Goal: Task Accomplishment & Management: Use online tool/utility

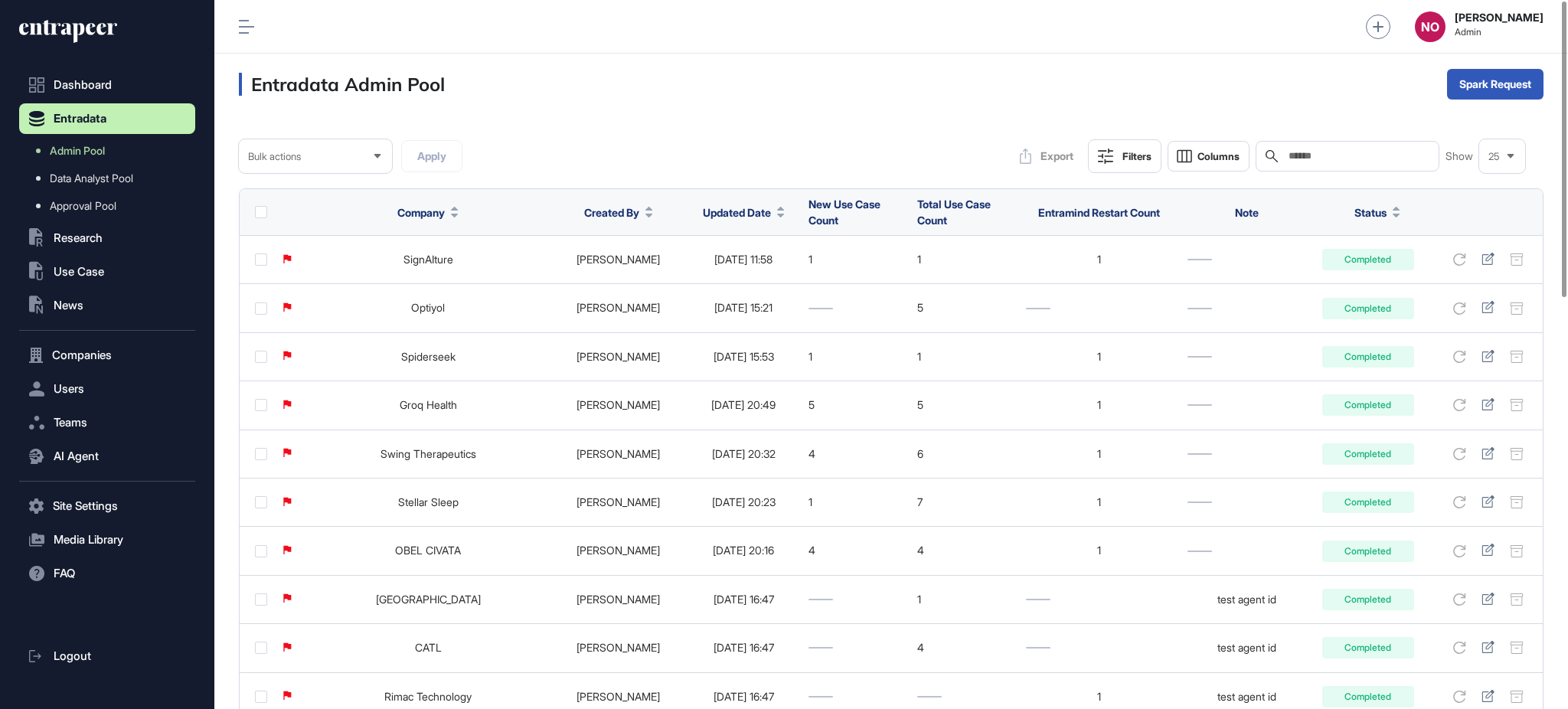
scroll to position [1, 1]
click at [726, 215] on span "Updated Date" at bounding box center [737, 212] width 68 height 16
click at [753, 264] on div "Sort Ascending Sort Descending Hide Column" at bounding box center [724, 276] width 107 height 90
click at [751, 270] on span "Sort Descending" at bounding box center [735, 277] width 61 height 13
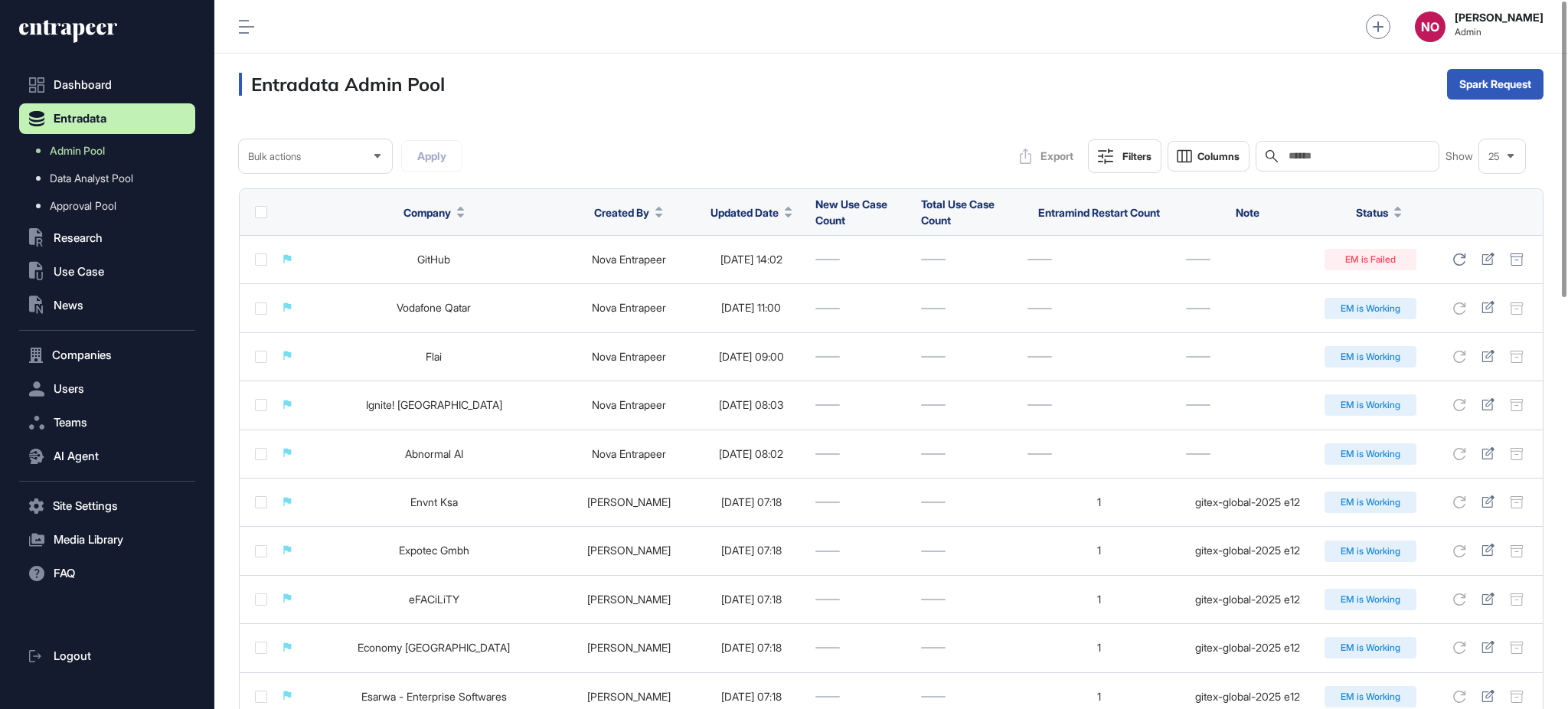
click at [780, 109] on div "Entradata Admin Pool Spark Request" at bounding box center [891, 85] width 1353 height 61
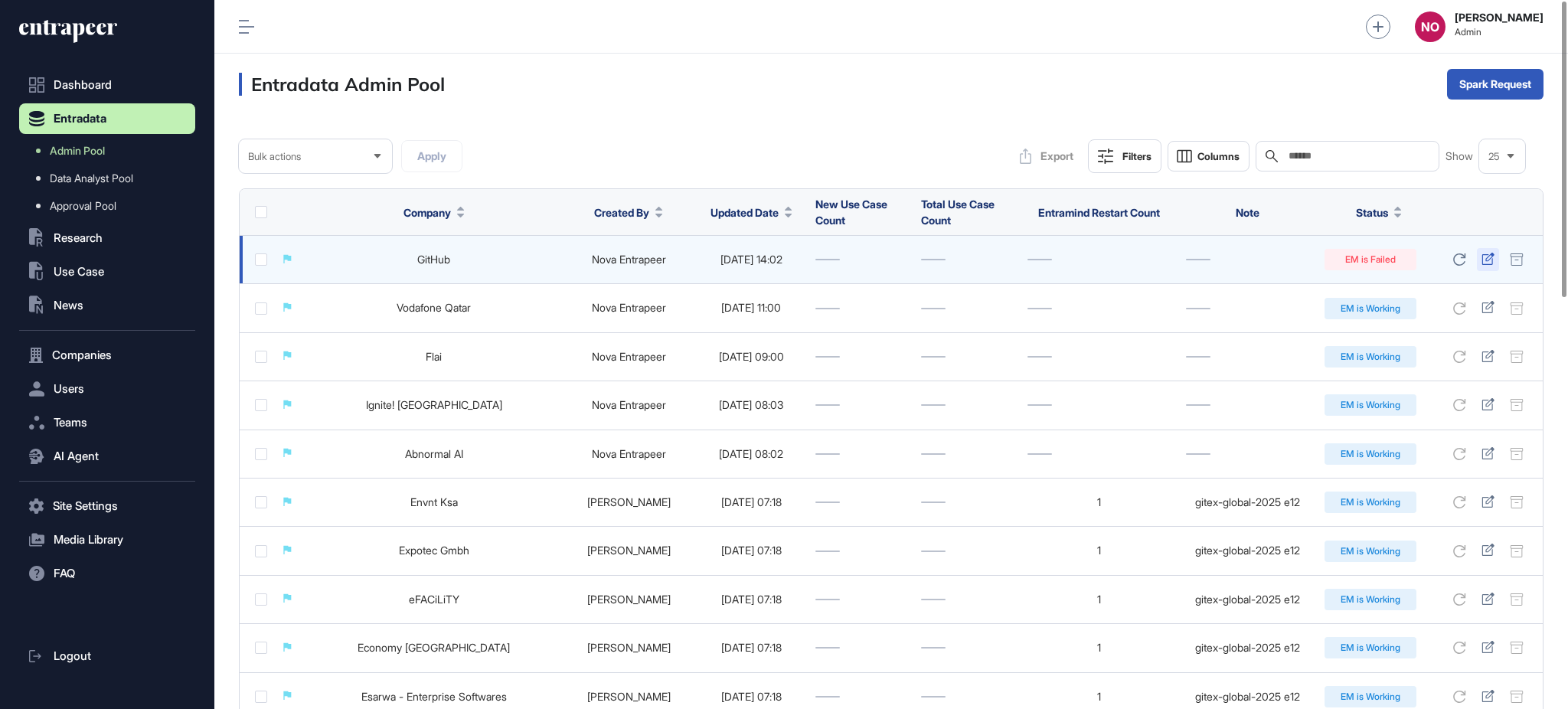
click at [1490, 261] on icon at bounding box center [1488, 259] width 13 height 12
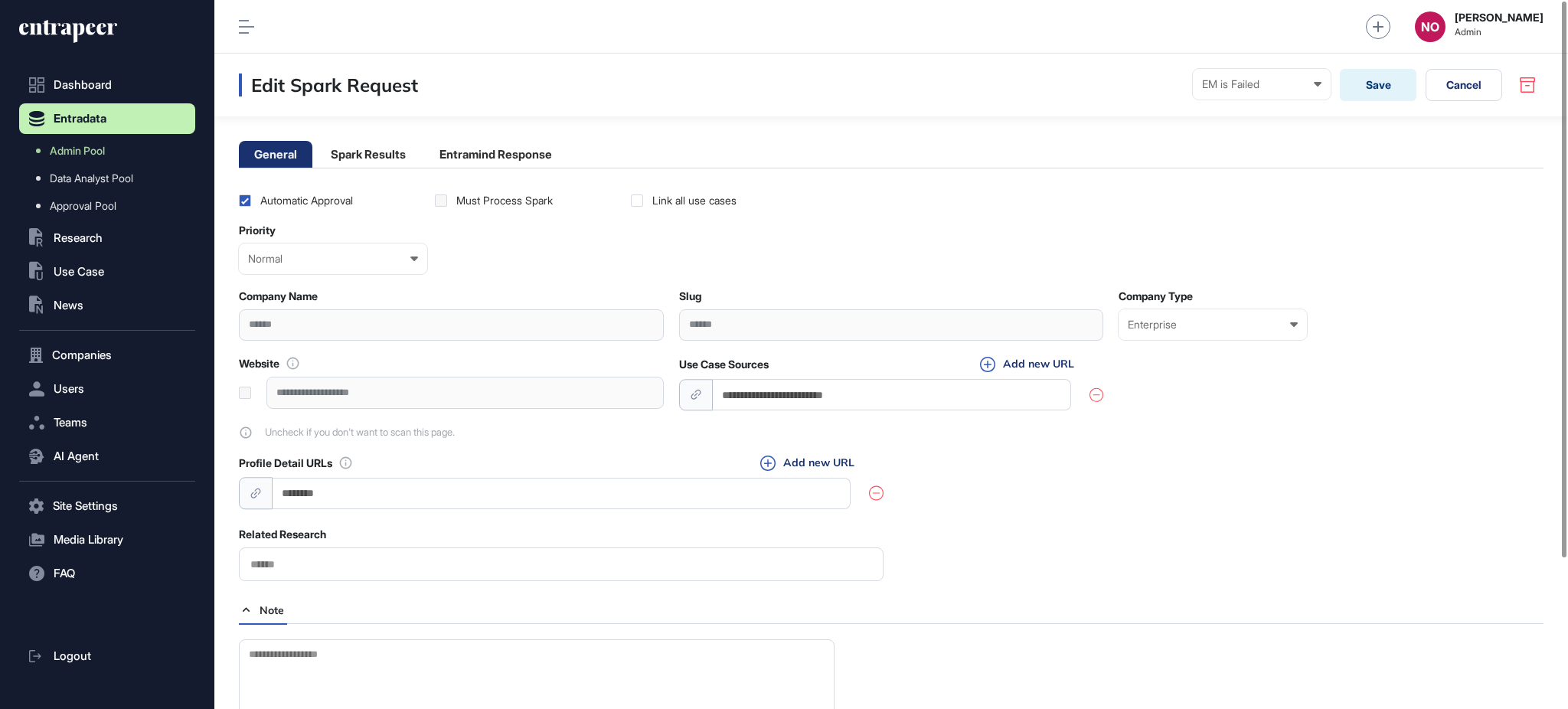
click at [475, 160] on li "Entramind Response" at bounding box center [495, 154] width 143 height 27
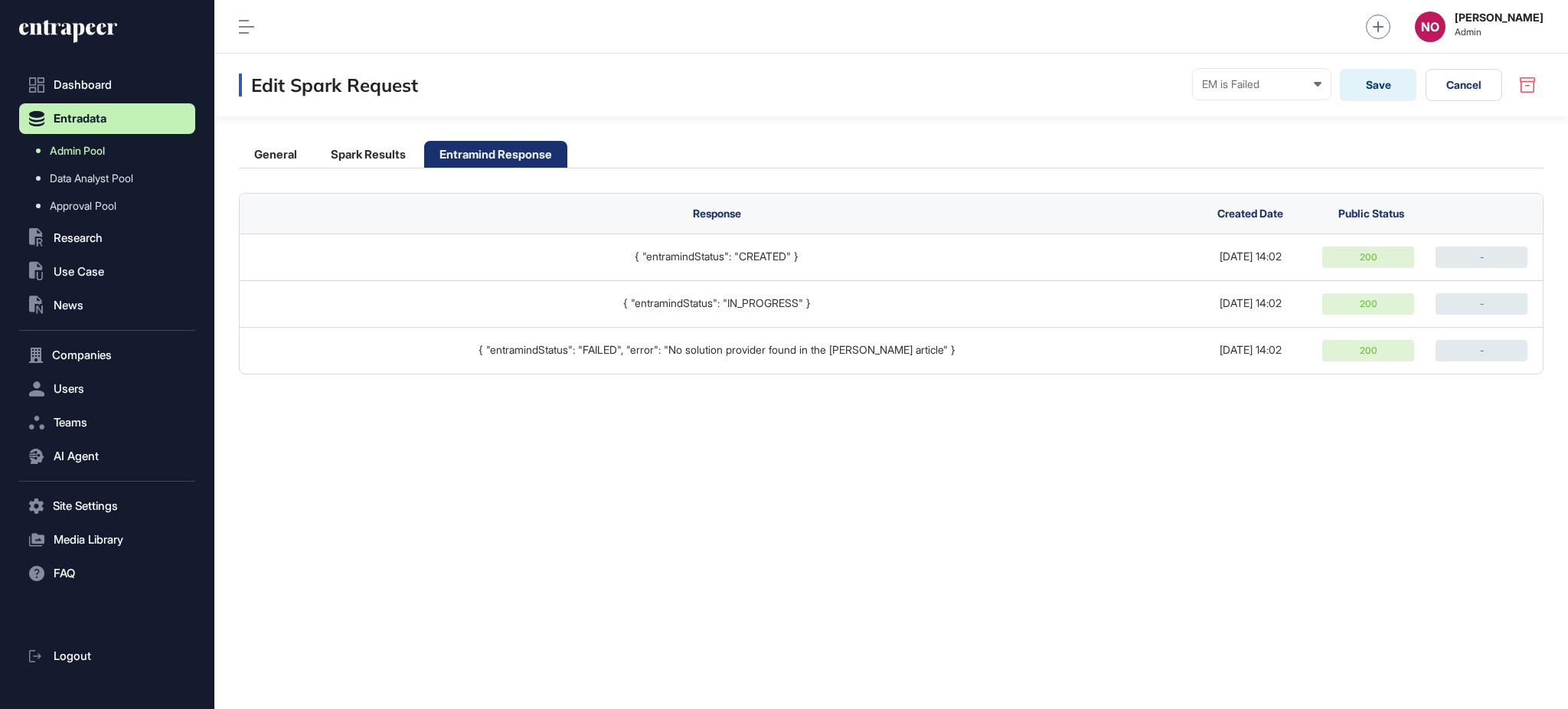
click at [119, 152] on link "Admin Pool" at bounding box center [110, 150] width 168 height 27
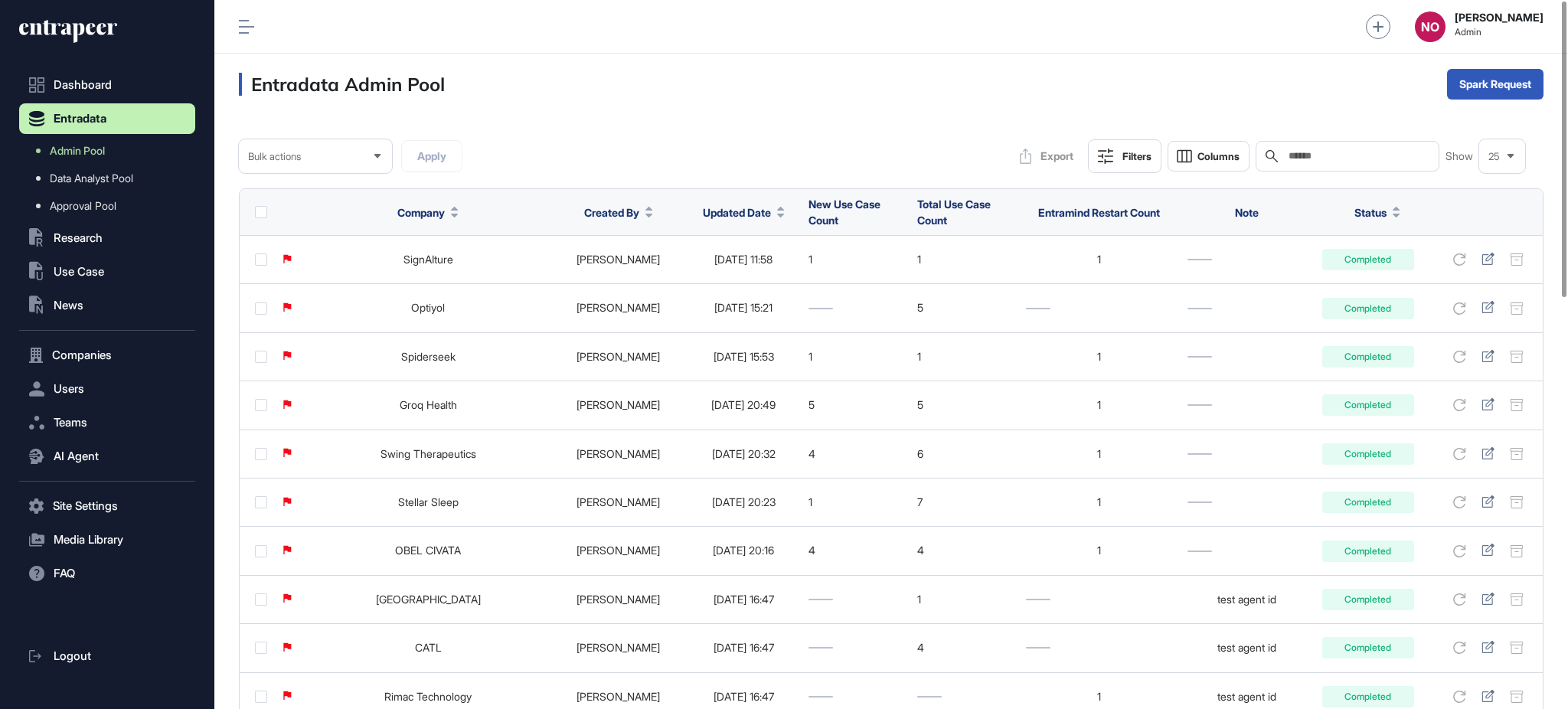
drag, startPoint x: 753, startPoint y: 206, endPoint x: 753, endPoint y: 227, distance: 21.0
click at [777, 206] on icon at bounding box center [780, 208] width 7 height 4
click at [754, 271] on span "Sort Descending" at bounding box center [735, 277] width 61 height 13
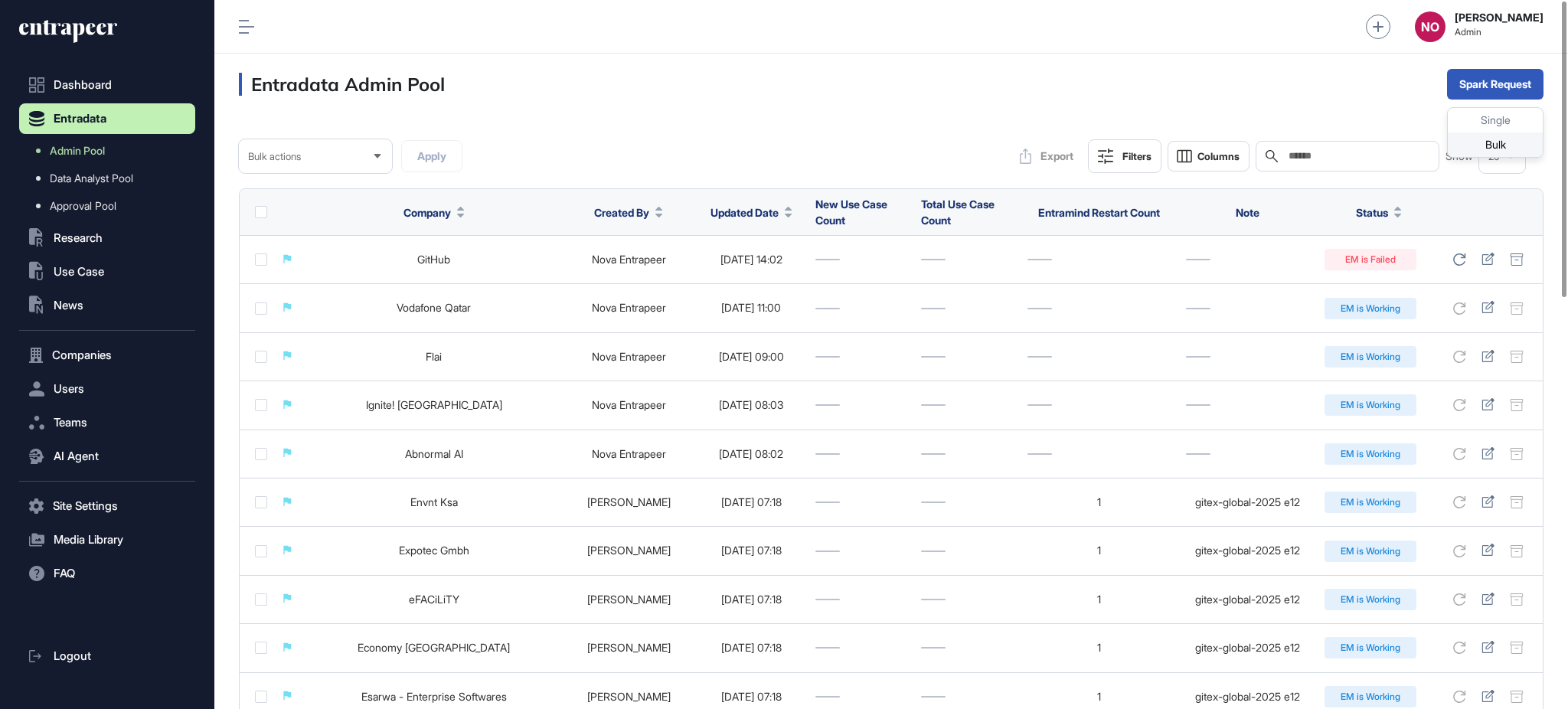
click at [1473, 148] on div "Bulk" at bounding box center [1495, 145] width 95 height 25
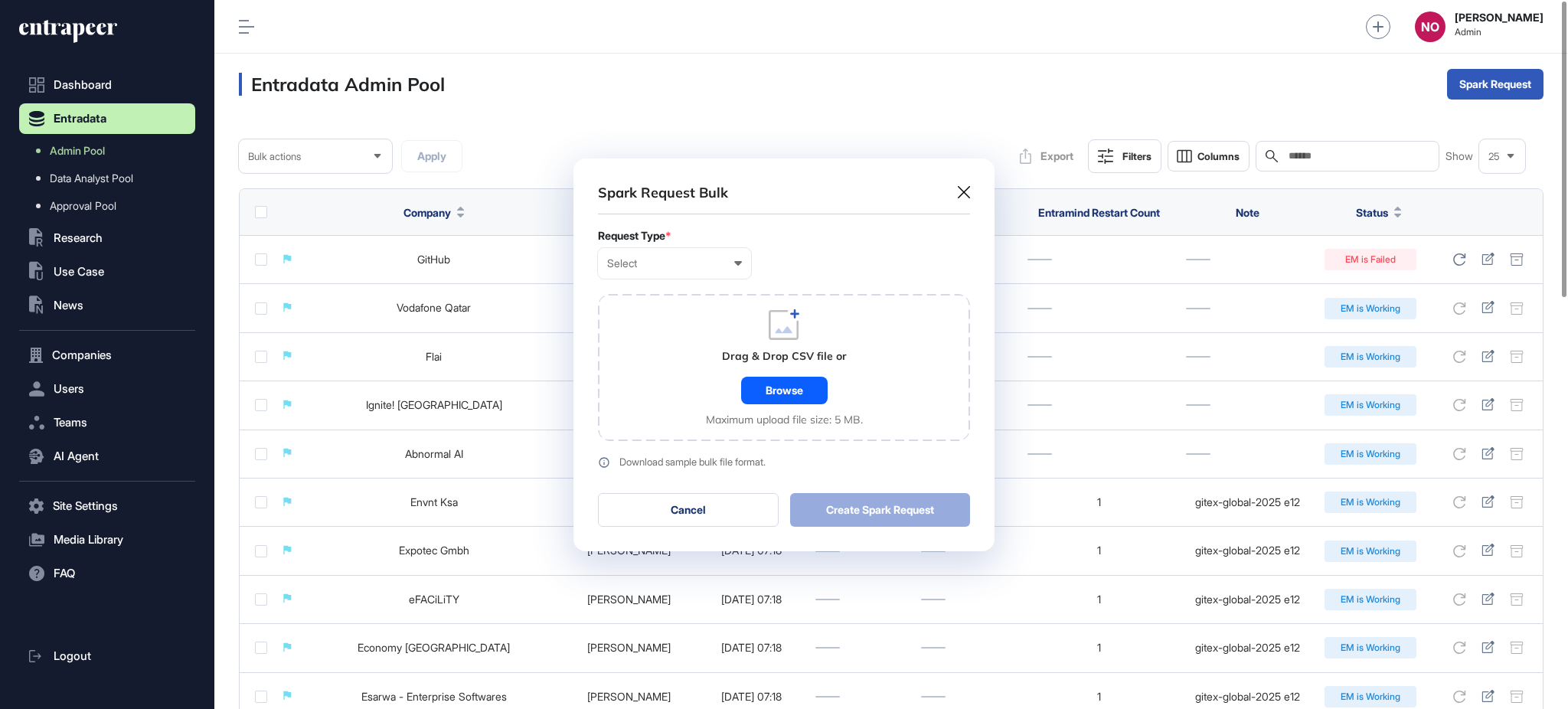
scroll to position [1, 6]
click at [723, 262] on div "Select" at bounding box center [674, 263] width 134 height 12
click at [0, 0] on div "Company" at bounding box center [0, 0] width 0 height 0
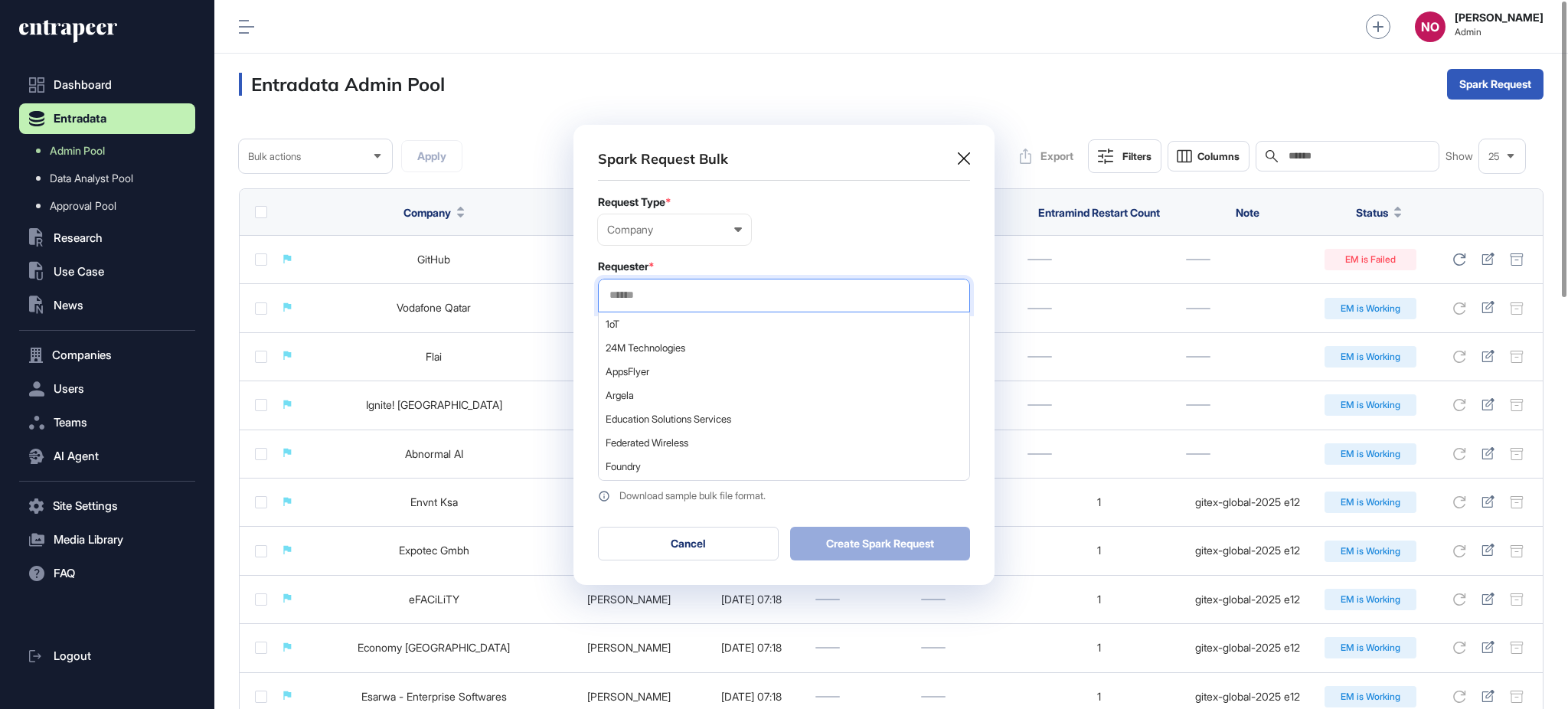
click at [676, 289] on input "text" at bounding box center [784, 295] width 352 height 13
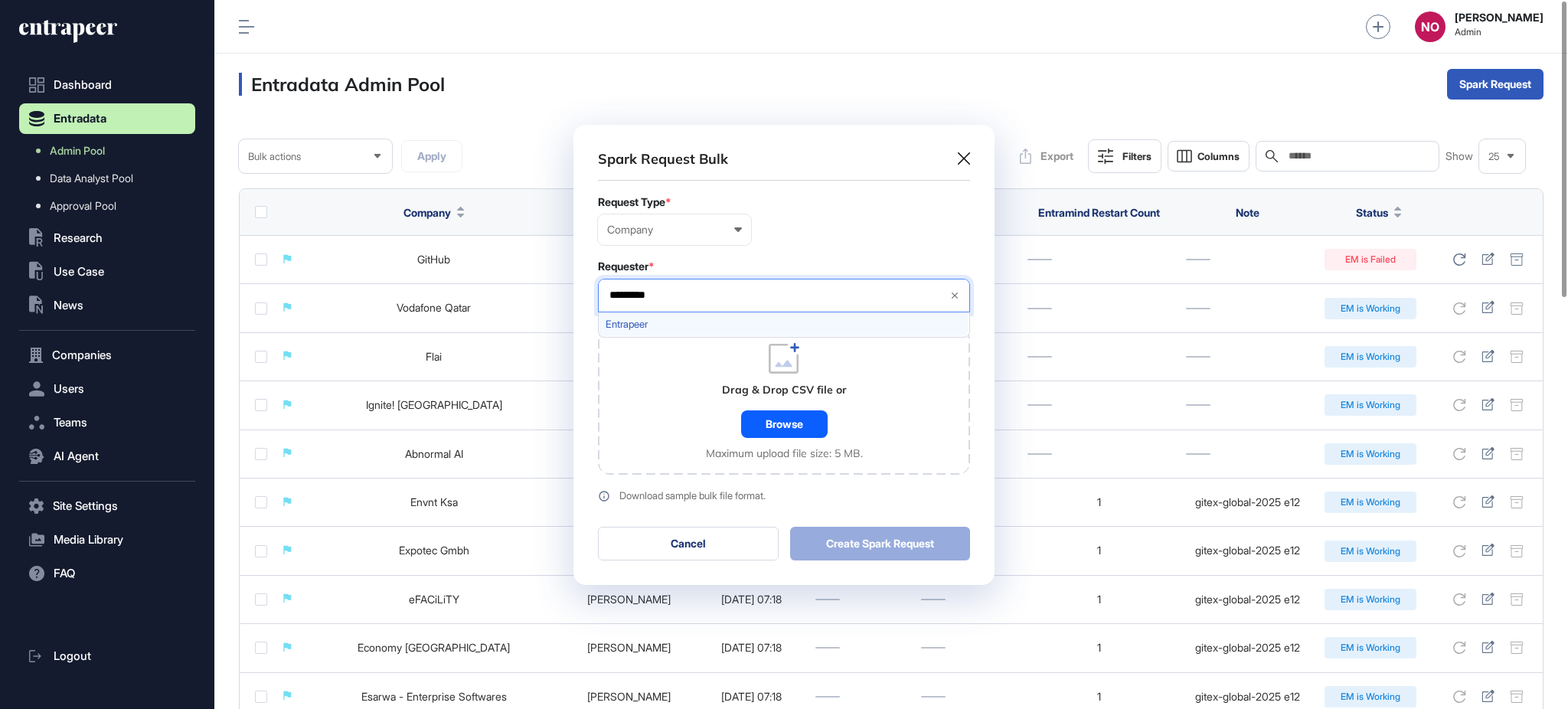
type input "*********"
click at [649, 322] on span "Entrapeer" at bounding box center [783, 324] width 355 height 12
click at [824, 253] on form "Request Type * Company User Company Customer Request ID Requester * Entrapeer *…" at bounding box center [784, 348] width 372 height 306
click at [758, 417] on div "Browse" at bounding box center [784, 424] width 86 height 27
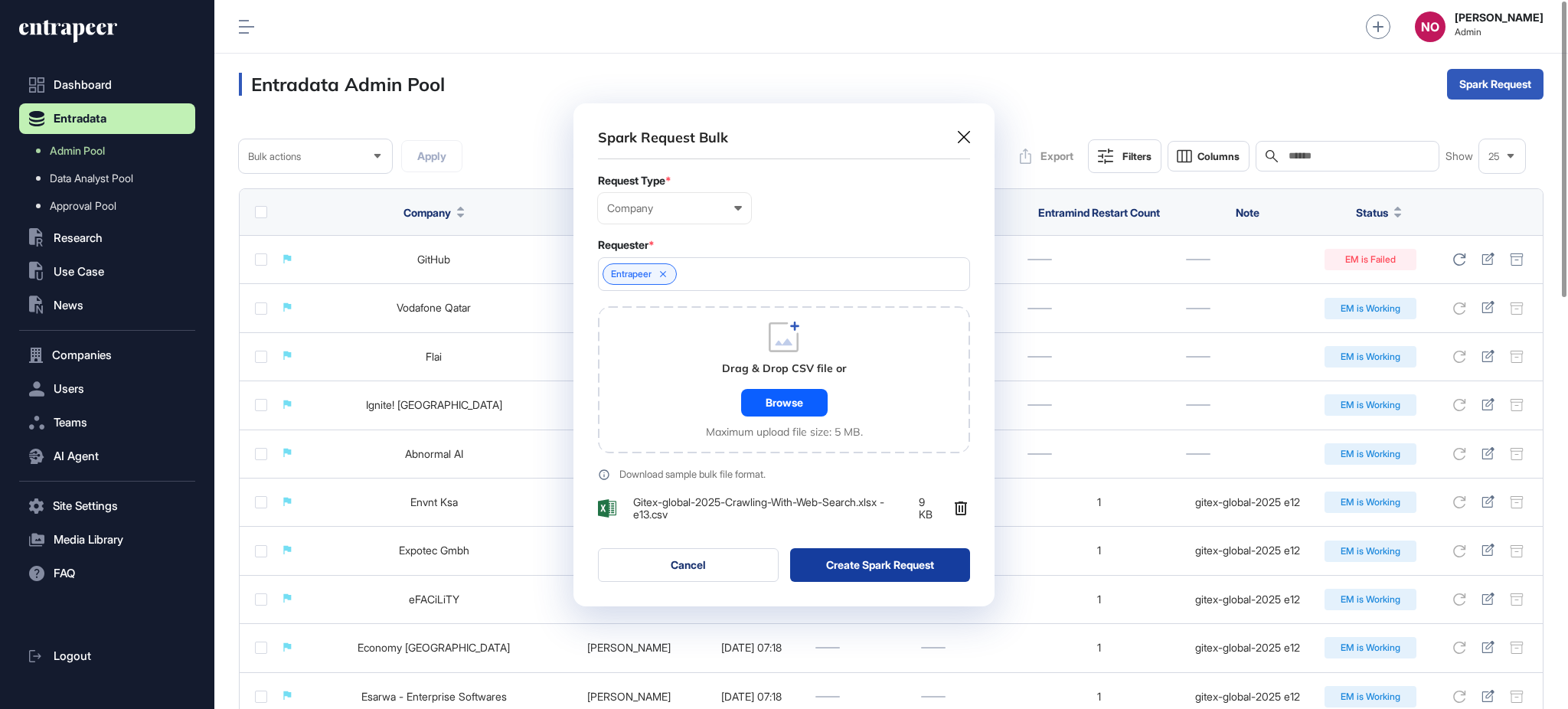
click at [881, 568] on button "Create Spark Request" at bounding box center [881, 565] width 181 height 34
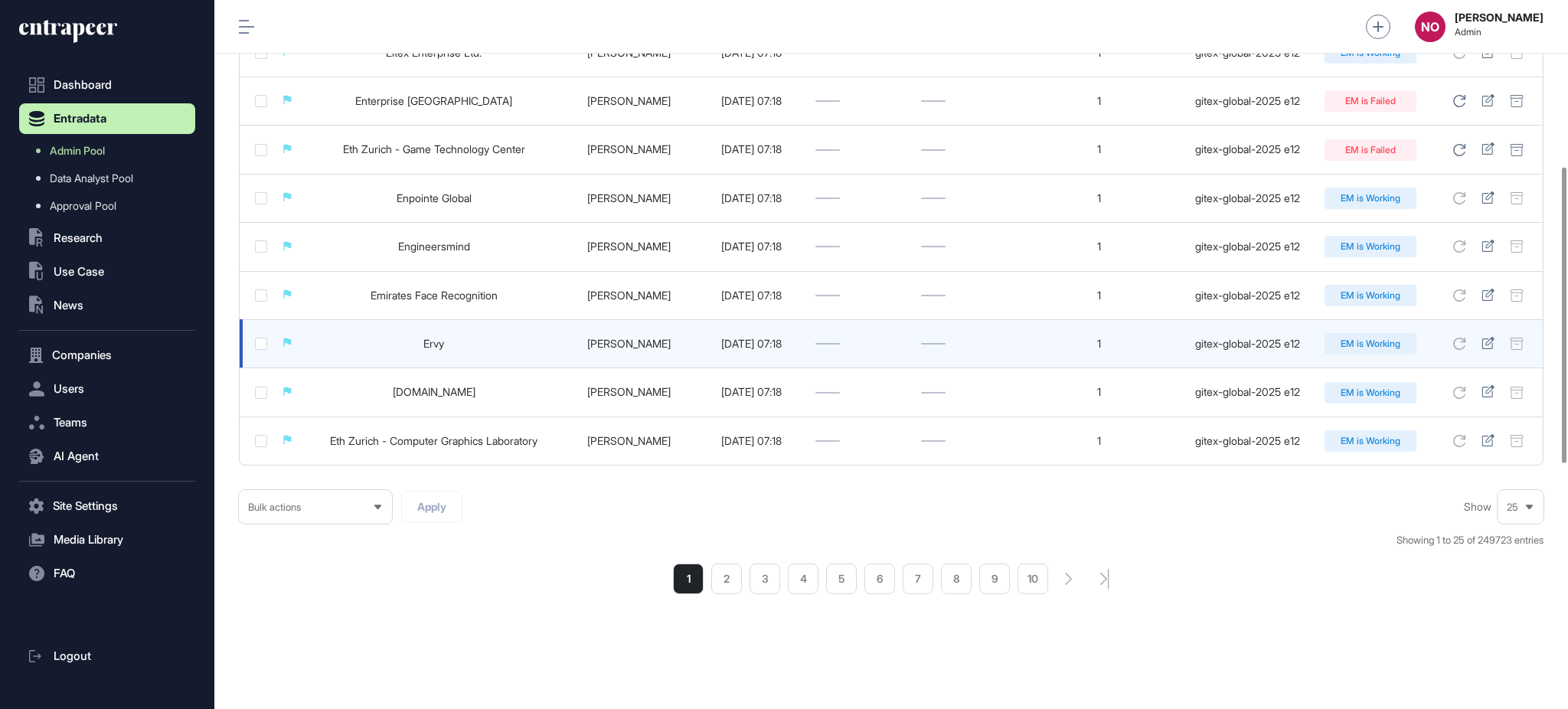
scroll to position [366, 0]
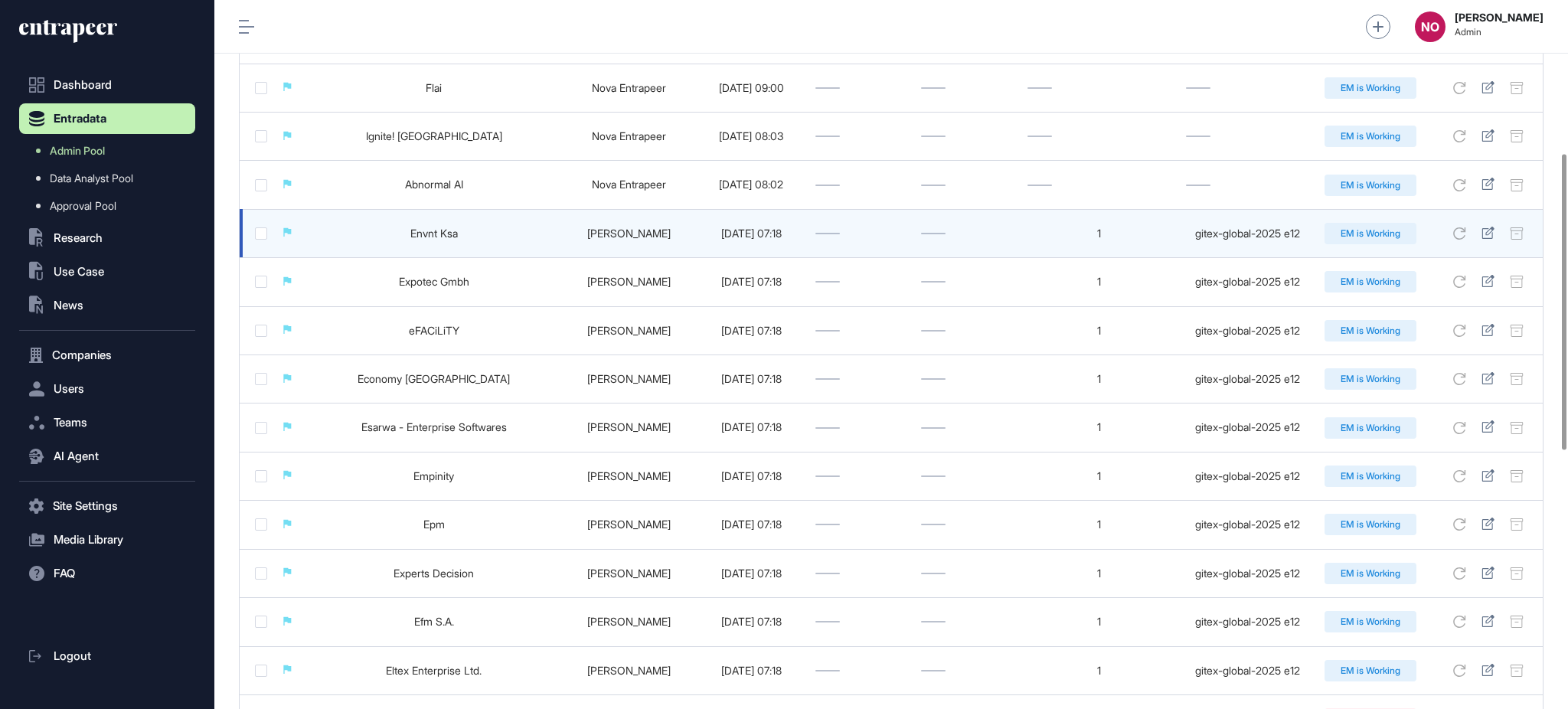
click at [1255, 234] on div "gitex-global-2025 e12" at bounding box center [1247, 233] width 124 height 12
copy tr "gitex-global-2025 e12 EM is Working"
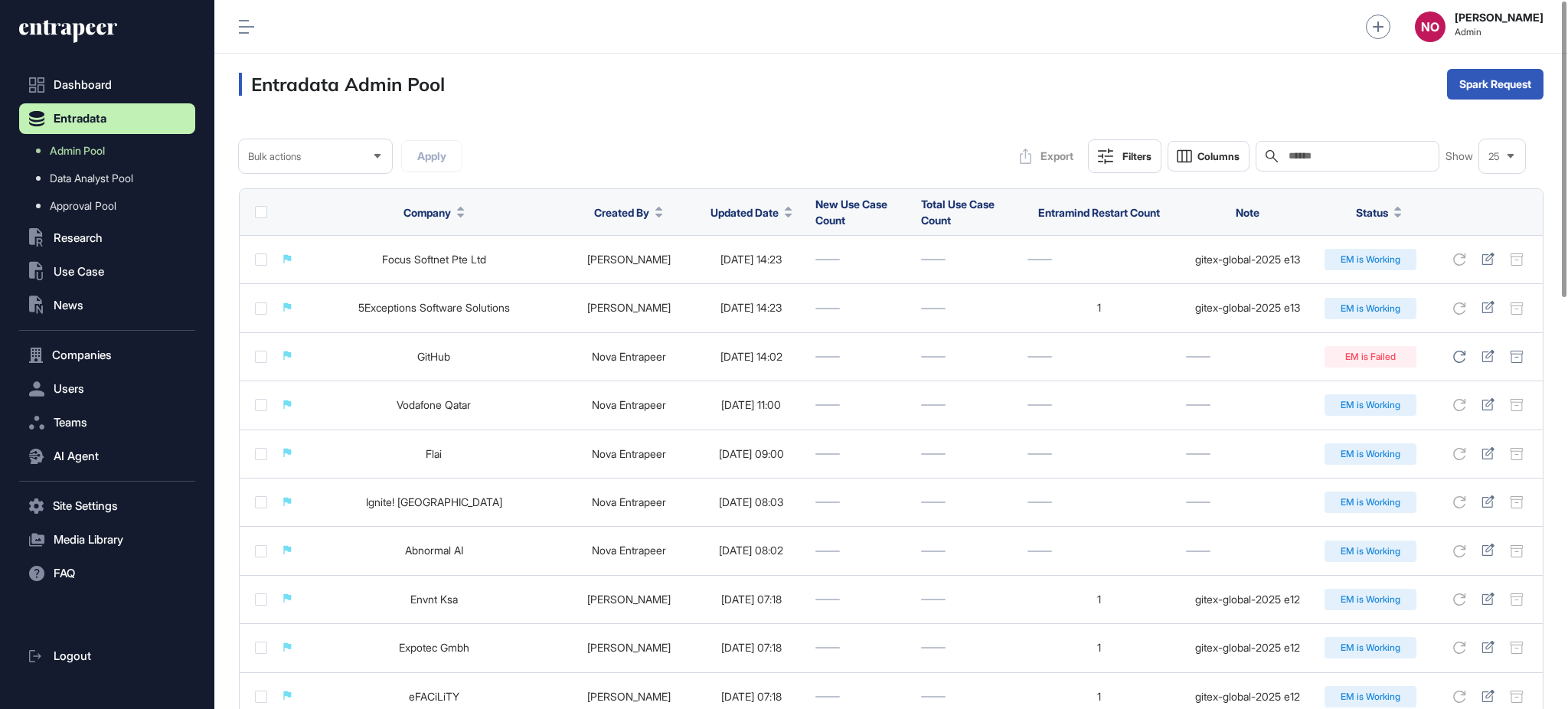
click at [1295, 155] on input "text" at bounding box center [1358, 156] width 143 height 12
paste input "**********"
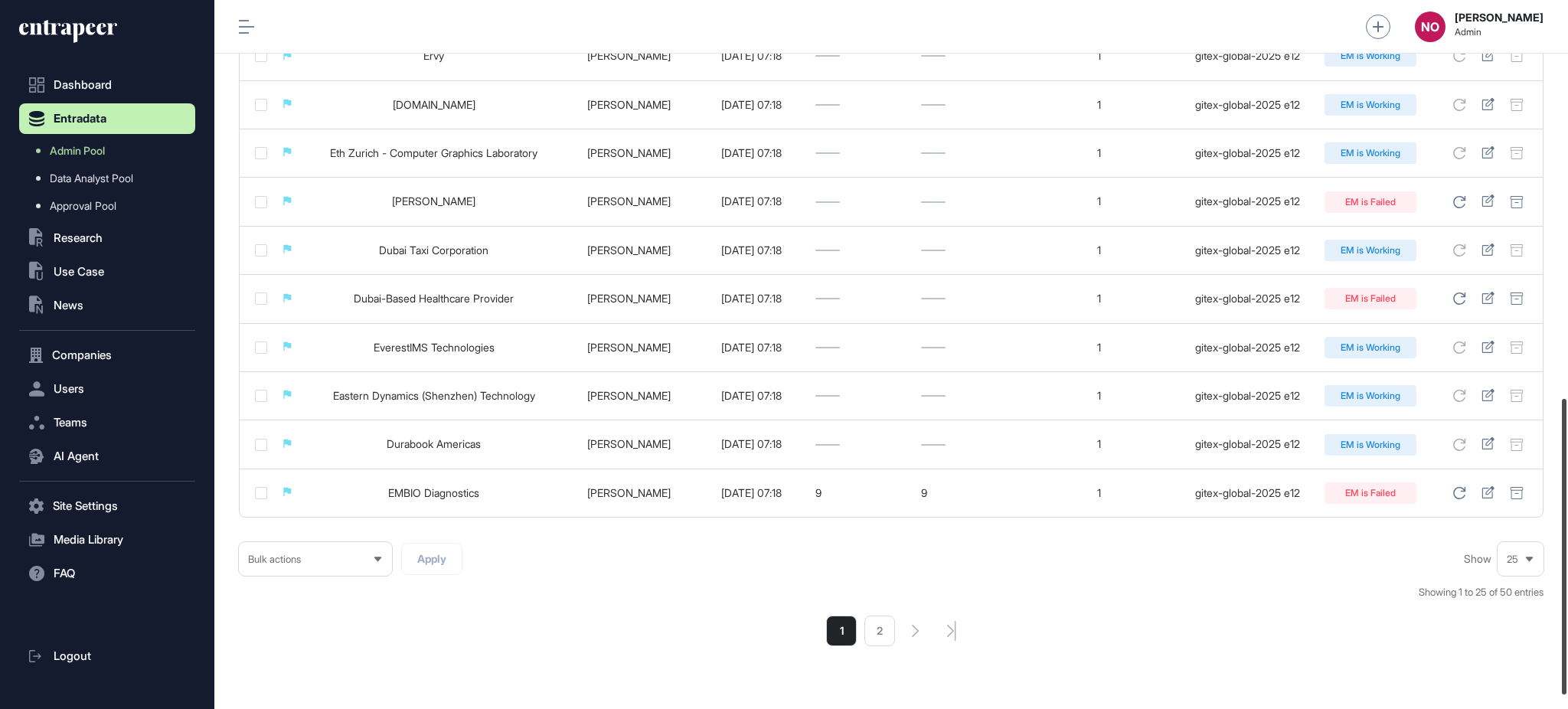
scroll to position [987, 0]
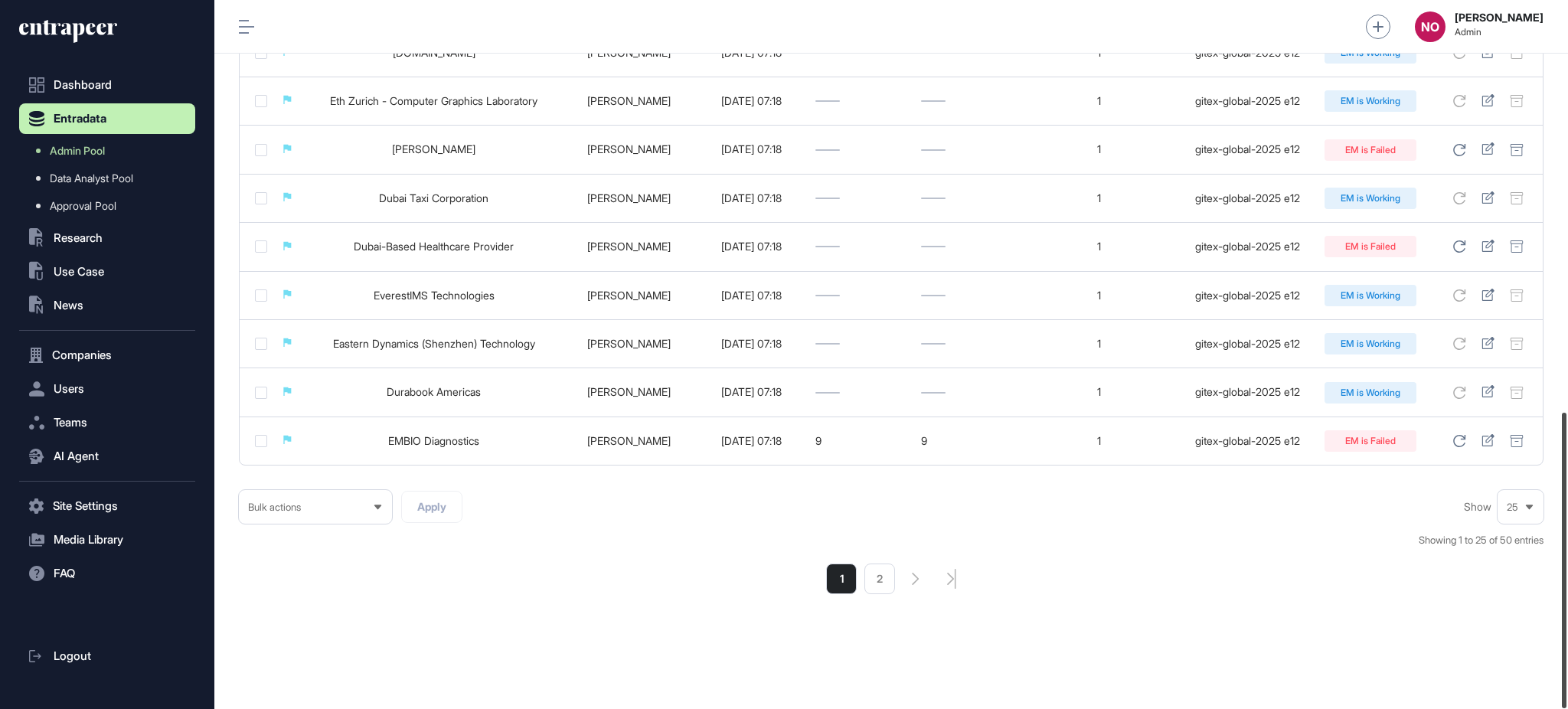
drag, startPoint x: 1566, startPoint y: 187, endPoint x: 1488, endPoint y: 632, distance: 451.8
click at [1566, 630] on div at bounding box center [1564, 561] width 5 height 295
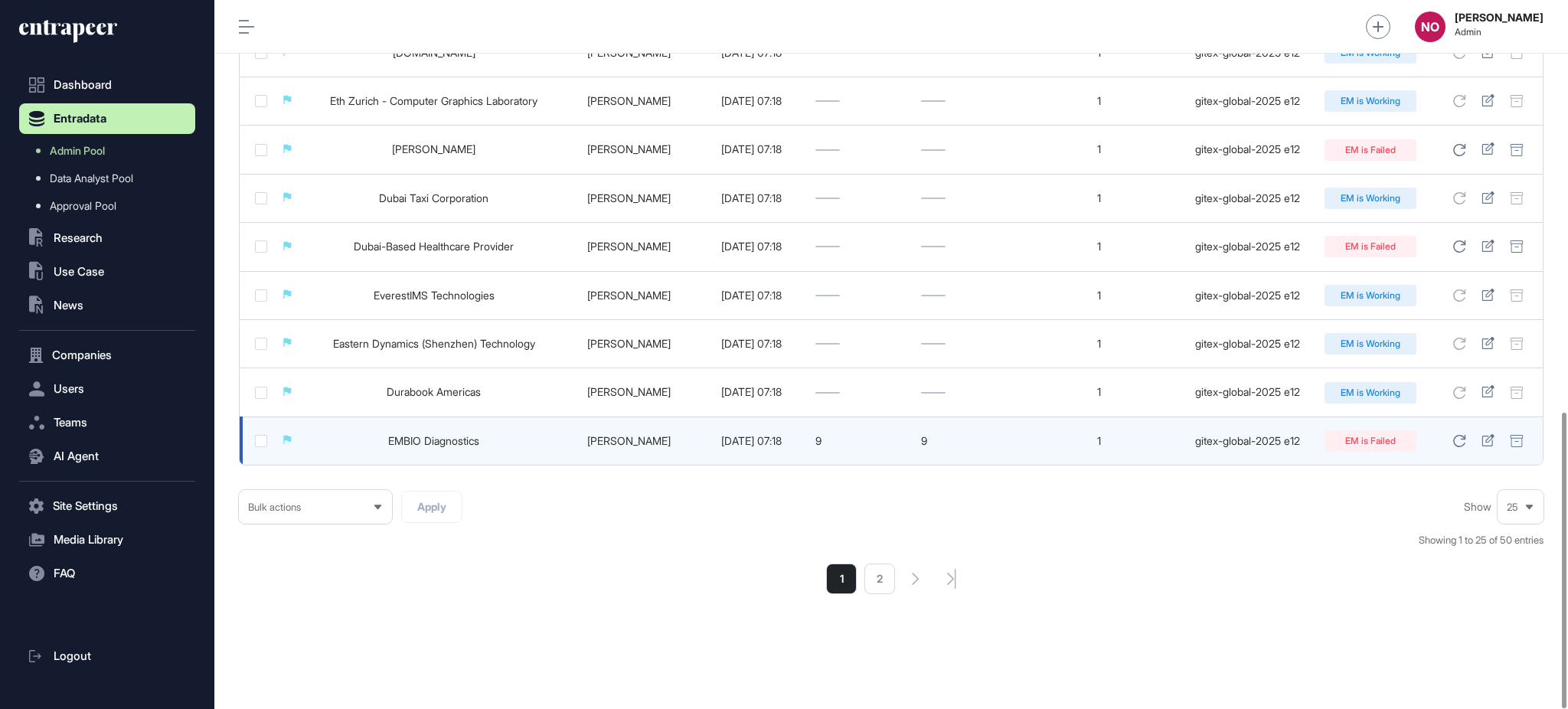
type input "**********"
drag, startPoint x: 385, startPoint y: 434, endPoint x: 420, endPoint y: 439, distance: 35.4
click at [420, 439] on td "EMBIO Diagnostics" at bounding box center [434, 440] width 257 height 48
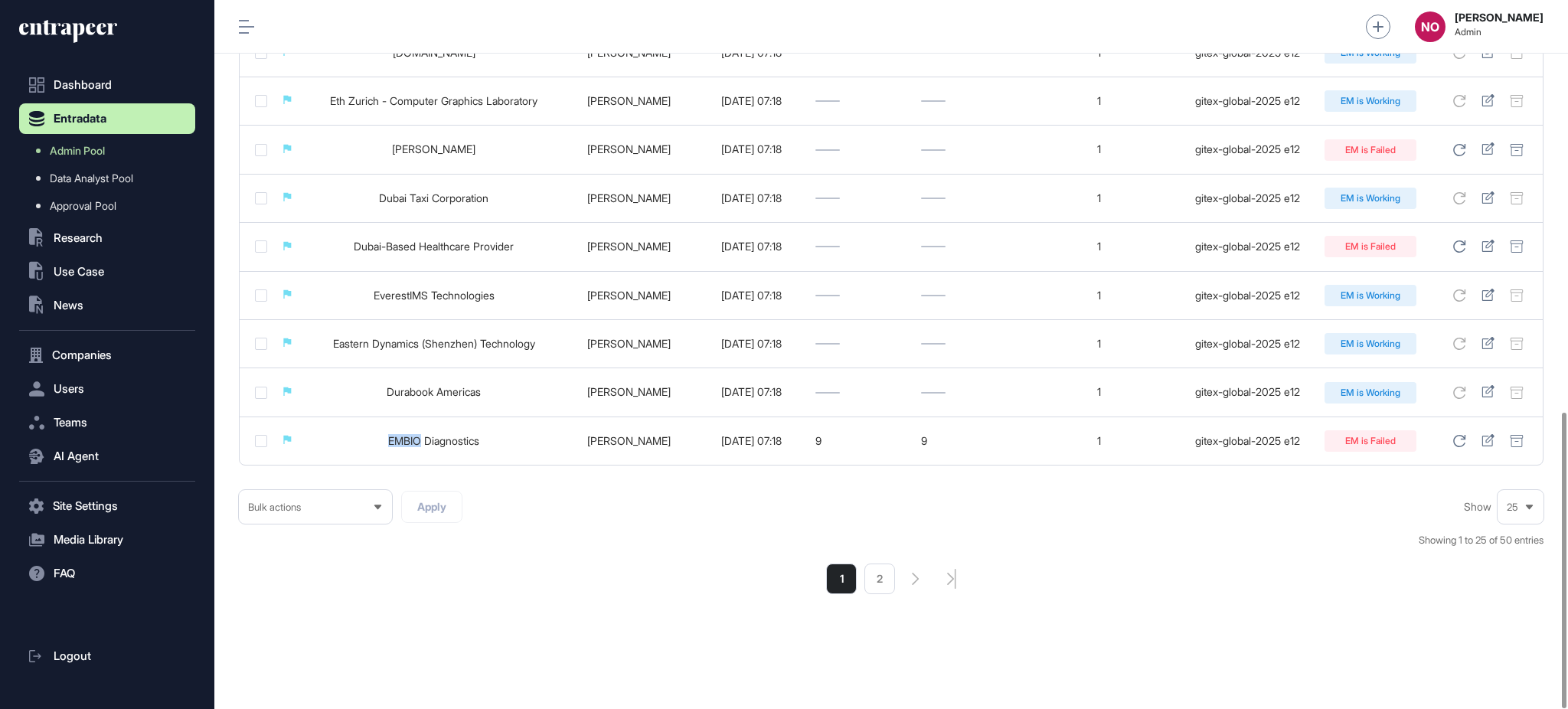
copy link "EMBIO"
click at [864, 585] on li "2" at bounding box center [879, 579] width 31 height 31
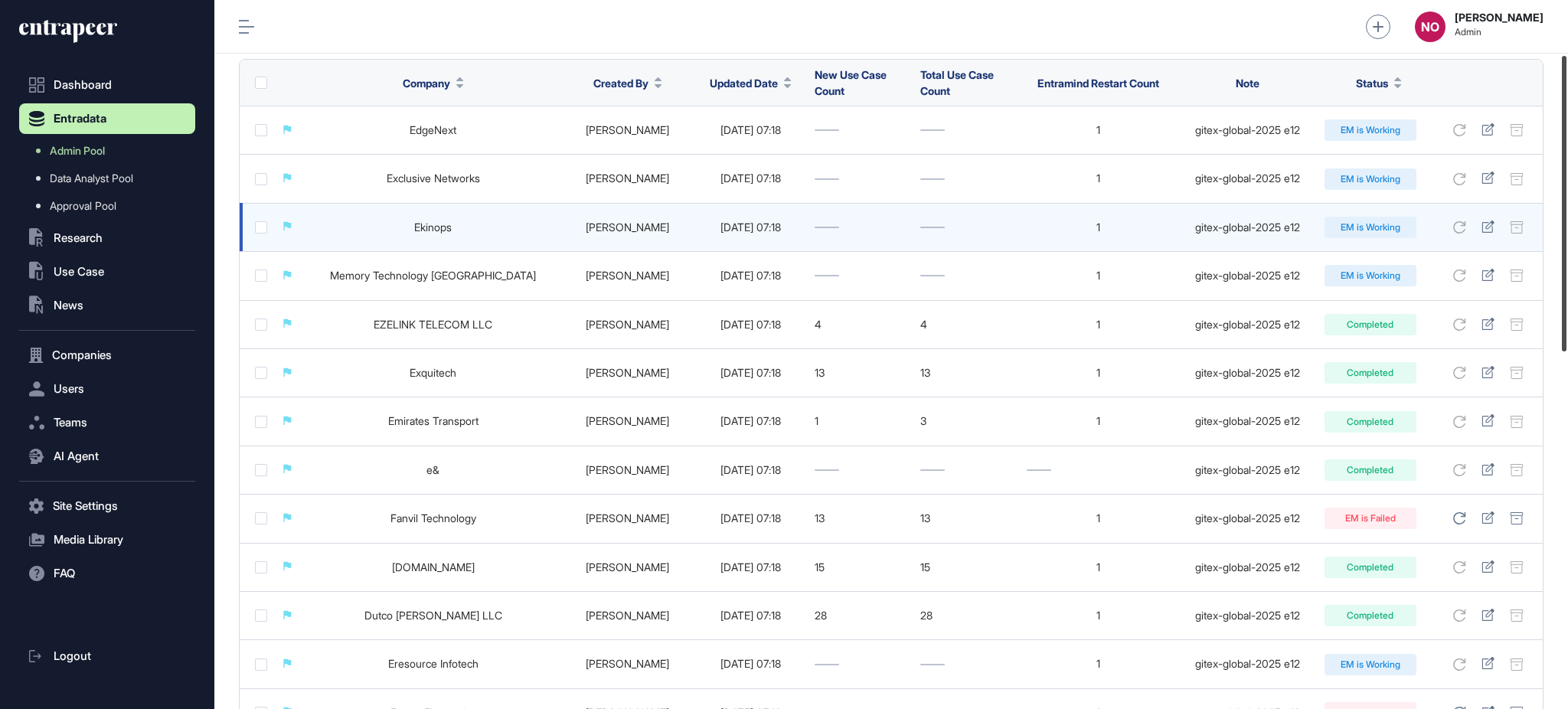
drag, startPoint x: 1566, startPoint y: 100, endPoint x: 1197, endPoint y: 237, distance: 393.6
click at [1566, 154] on div at bounding box center [1564, 203] width 5 height 295
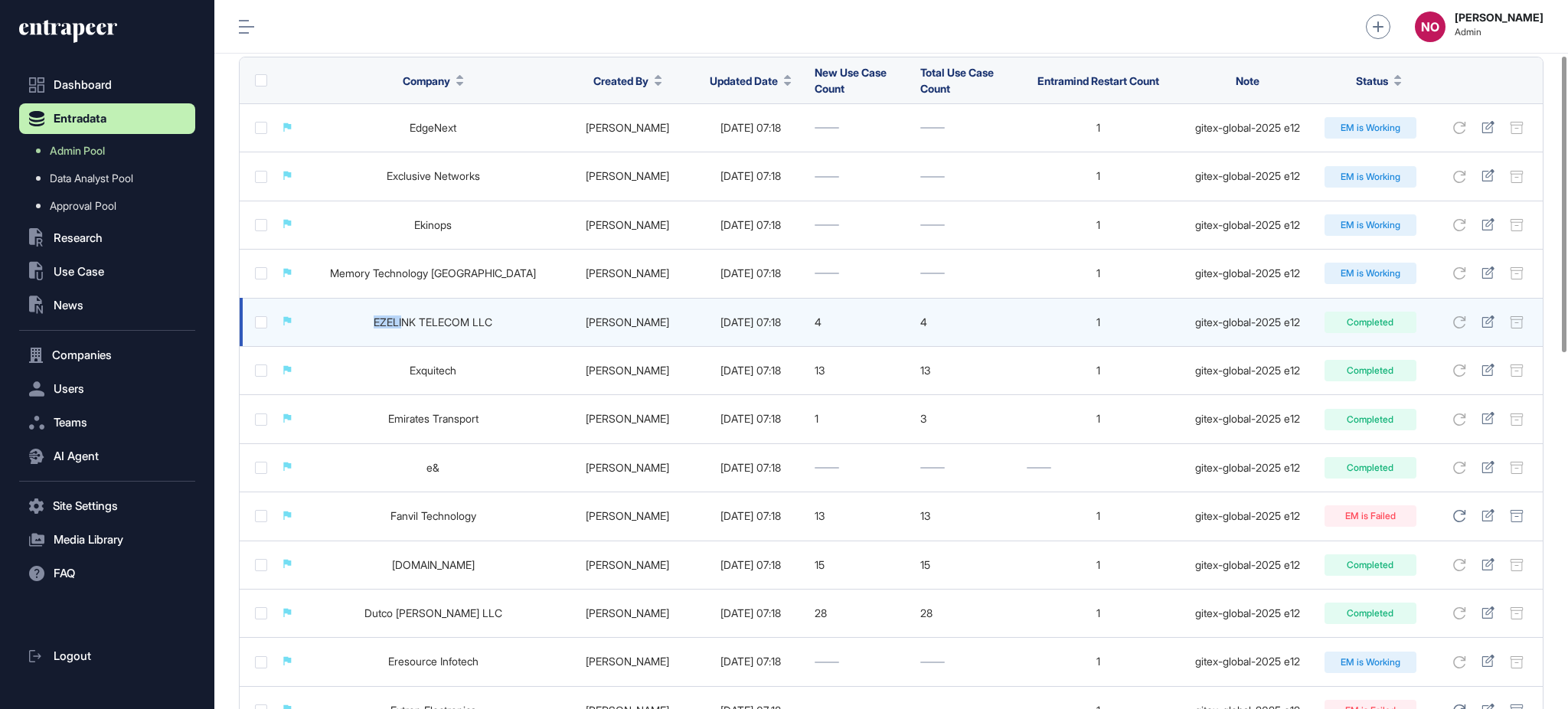
drag, startPoint x: 352, startPoint y: 330, endPoint x: 384, endPoint y: 334, distance: 32.2
click at [384, 334] on td "EZELINK TELECOM LLC" at bounding box center [433, 322] width 255 height 48
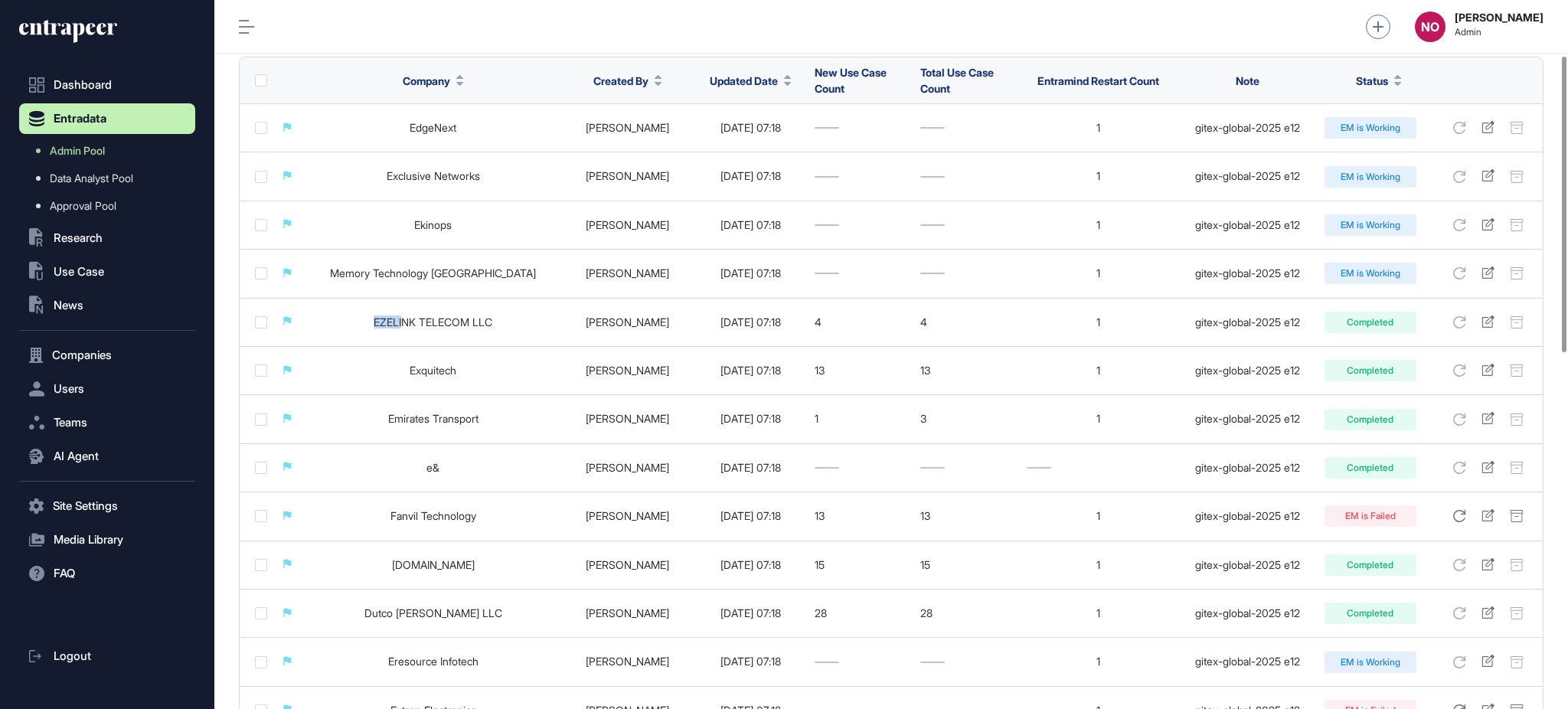
copy link "EZELI"
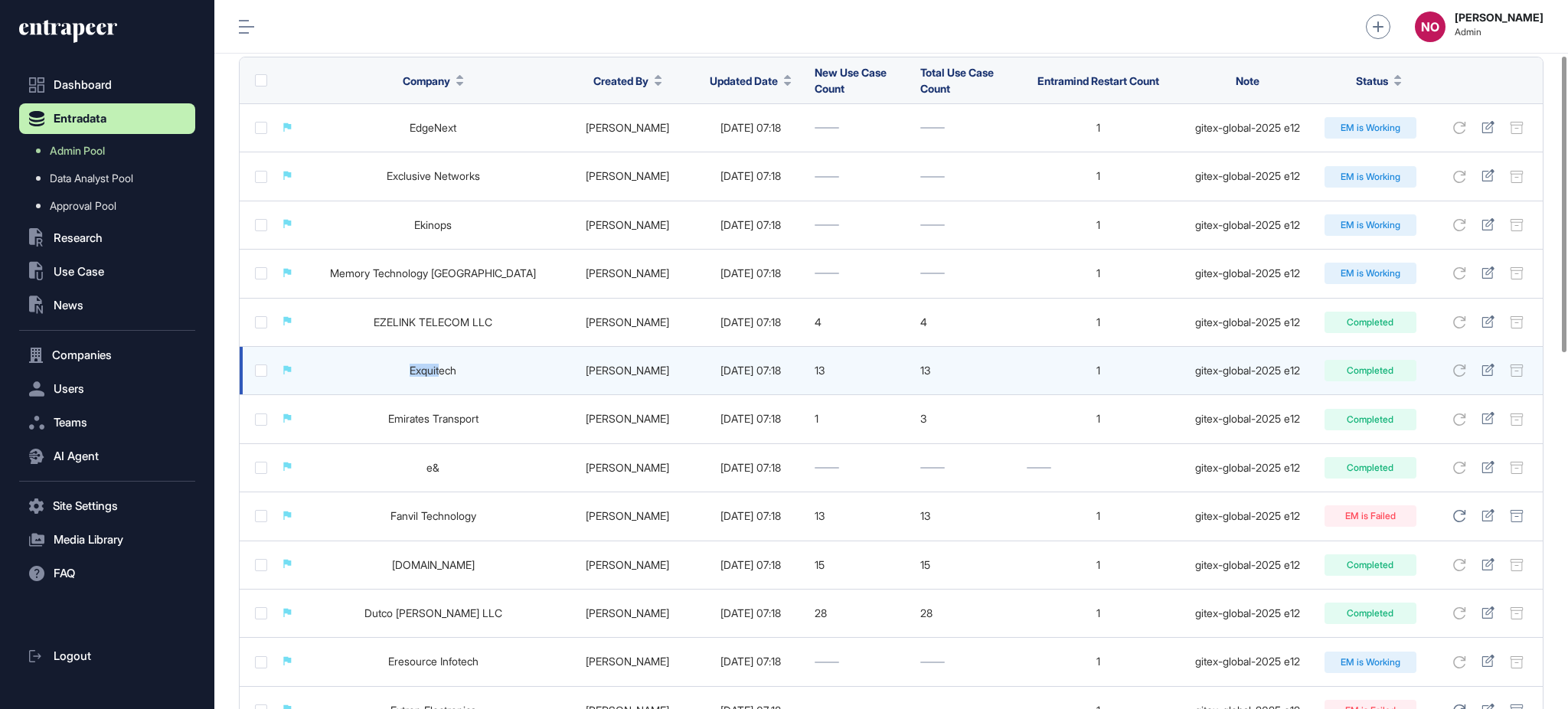
click at [417, 369] on td "Exquitech" at bounding box center [433, 371] width 255 height 48
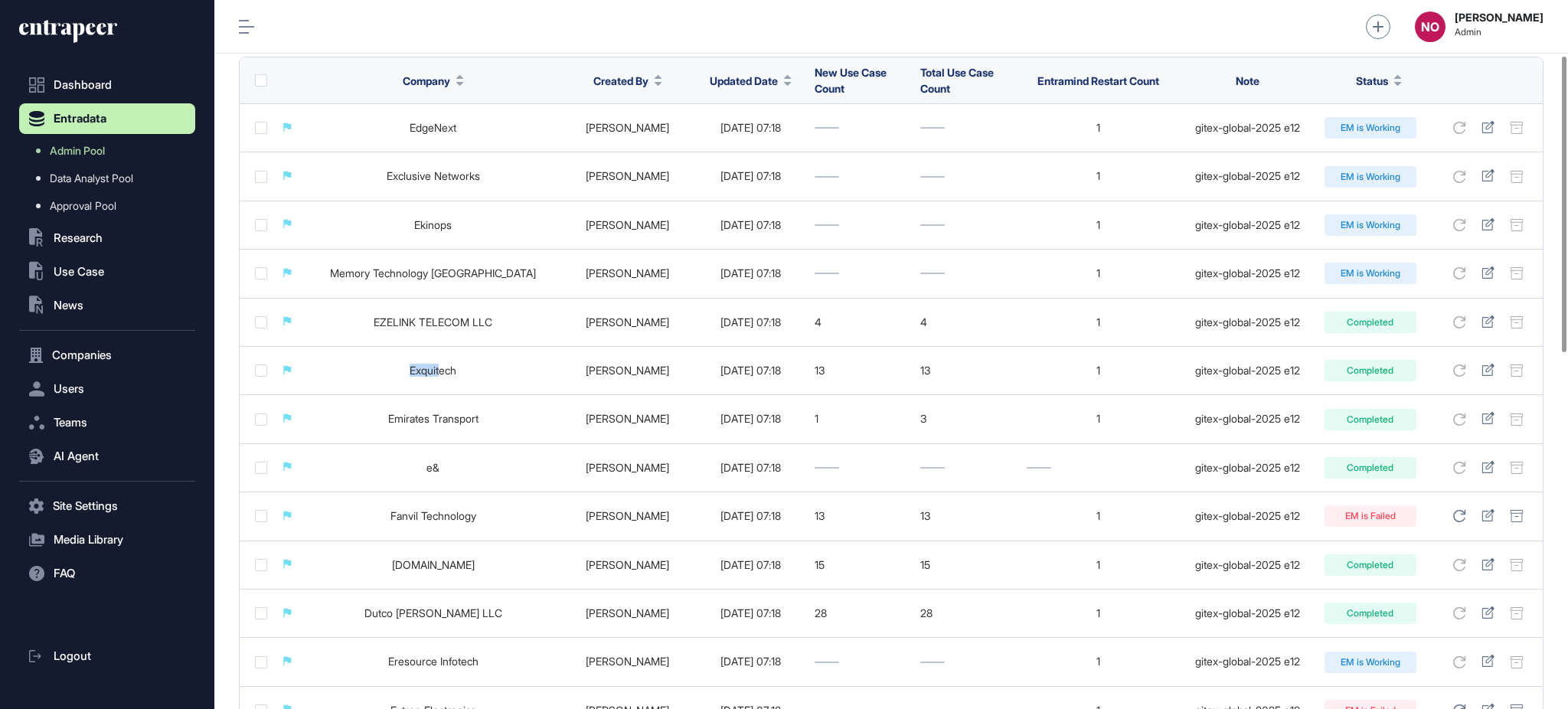
copy link "Exquit"
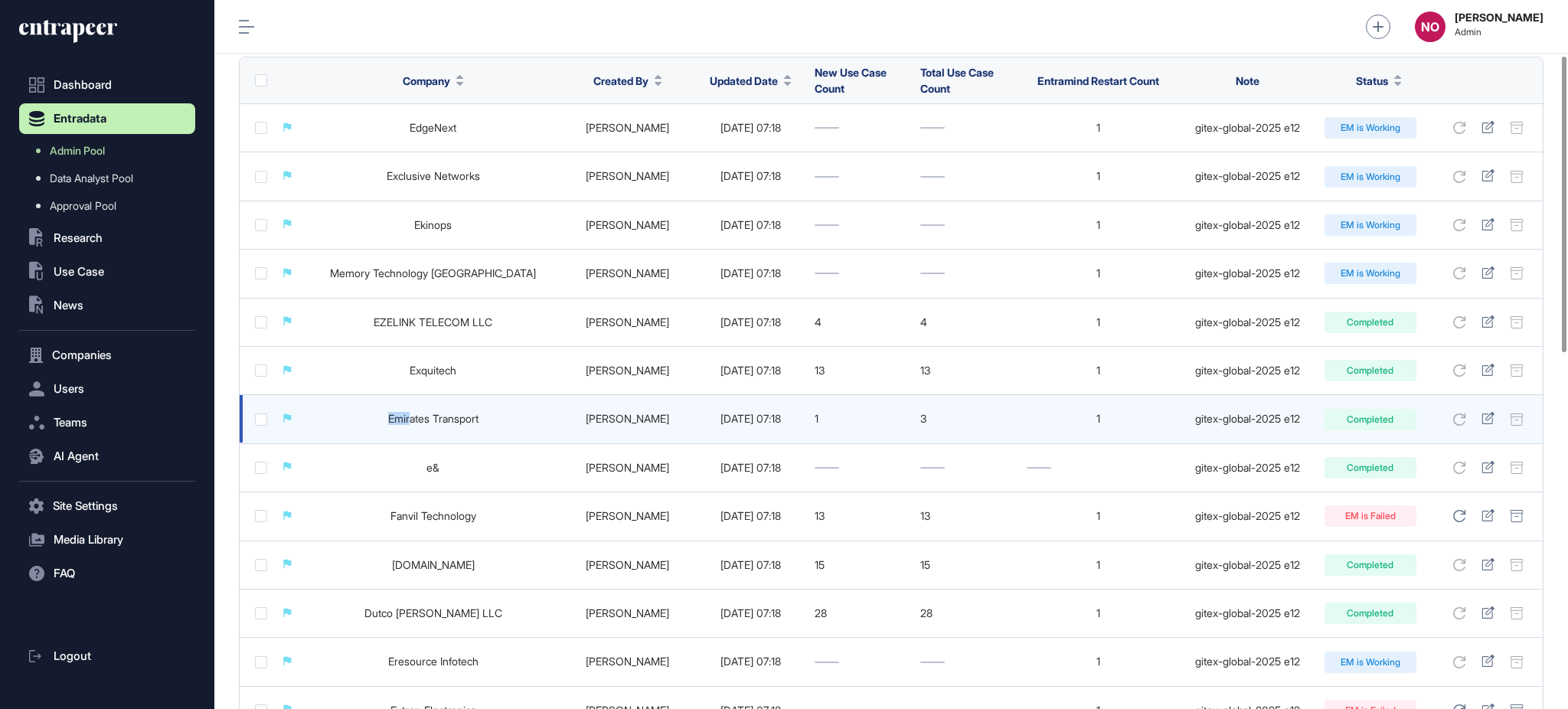
drag, startPoint x: 362, startPoint y: 422, endPoint x: 390, endPoint y: 423, distance: 28.0
click at [390, 423] on td "Emirates Transport" at bounding box center [433, 419] width 255 height 48
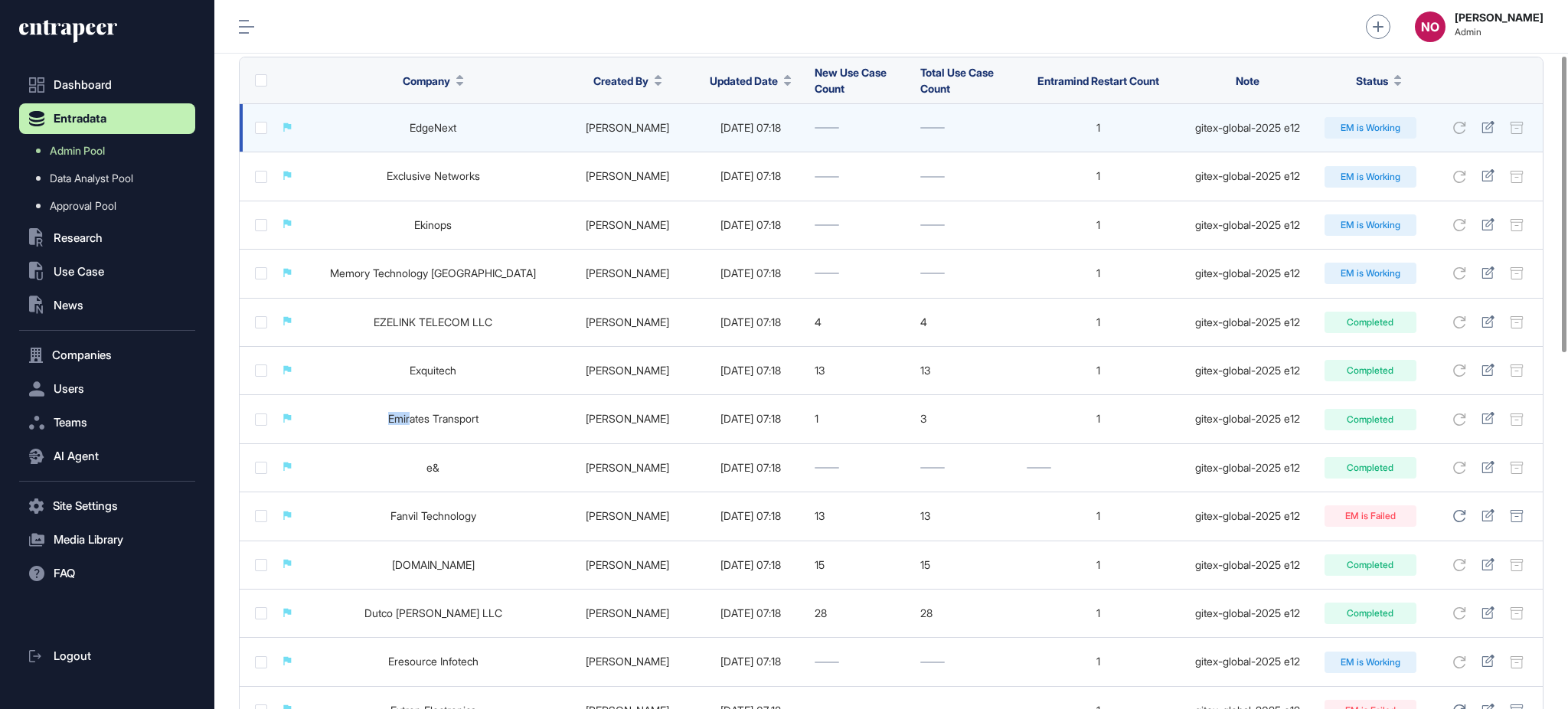
copy link "Emir"
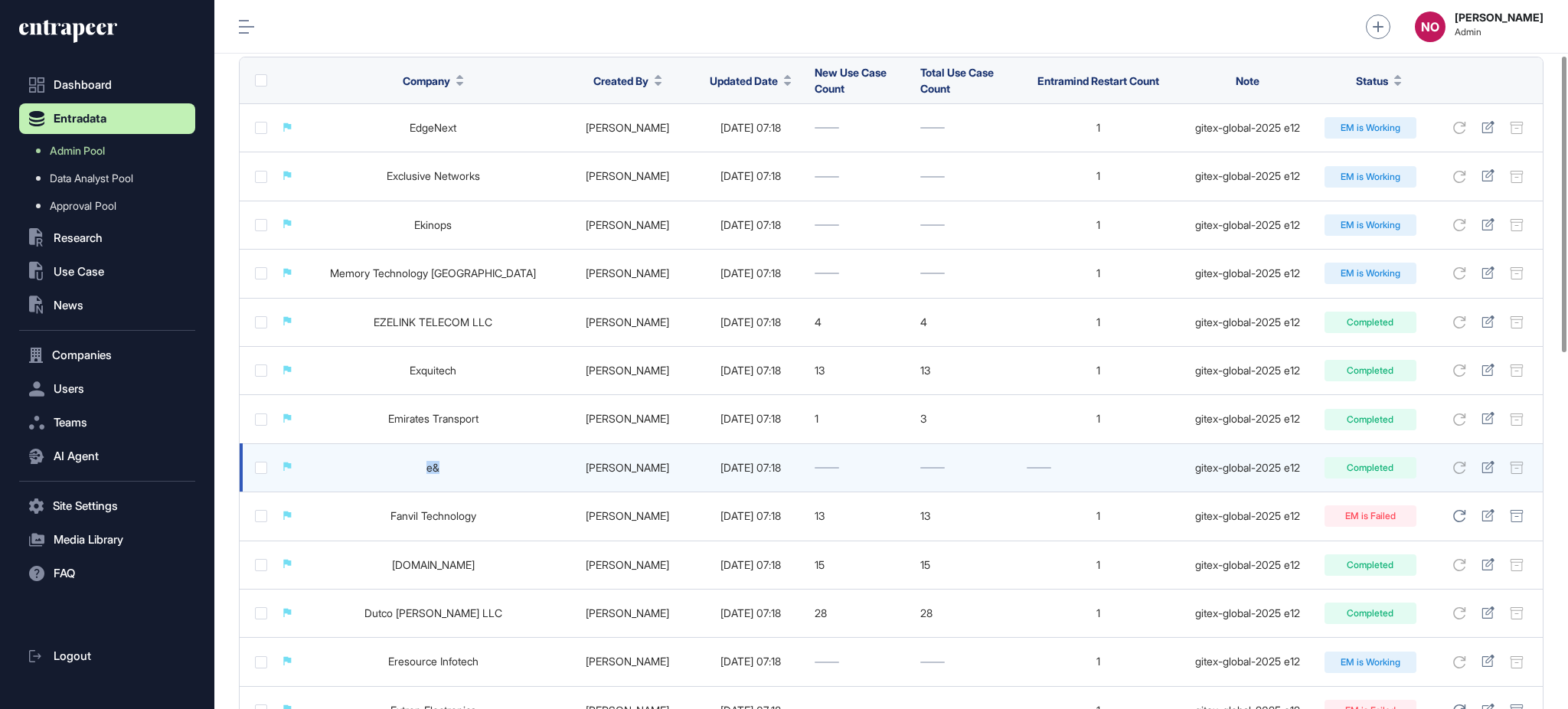
drag, startPoint x: 393, startPoint y: 466, endPoint x: 438, endPoint y: 470, distance: 45.2
click at [438, 470] on td "e&" at bounding box center [433, 468] width 255 height 48
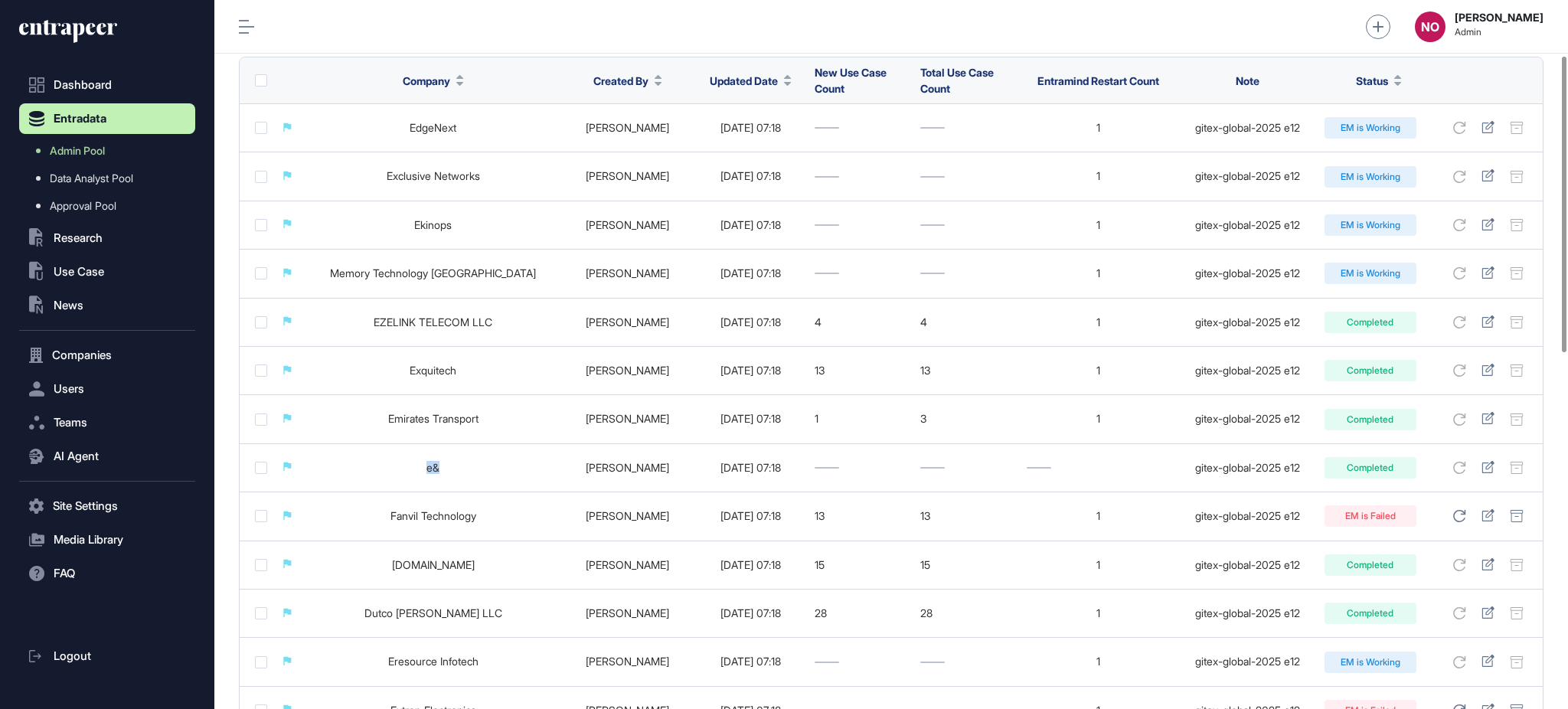
copy link "e&"
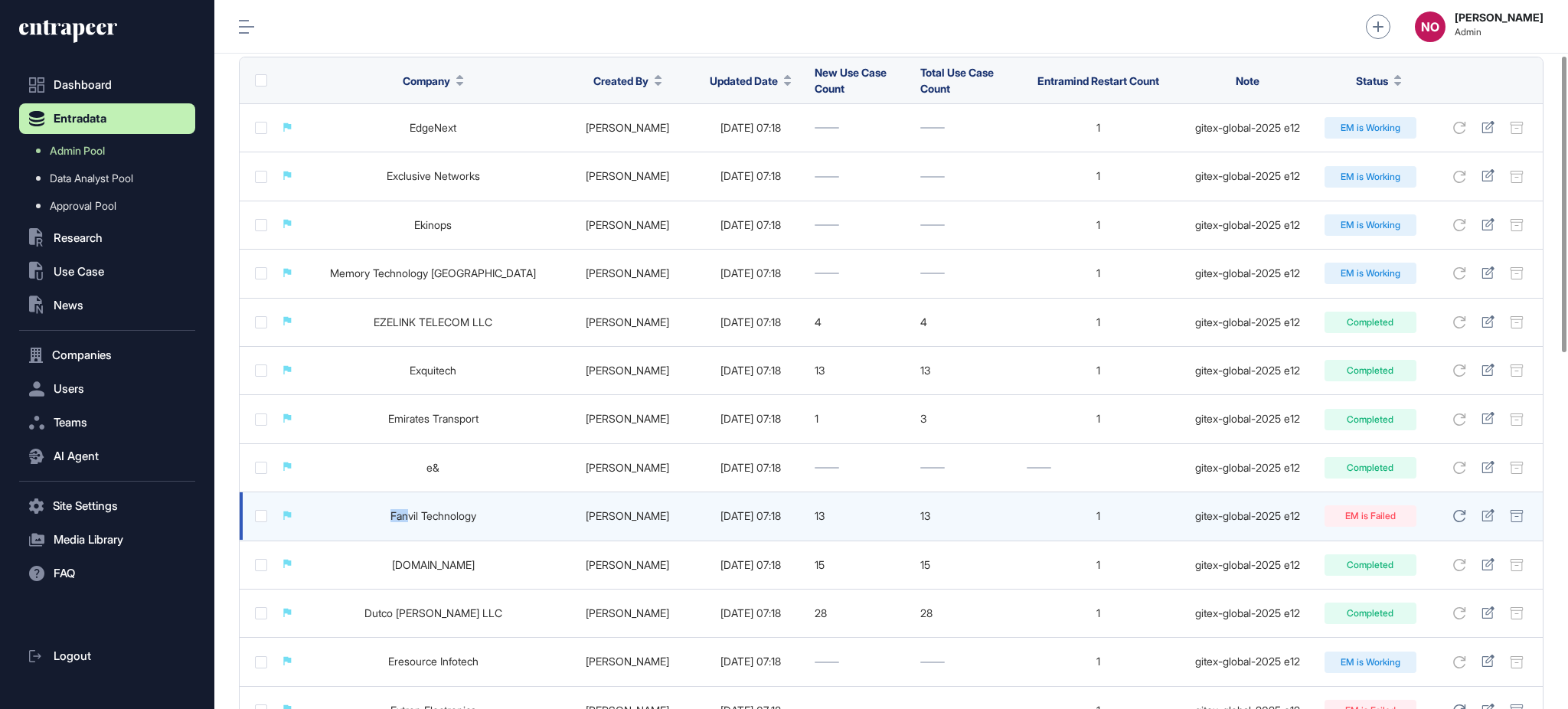
drag, startPoint x: 359, startPoint y: 522, endPoint x: 386, endPoint y: 522, distance: 27.0
click at [386, 522] on td "Fanvil Technology" at bounding box center [433, 517] width 255 height 48
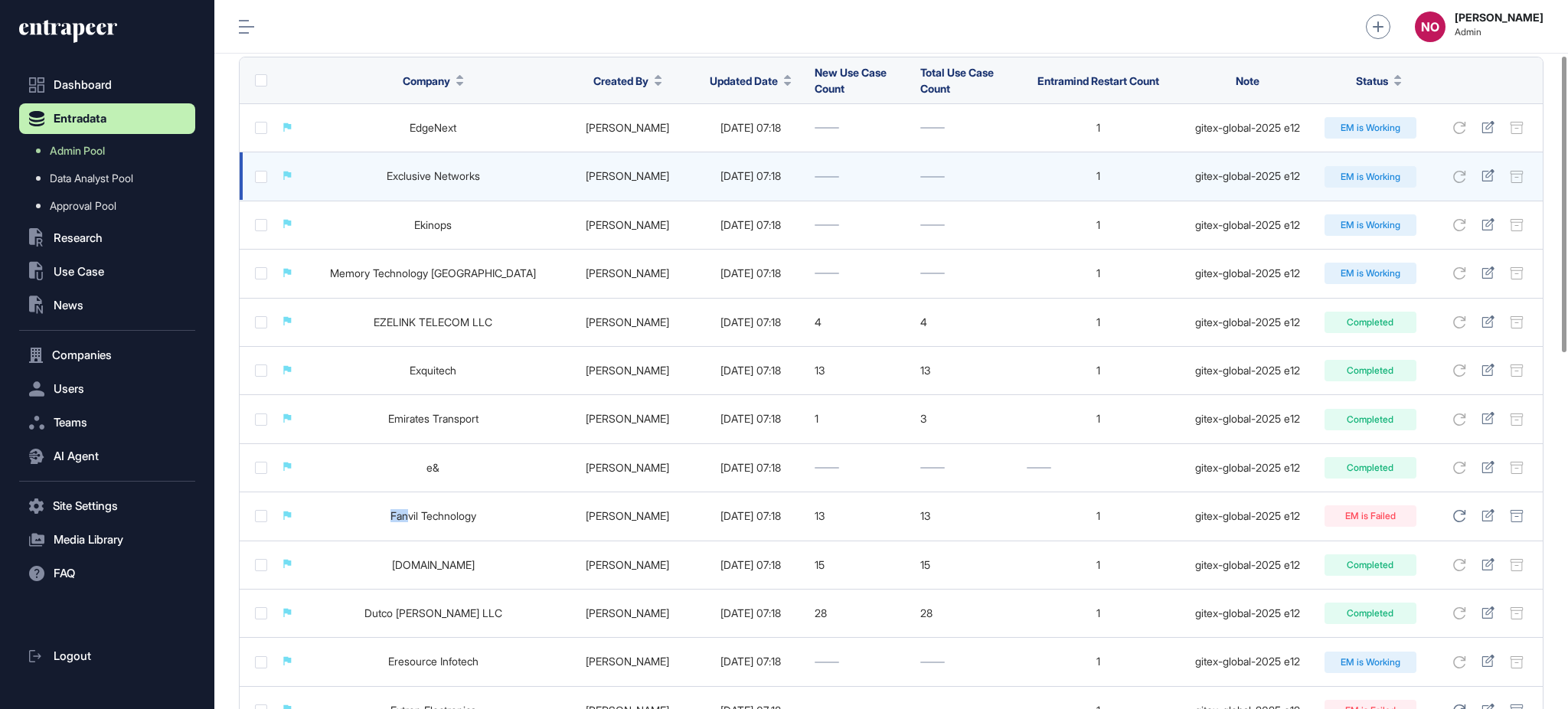
copy link "Fan"
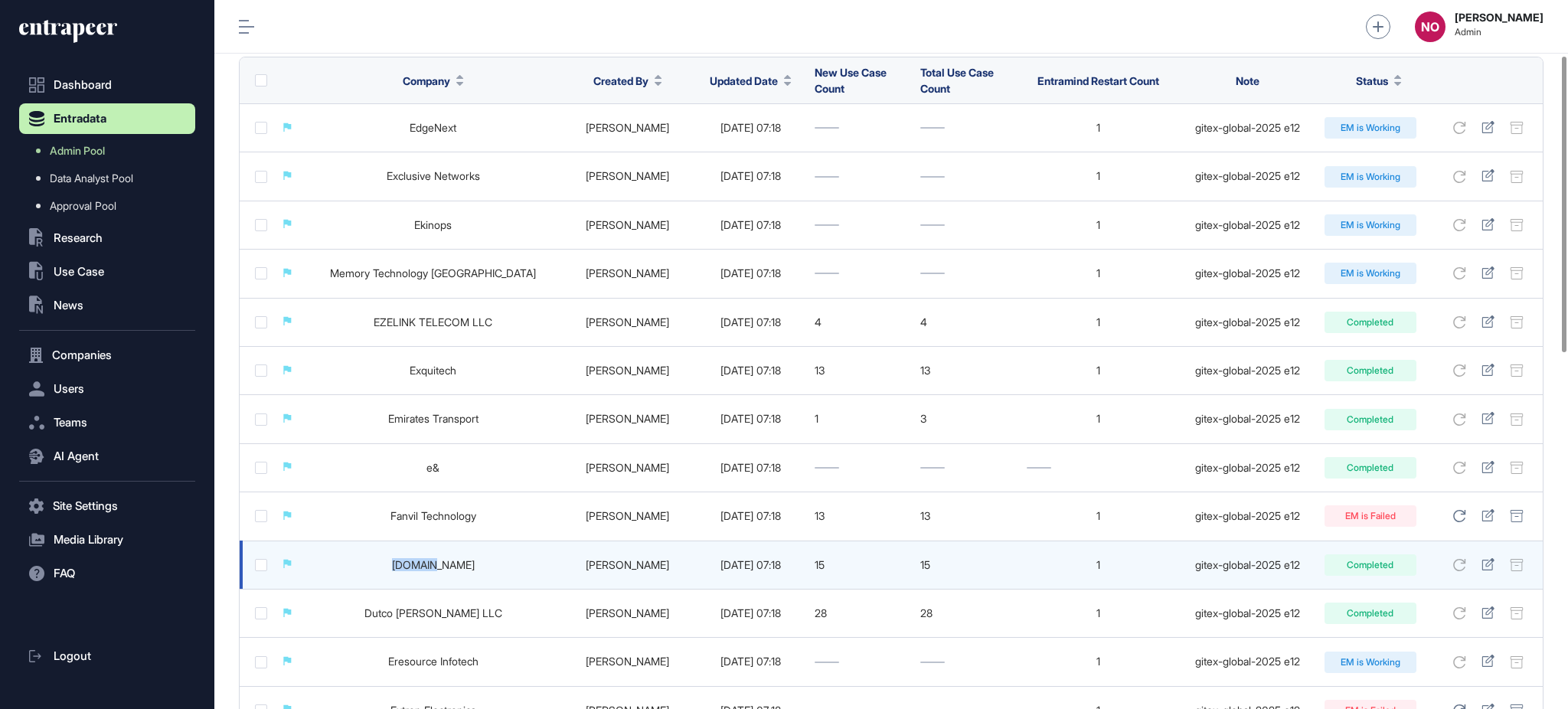
drag, startPoint x: 364, startPoint y: 567, endPoint x: 405, endPoint y: 570, distance: 41.1
click at [405, 570] on td "Entrepreneur.com" at bounding box center [433, 565] width 255 height 48
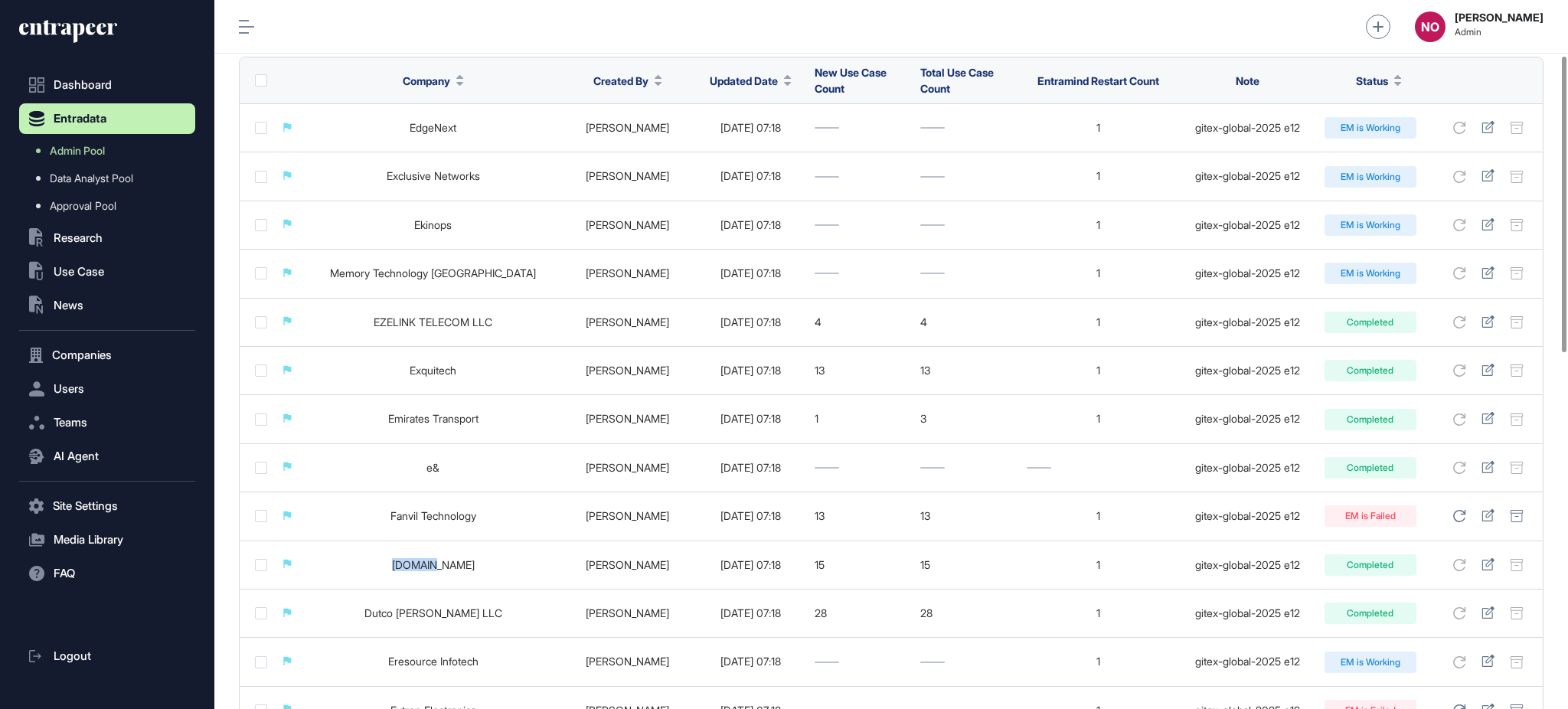
copy link "Entrepr"
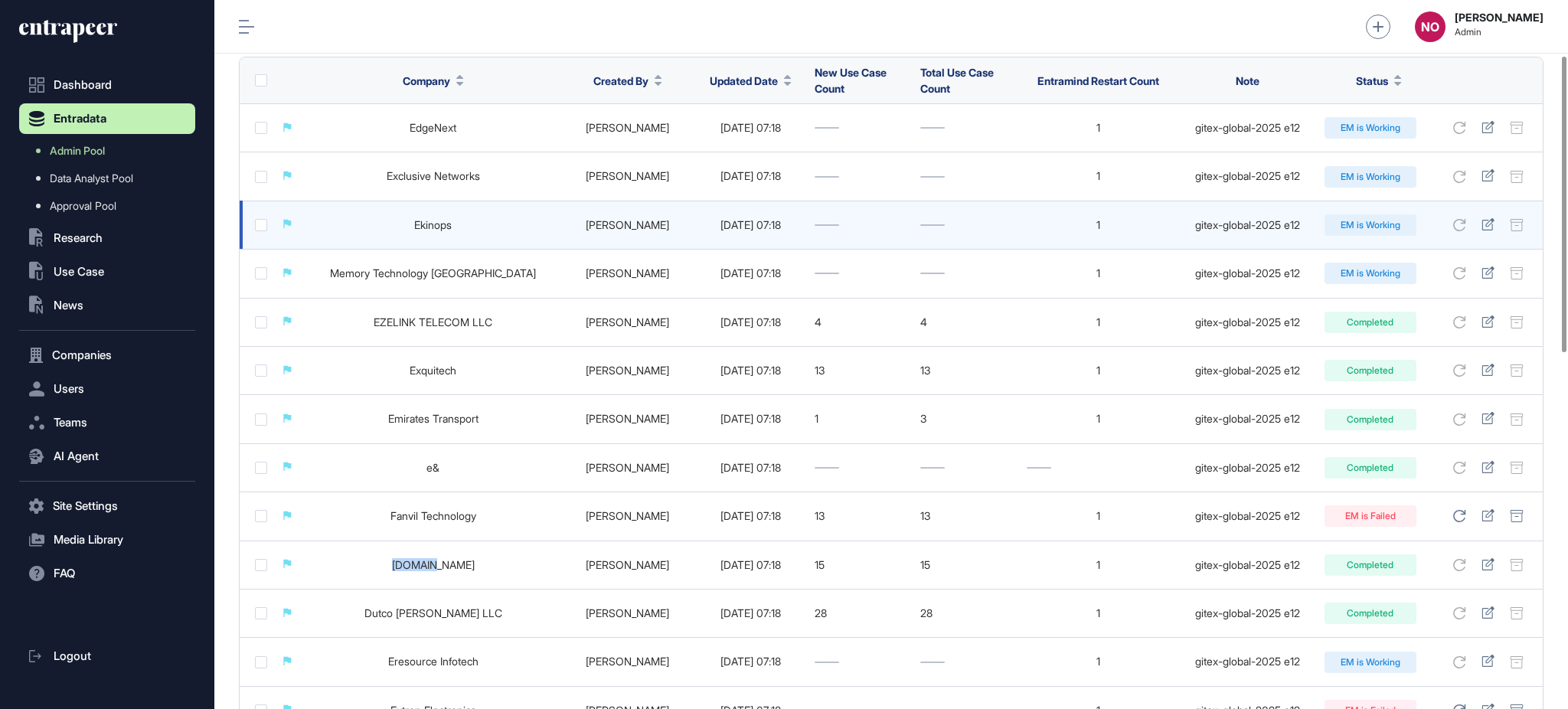
copy link "Entrepr"
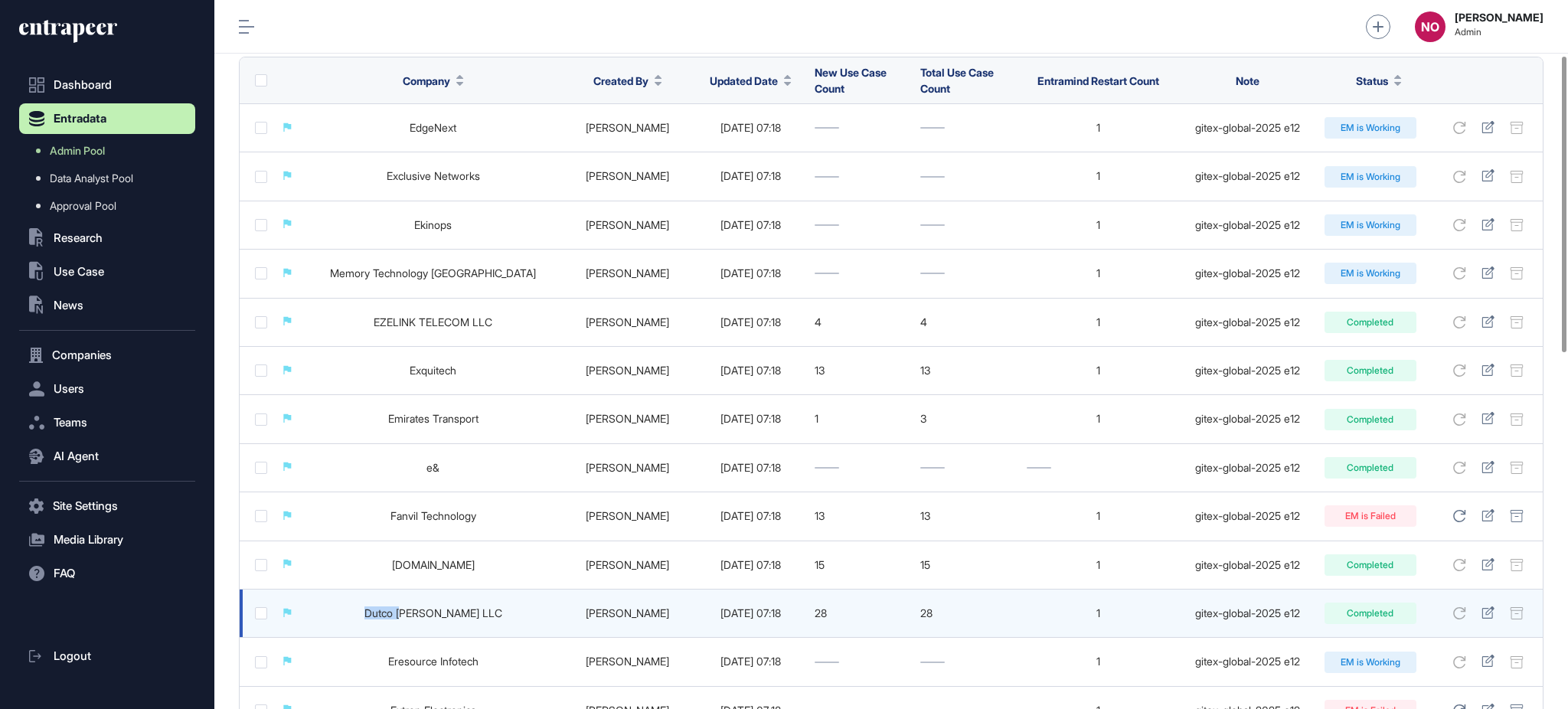
drag, startPoint x: 360, startPoint y: 614, endPoint x: 402, endPoint y: 614, distance: 42.0
click at [402, 614] on td "Dutco Tennant LLC" at bounding box center [433, 614] width 255 height 48
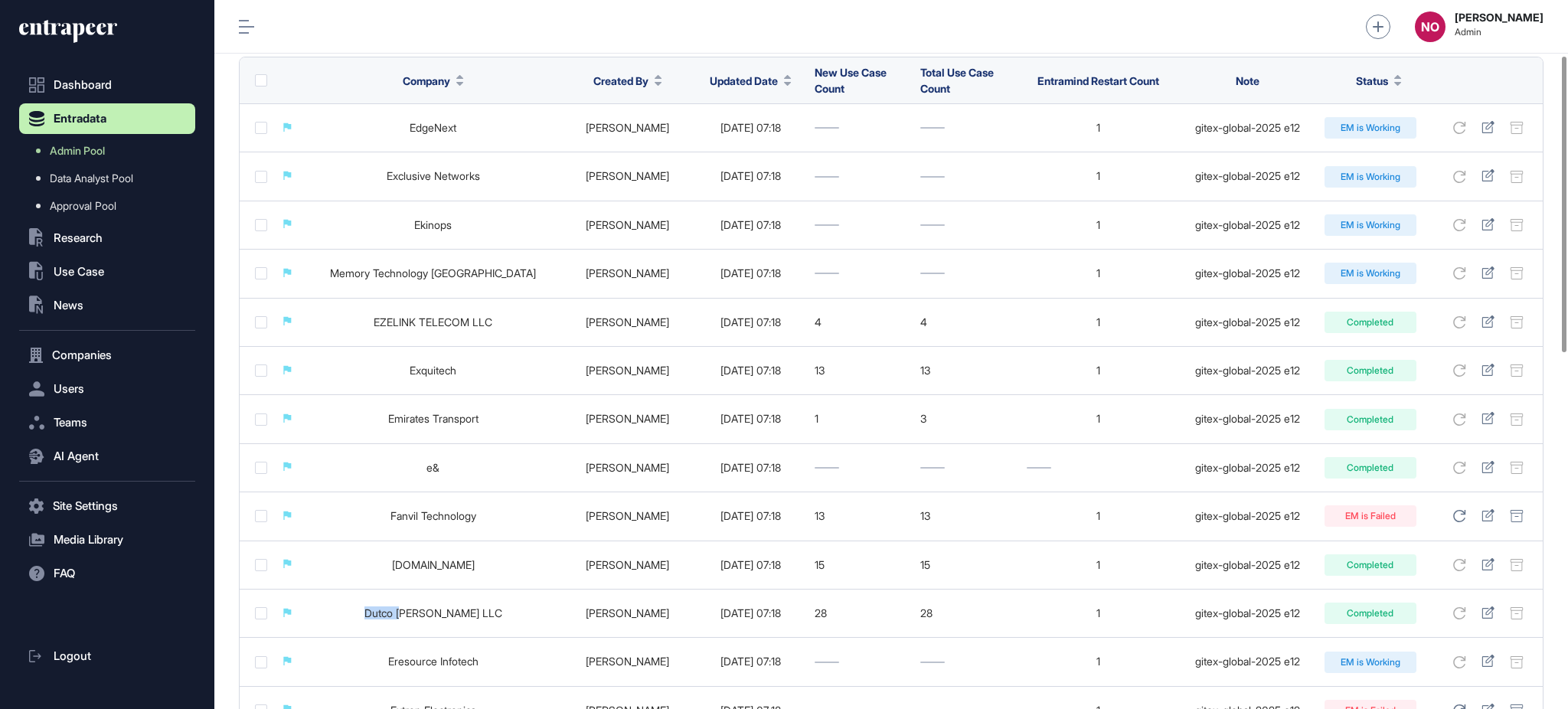
copy link "Dutco T"
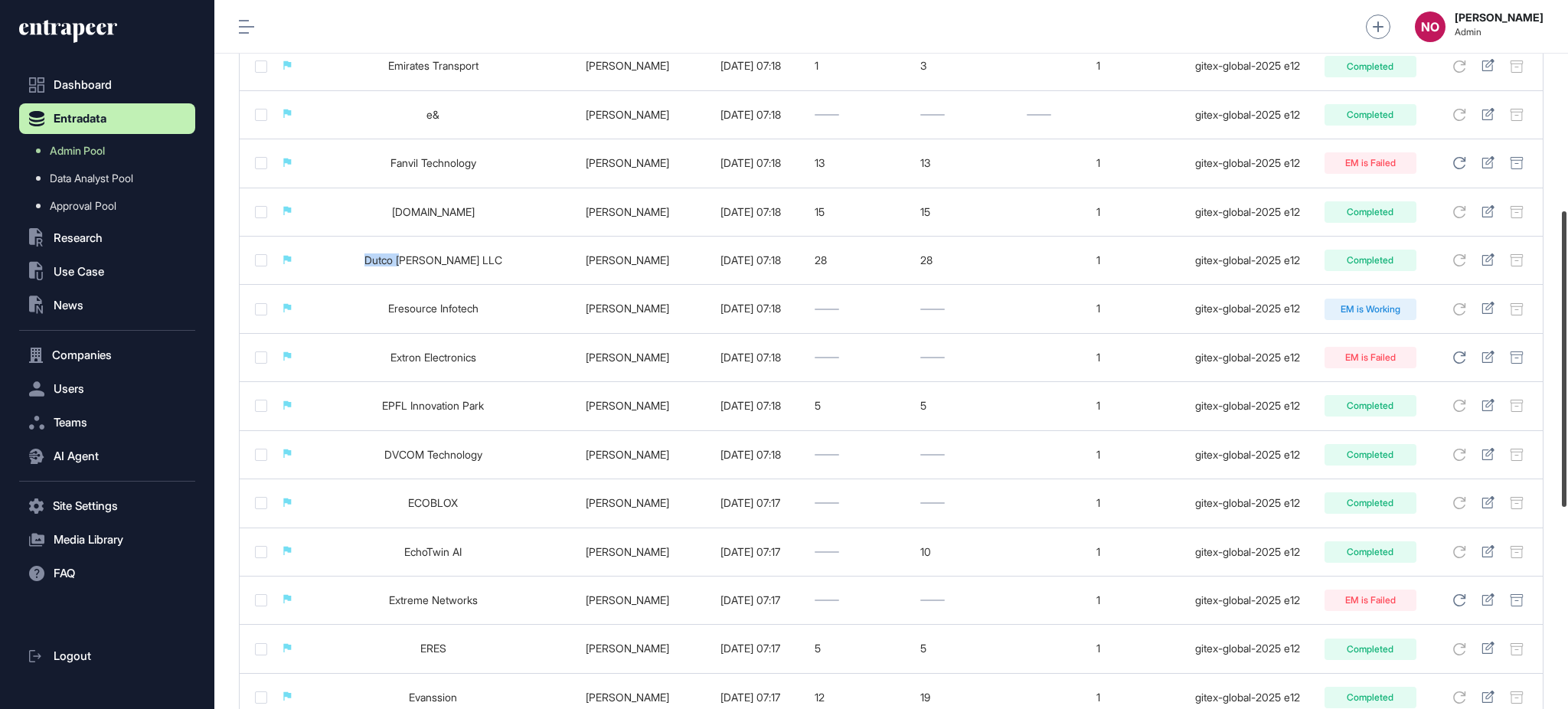
scroll to position [504, 0]
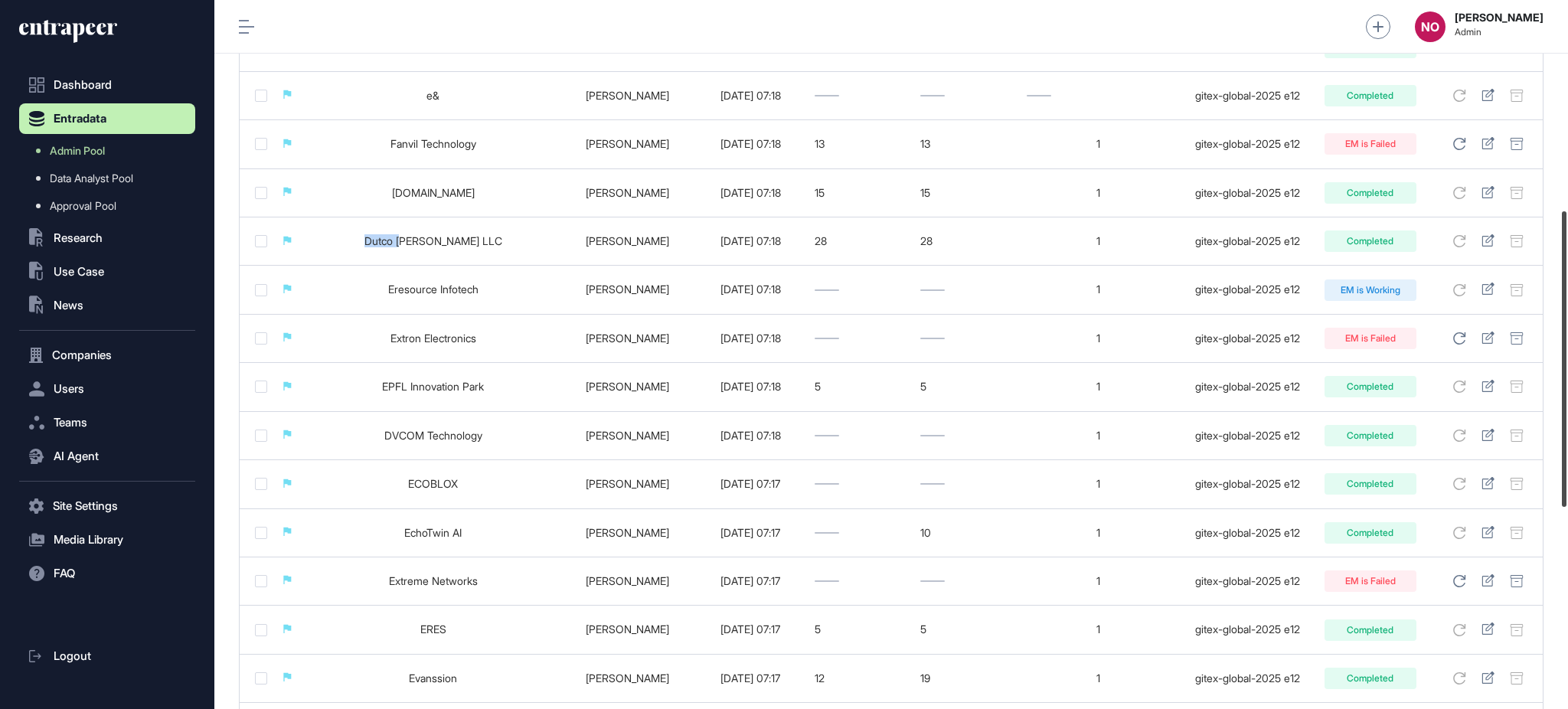
drag, startPoint x: 1566, startPoint y: 269, endPoint x: 1566, endPoint y: 424, distance: 155.0
click at [1566, 424] on div at bounding box center [1564, 359] width 5 height 295
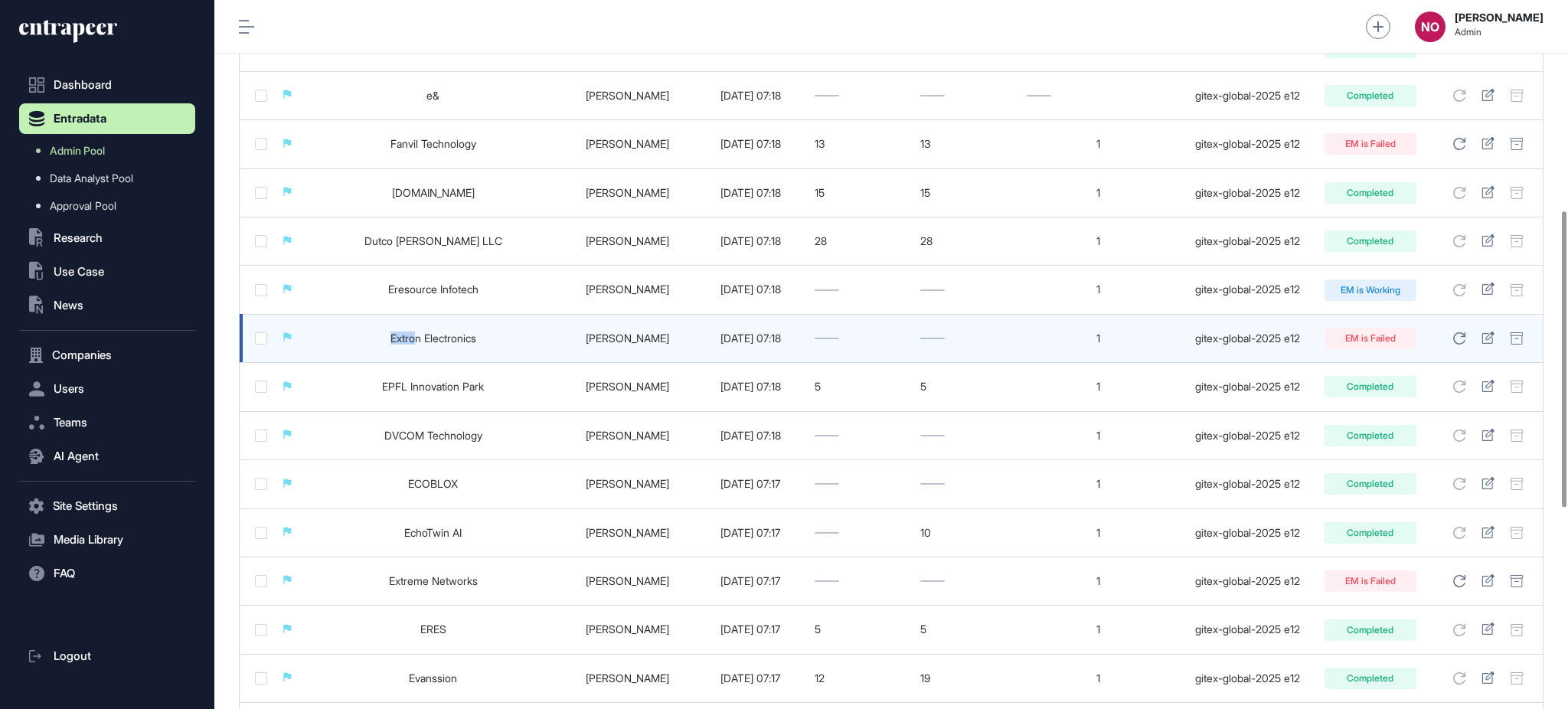
drag, startPoint x: 364, startPoint y: 341, endPoint x: 395, endPoint y: 343, distance: 31.1
click at [395, 343] on td "Extron Electronics" at bounding box center [433, 338] width 255 height 48
click at [1487, 336] on icon at bounding box center [1488, 338] width 13 height 12
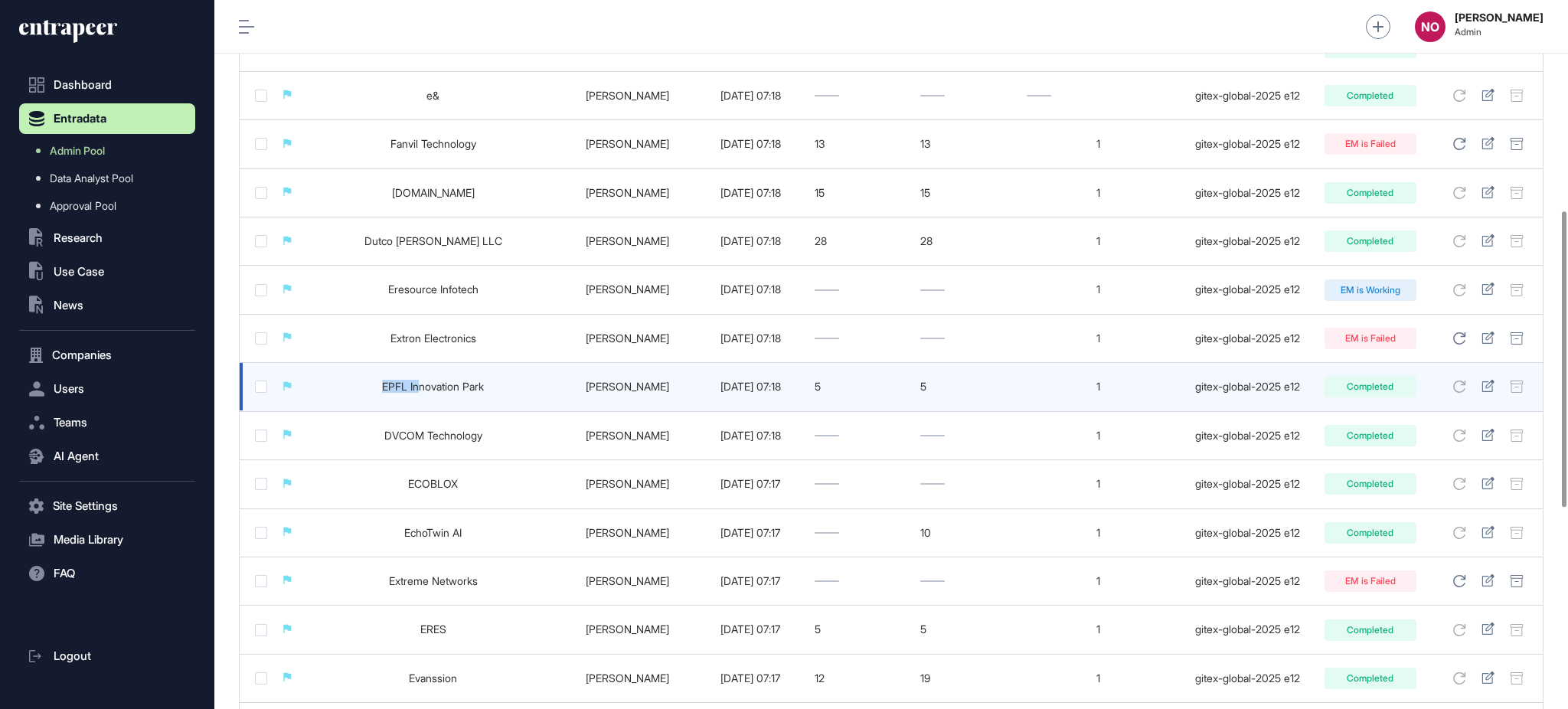
drag, startPoint x: 352, startPoint y: 388, endPoint x: 395, endPoint y: 399, distance: 44.4
click at [395, 399] on td "EPFL Innovation Park" at bounding box center [433, 387] width 255 height 48
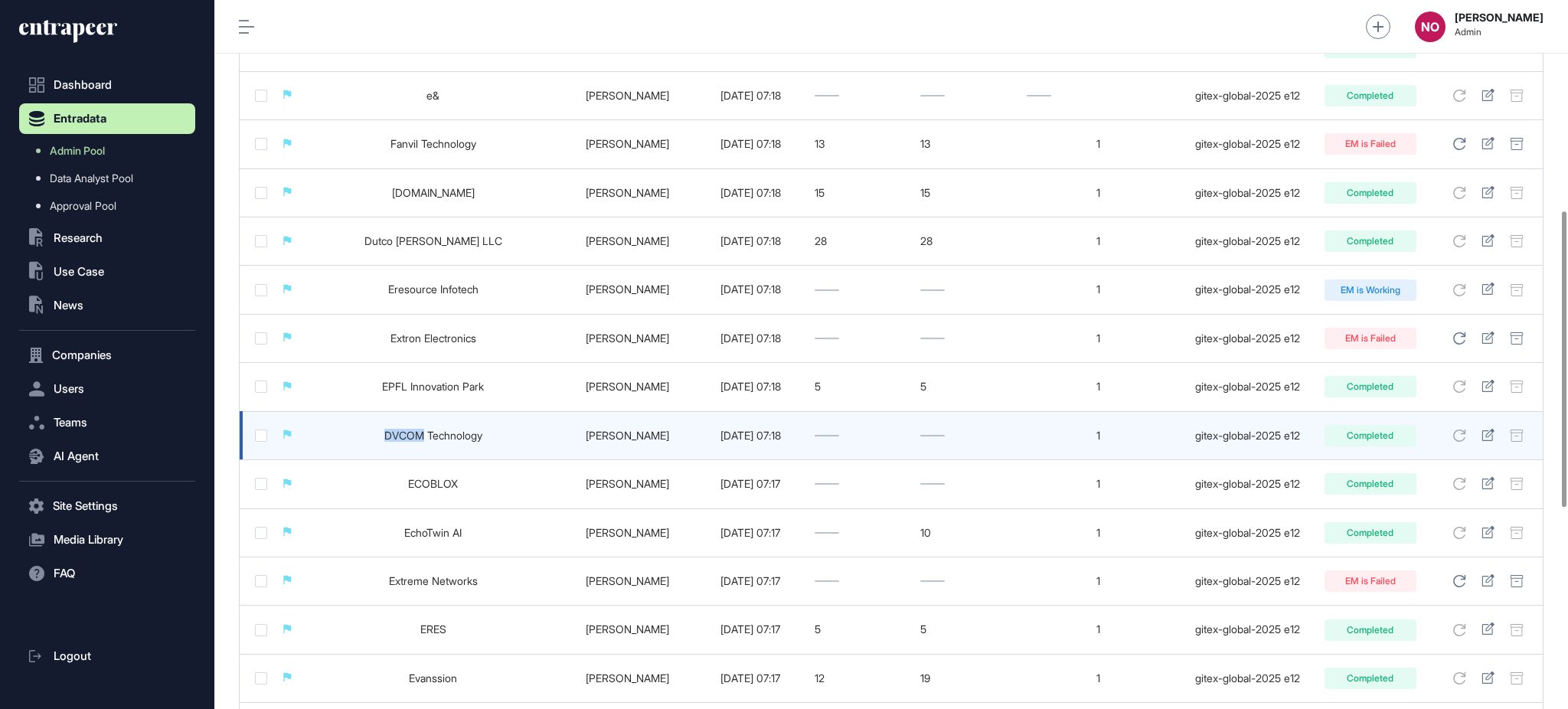
drag, startPoint x: 344, startPoint y: 440, endPoint x: 399, endPoint y: 442, distance: 55.0
click at [399, 442] on td "DVCOM Technology" at bounding box center [433, 435] width 255 height 48
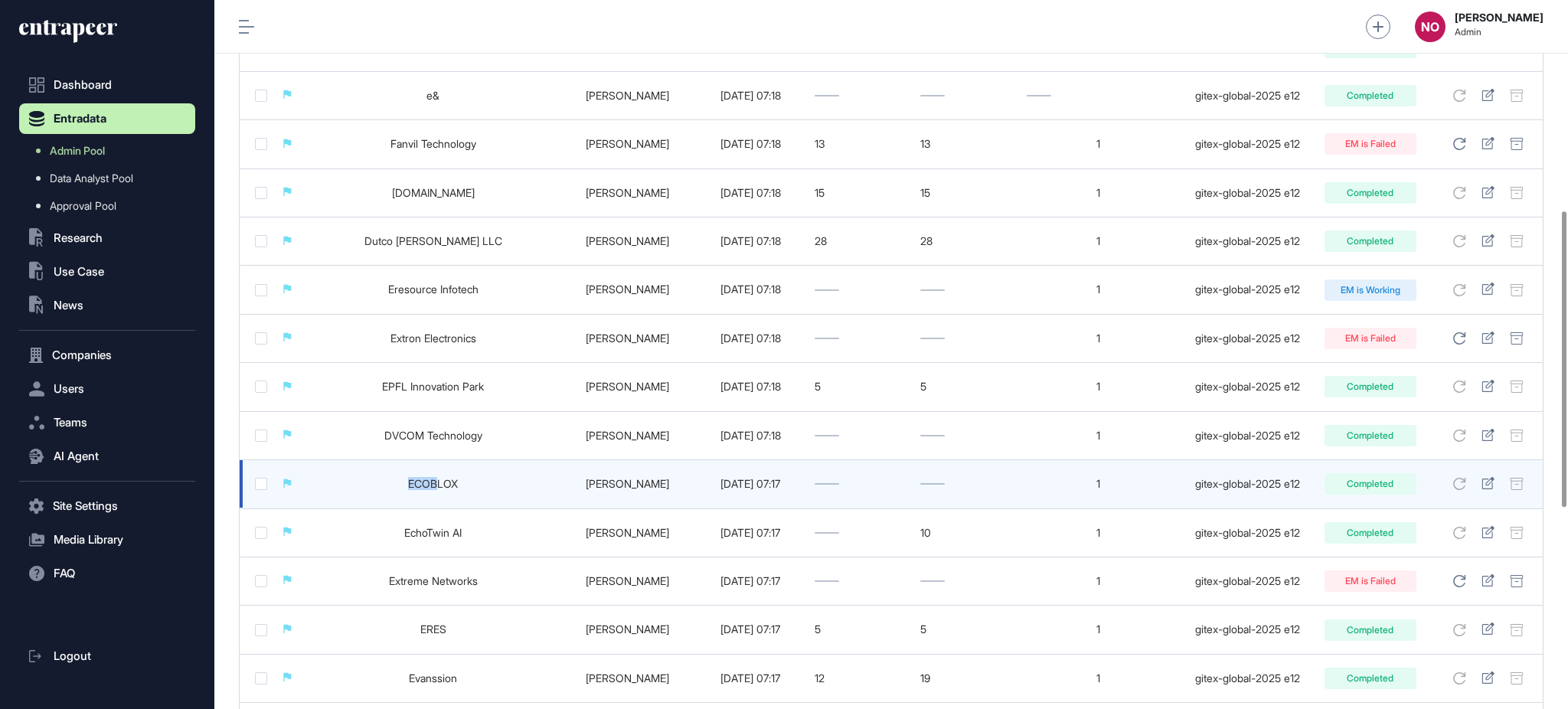
drag, startPoint x: 376, startPoint y: 478, endPoint x: 416, endPoint y: 494, distance: 43.1
click at [416, 494] on td "ECOBLOX" at bounding box center [433, 484] width 255 height 48
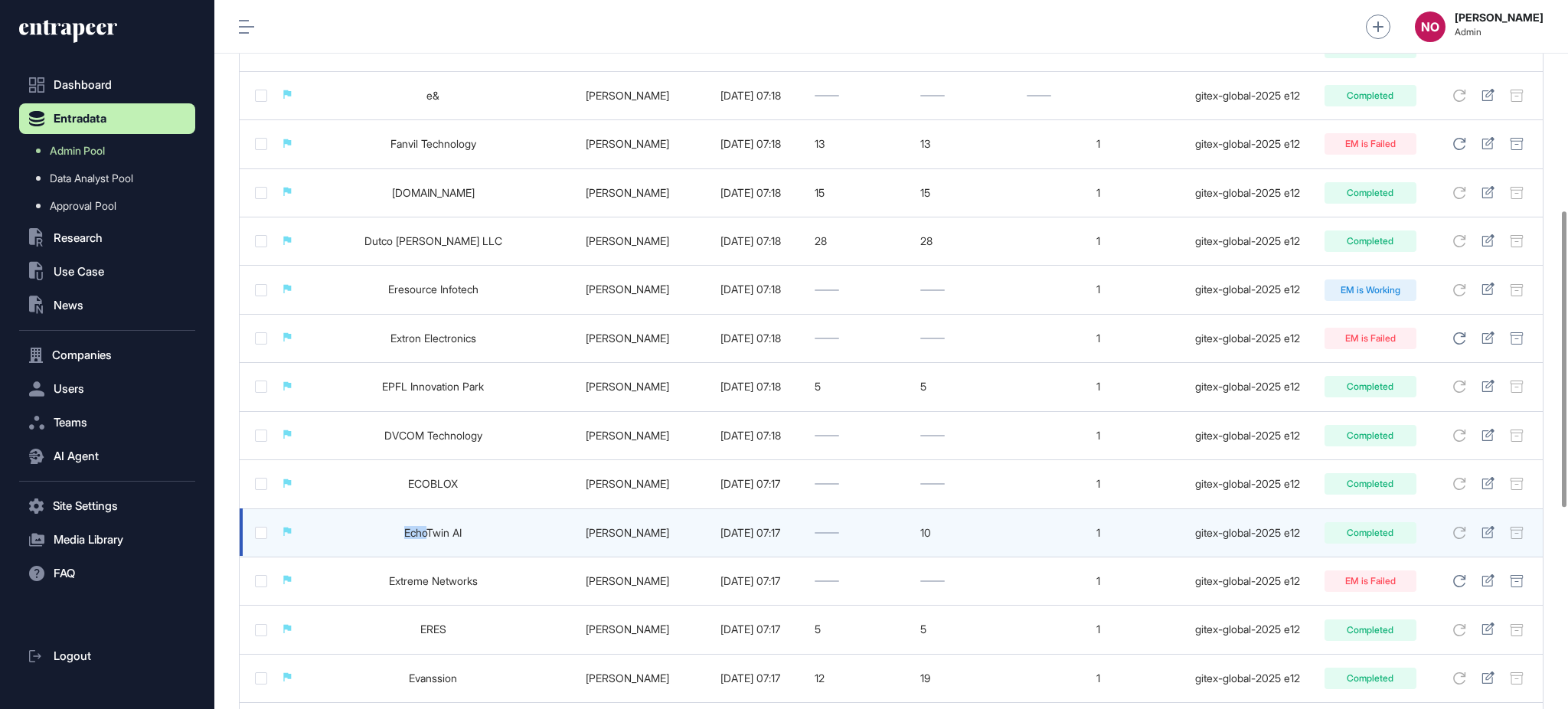
drag, startPoint x: 376, startPoint y: 537, endPoint x: 407, endPoint y: 543, distance: 31.6
click at [407, 543] on td "EchoTwin AI" at bounding box center [433, 532] width 255 height 48
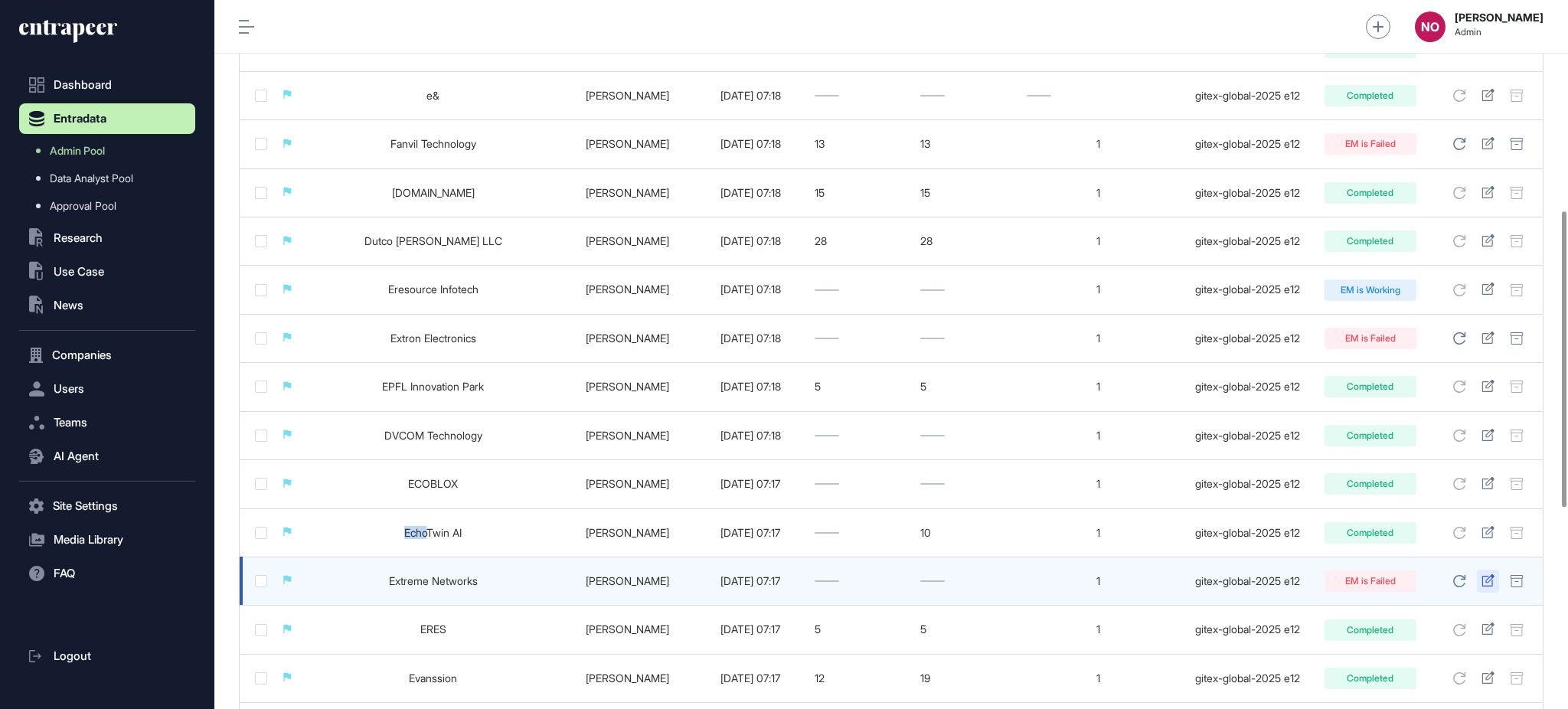
click at [1487, 585] on icon at bounding box center [1488, 580] width 12 height 12
drag, startPoint x: 366, startPoint y: 590, endPoint x: 404, endPoint y: 590, distance: 38.0
click at [404, 590] on td "Extreme Networks" at bounding box center [433, 580] width 255 height 48
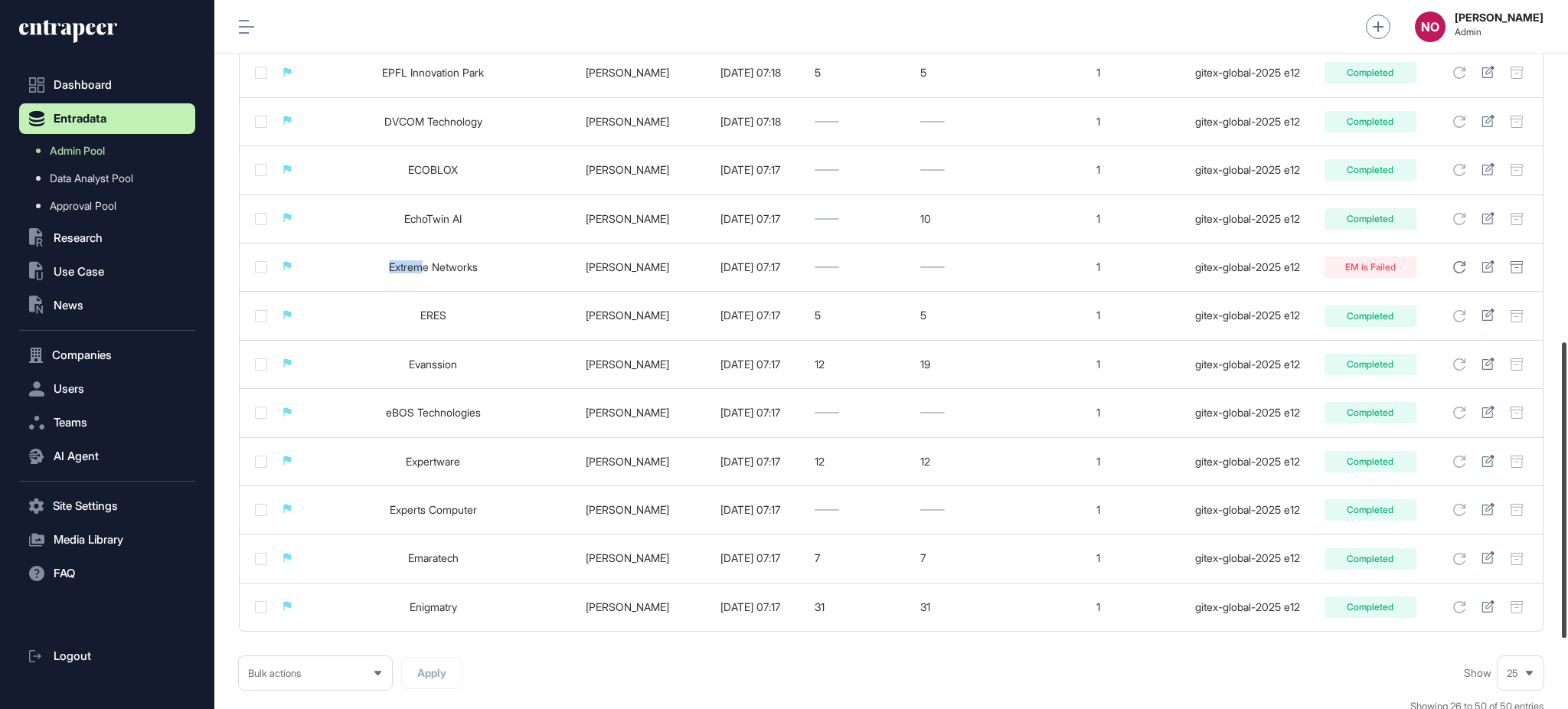
scroll to position [819, 0]
drag, startPoint x: 1566, startPoint y: 255, endPoint x: 1566, endPoint y: 388, distance: 133.0
click at [1566, 388] on div at bounding box center [1564, 490] width 5 height 295
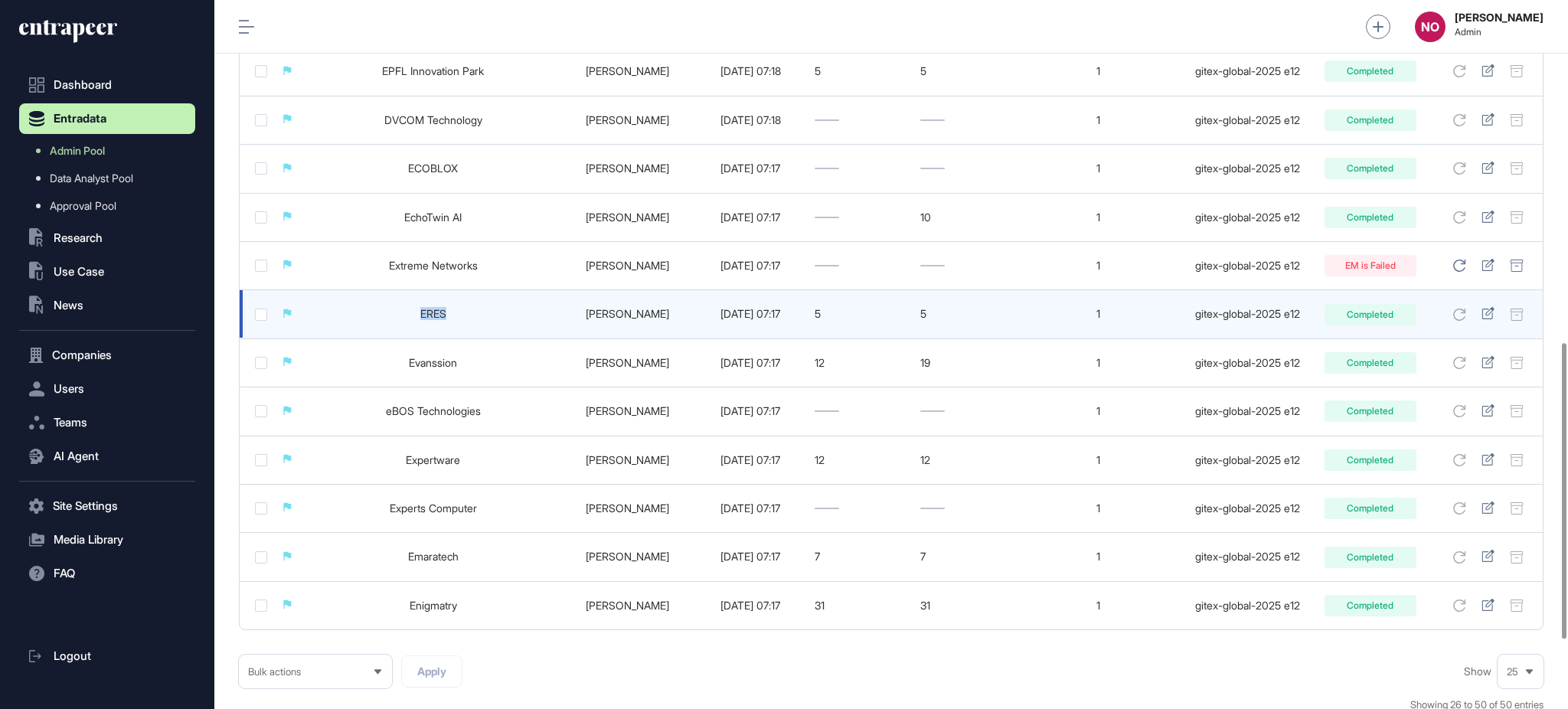
drag, startPoint x: 432, startPoint y: 325, endPoint x: 488, endPoint y: 330, distance: 56.2
click at [488, 330] on td "ERES" at bounding box center [433, 314] width 255 height 48
click at [420, 319] on link "ERES" at bounding box center [433, 313] width 26 height 13
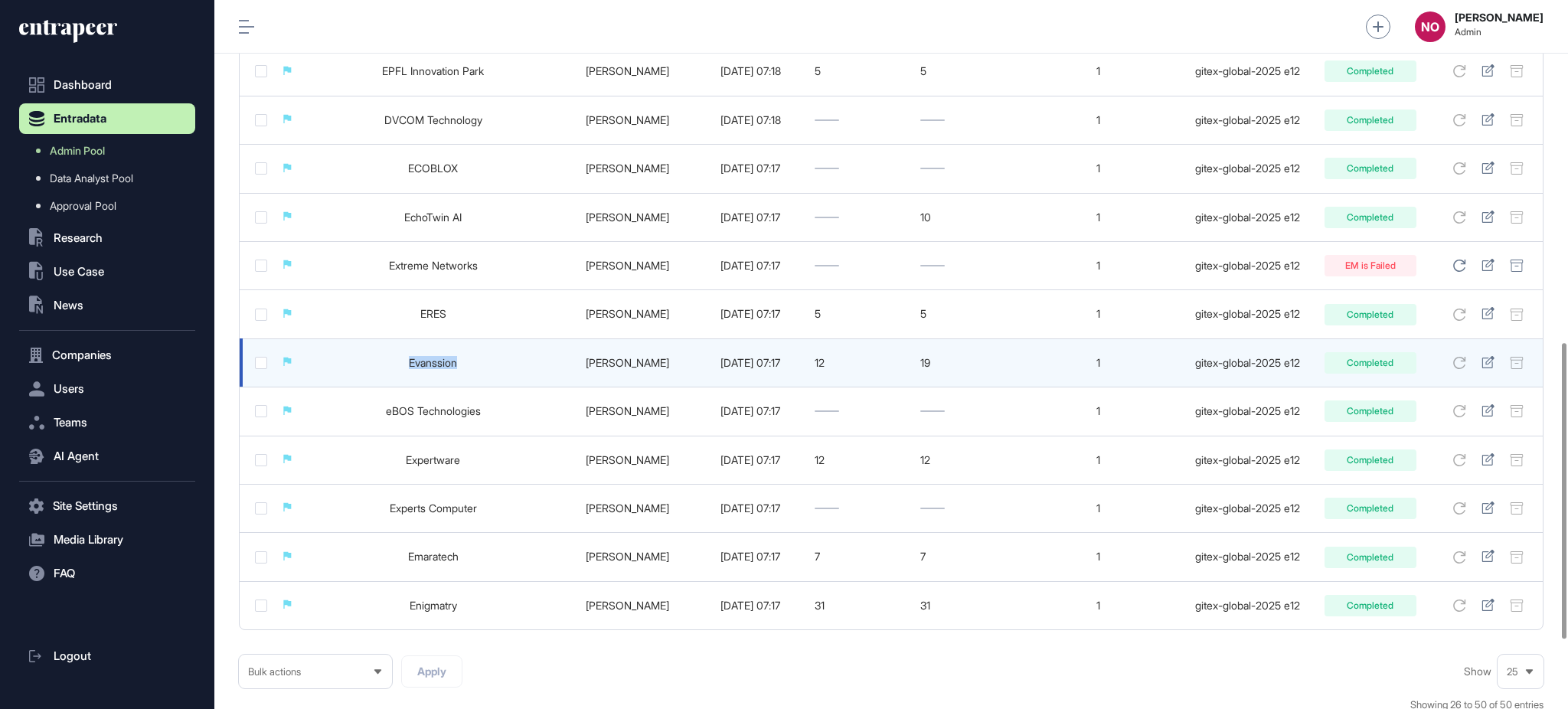
drag, startPoint x: 364, startPoint y: 366, endPoint x: 449, endPoint y: 372, distance: 85.2
click at [449, 372] on td "Evanssion" at bounding box center [433, 362] width 255 height 48
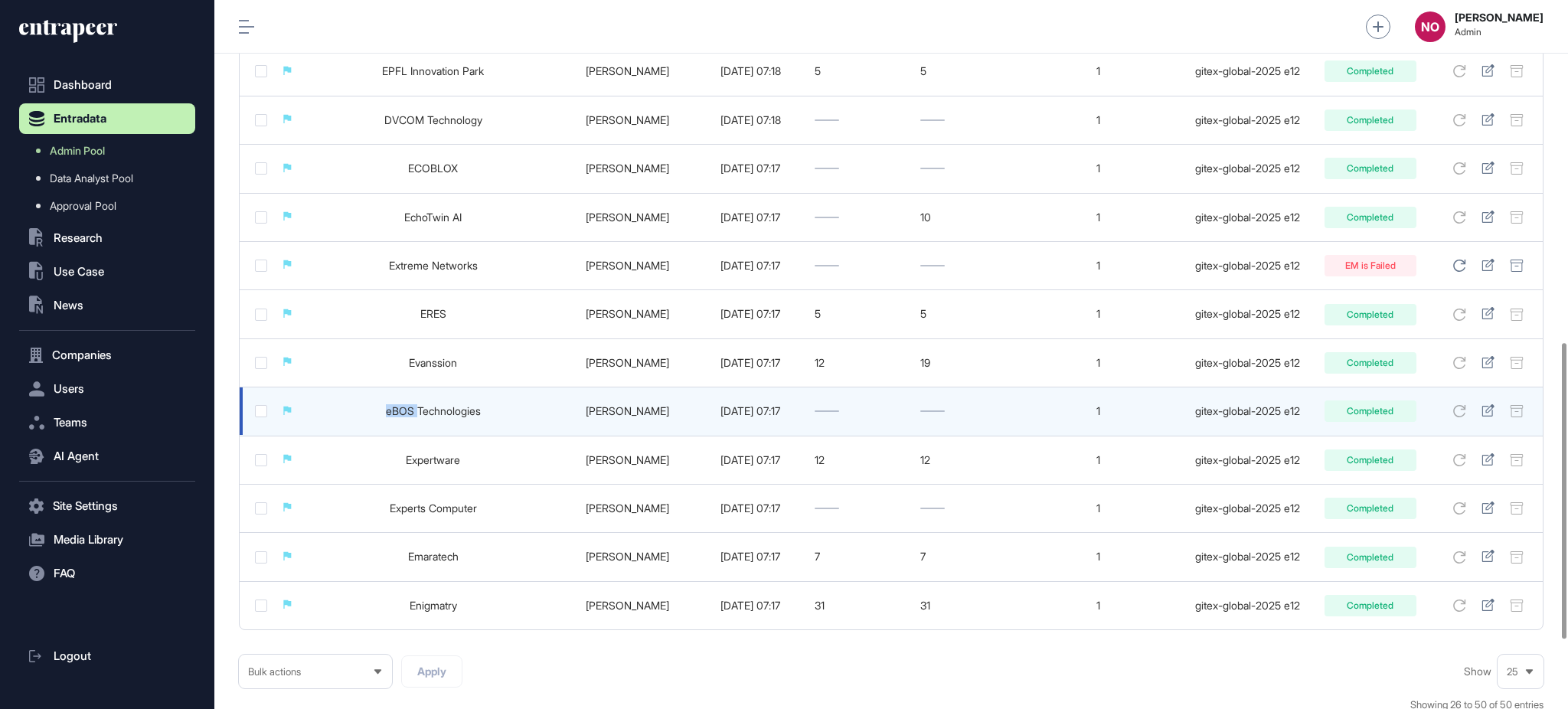
drag, startPoint x: 337, startPoint y: 415, endPoint x: 395, endPoint y: 416, distance: 58.0
click at [395, 416] on td "eBOS Technologies" at bounding box center [433, 411] width 255 height 48
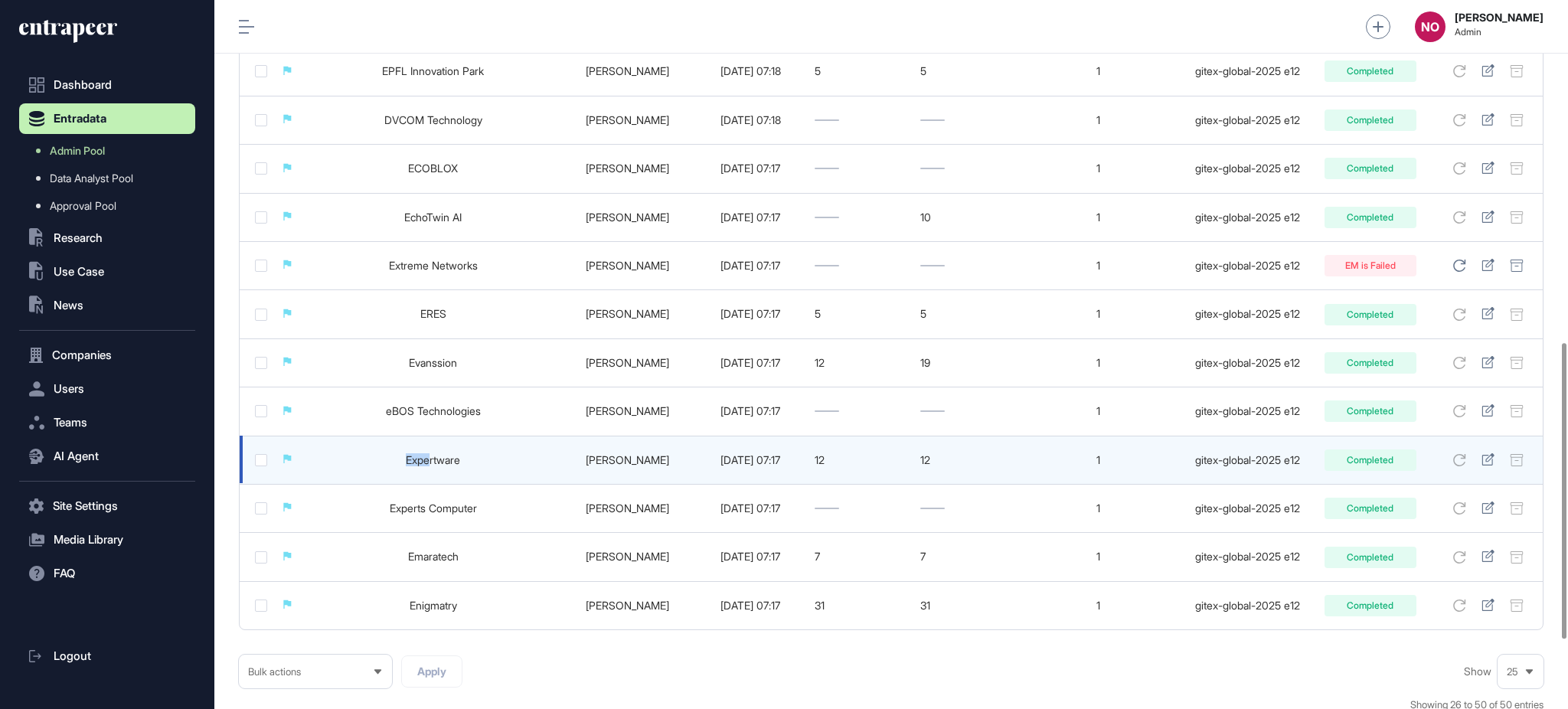
drag, startPoint x: 366, startPoint y: 465, endPoint x: 410, endPoint y: 470, distance: 44.3
click at [410, 470] on td "Expertware" at bounding box center [433, 459] width 255 height 48
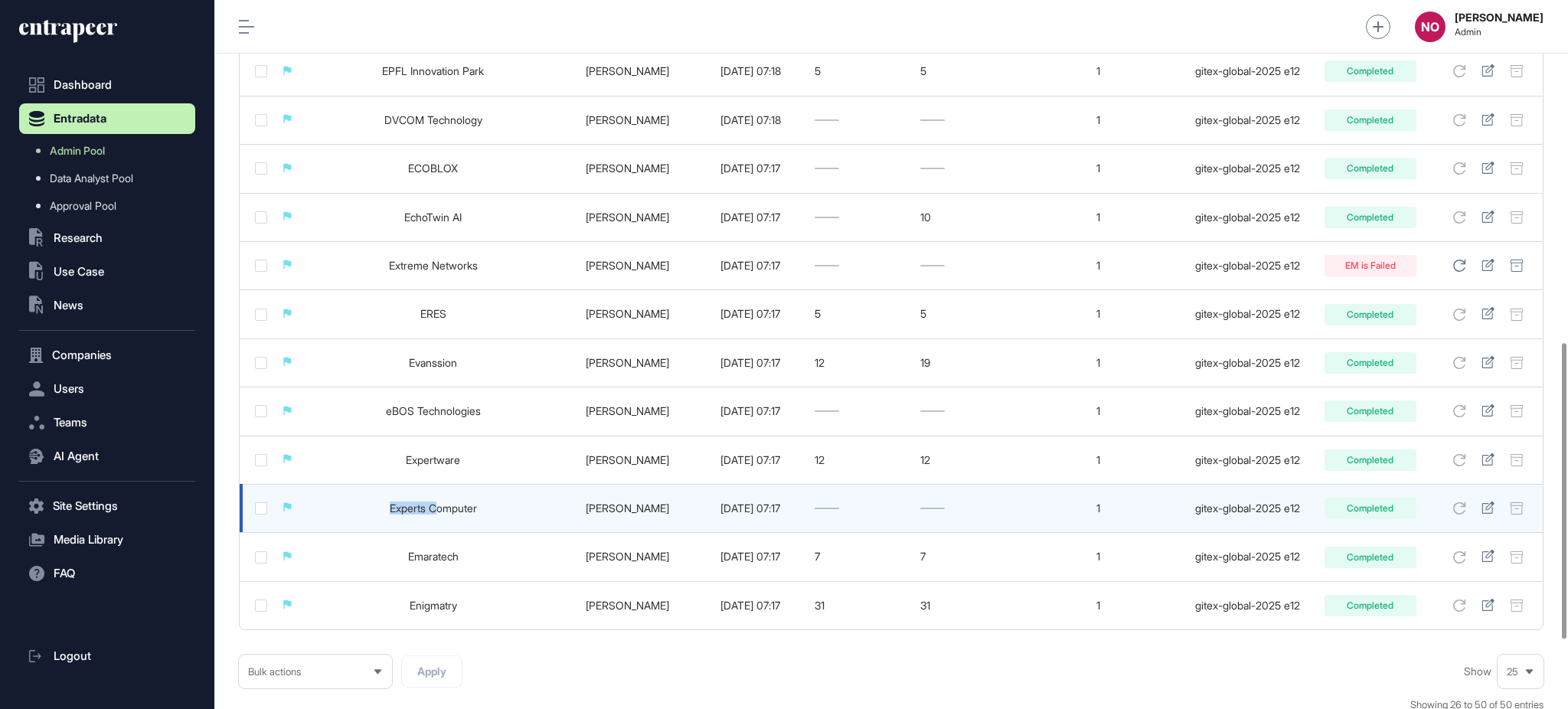
drag, startPoint x: 352, startPoint y: 510, endPoint x: 418, endPoint y: 516, distance: 66.3
click at [418, 516] on td "Experts Computer" at bounding box center [433, 507] width 255 height 48
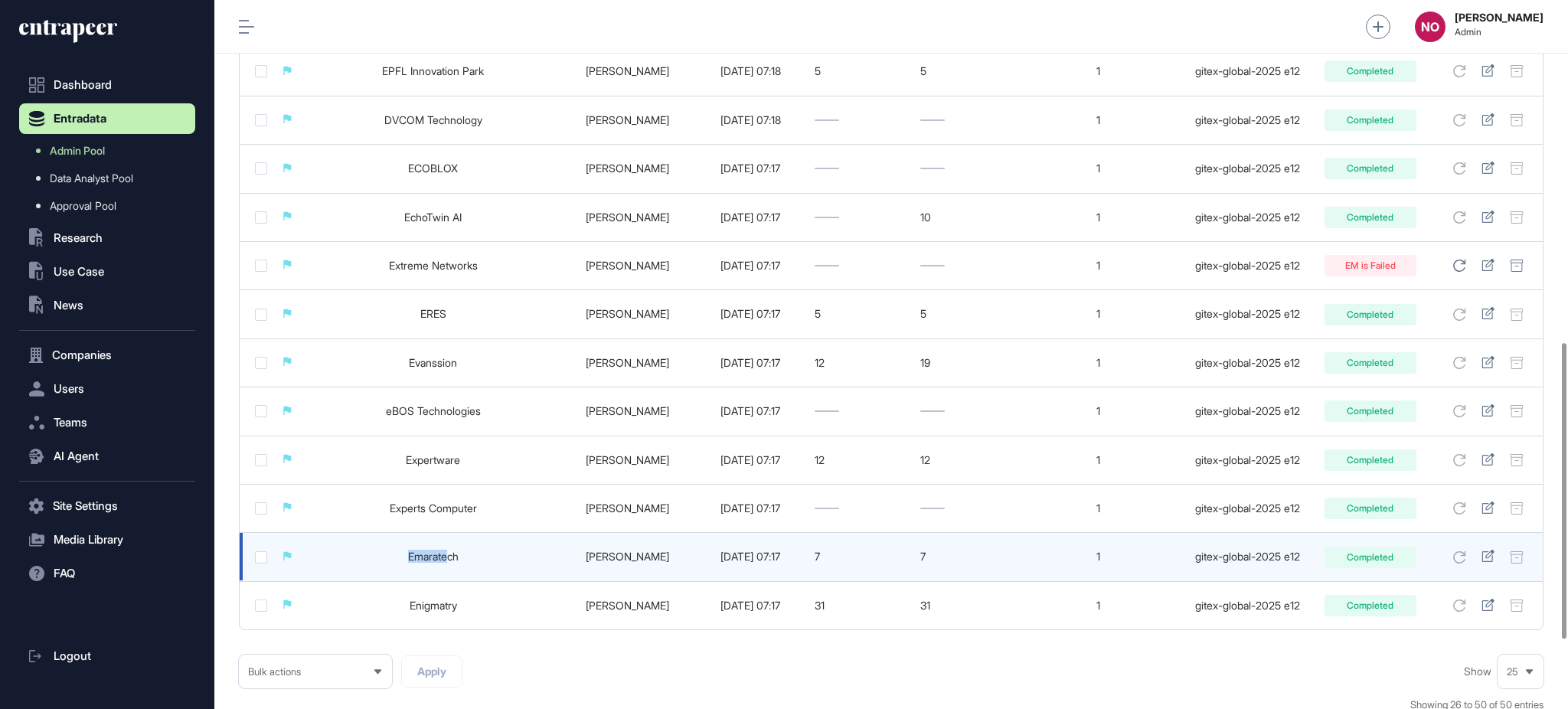
drag, startPoint x: 381, startPoint y: 546, endPoint x: 427, endPoint y: 561, distance: 48.4
click at [427, 561] on td "Emaratech" at bounding box center [433, 557] width 255 height 48
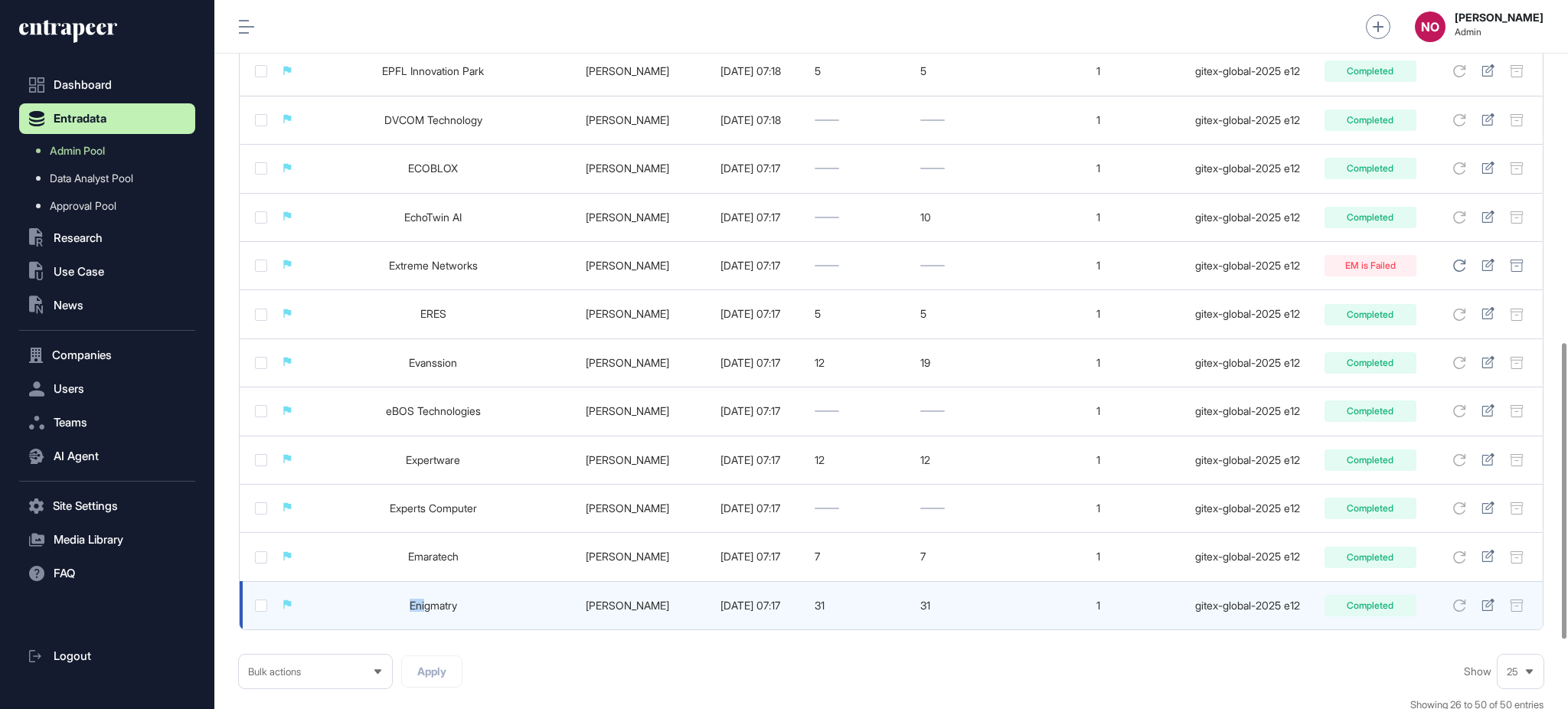
drag, startPoint x: 381, startPoint y: 610, endPoint x: 405, endPoint y: 612, distance: 24.1
click at [405, 612] on td "Enigmatry" at bounding box center [433, 605] width 255 height 48
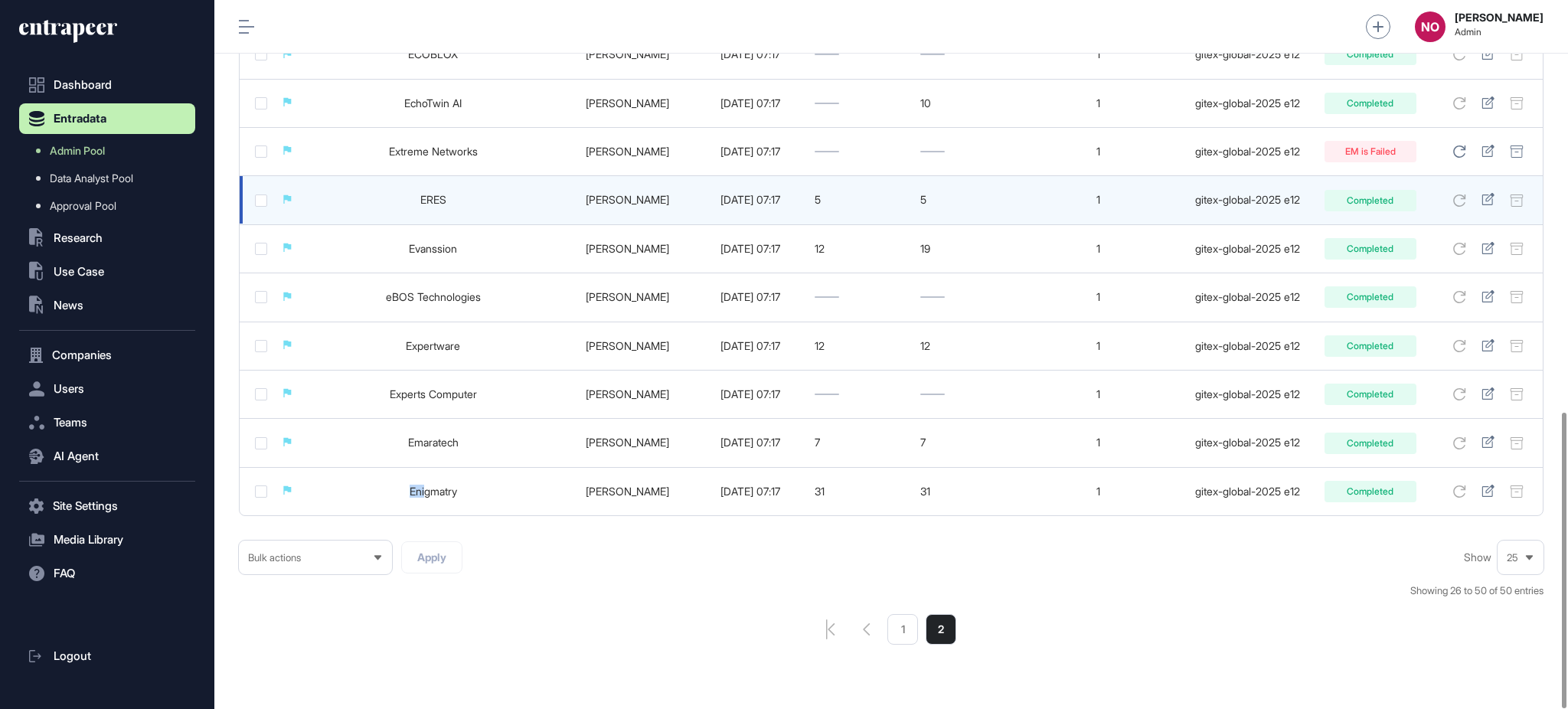
scroll to position [987, 0]
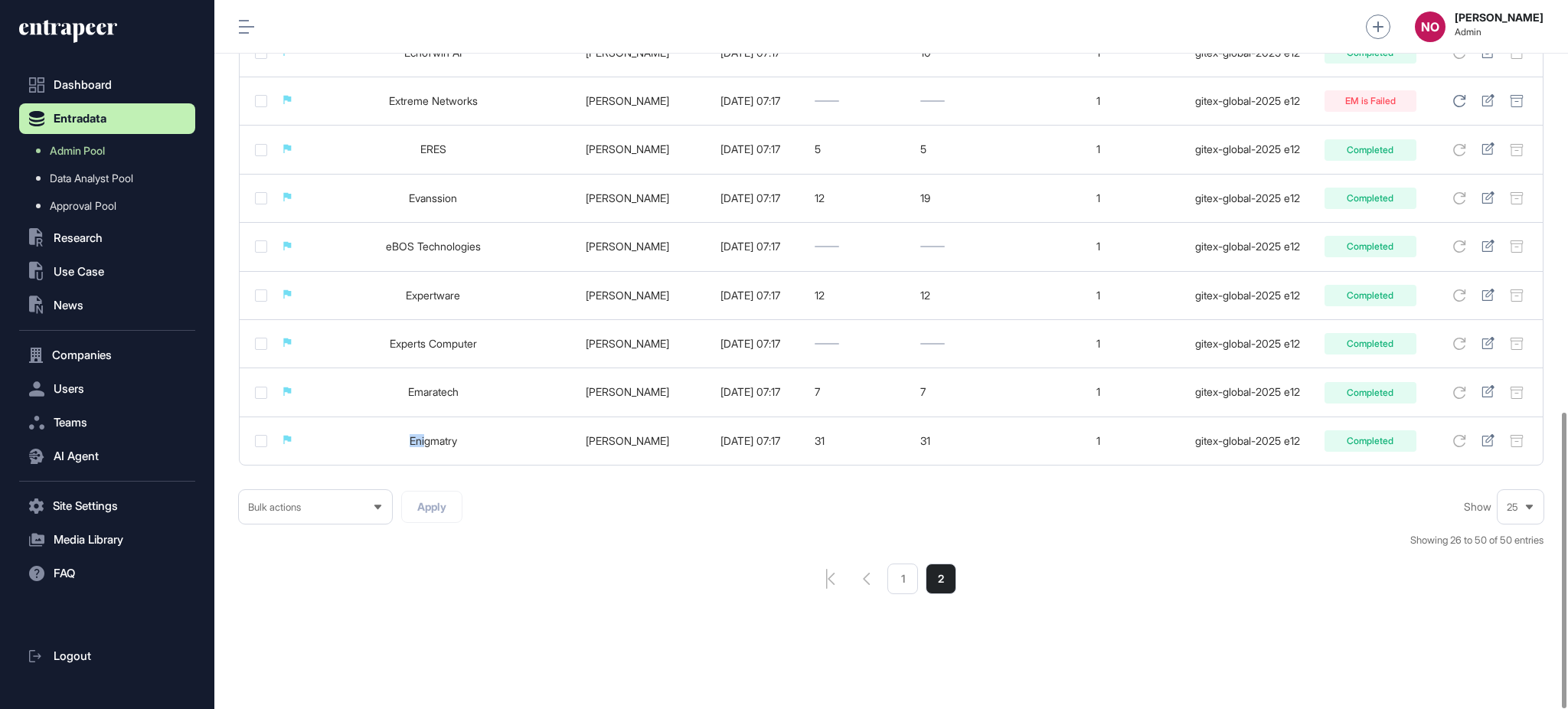
drag, startPoint x: 54, startPoint y: 148, endPoint x: 461, endPoint y: 61, distance: 416.2
click at [54, 148] on span "Admin Pool" at bounding box center [77, 150] width 55 height 12
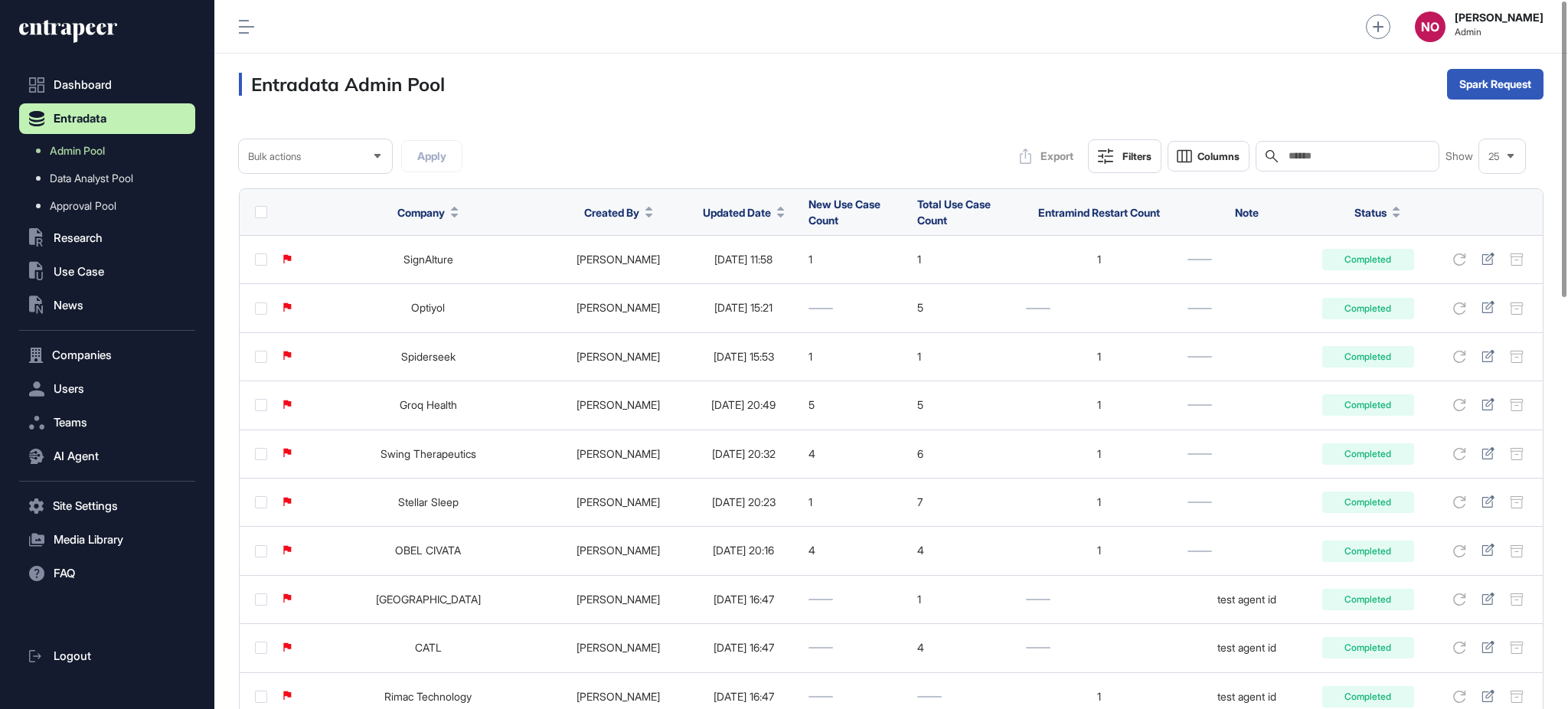
click at [777, 211] on div at bounding box center [780, 211] width 7 height 11
click at [748, 280] on span "Sort Descending" at bounding box center [735, 277] width 61 height 13
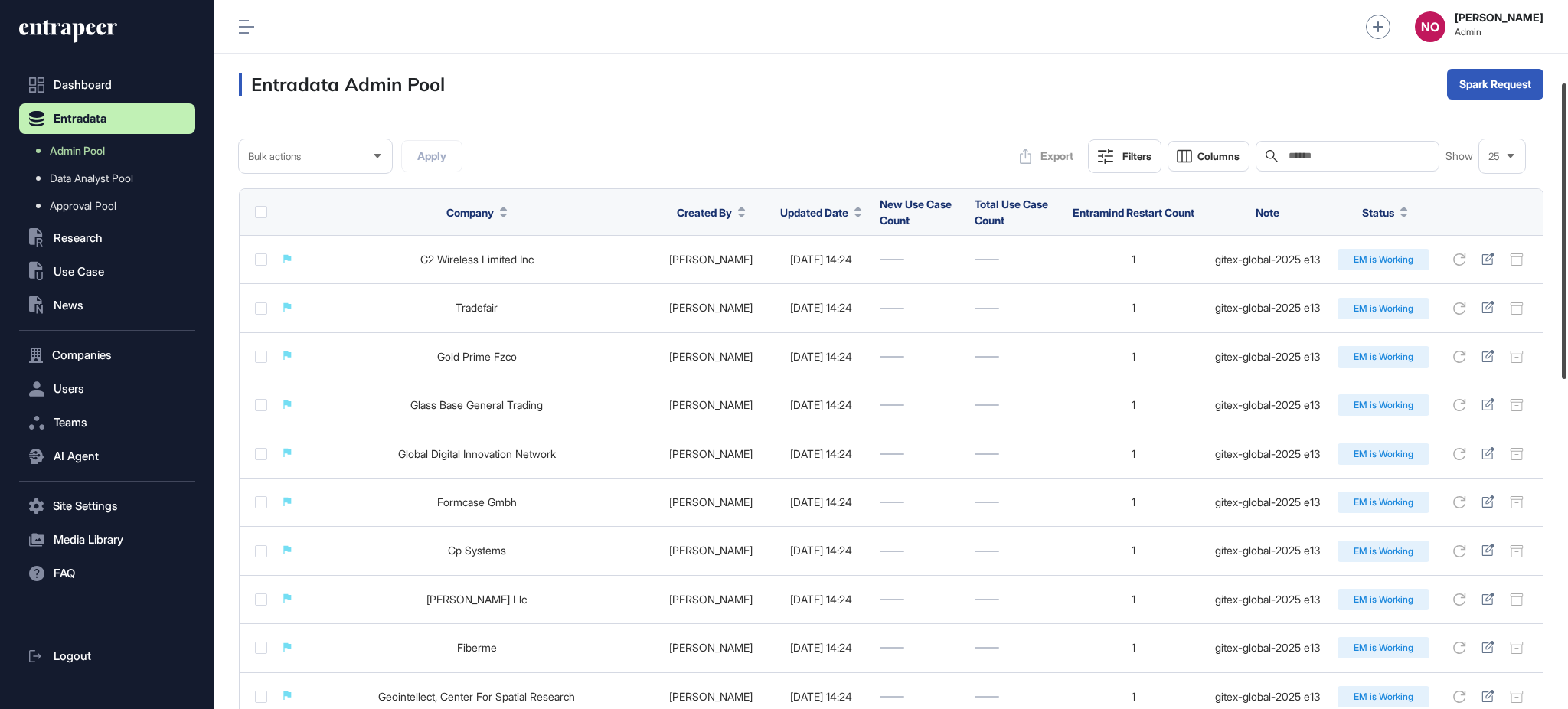
scroll to position [987, 0]
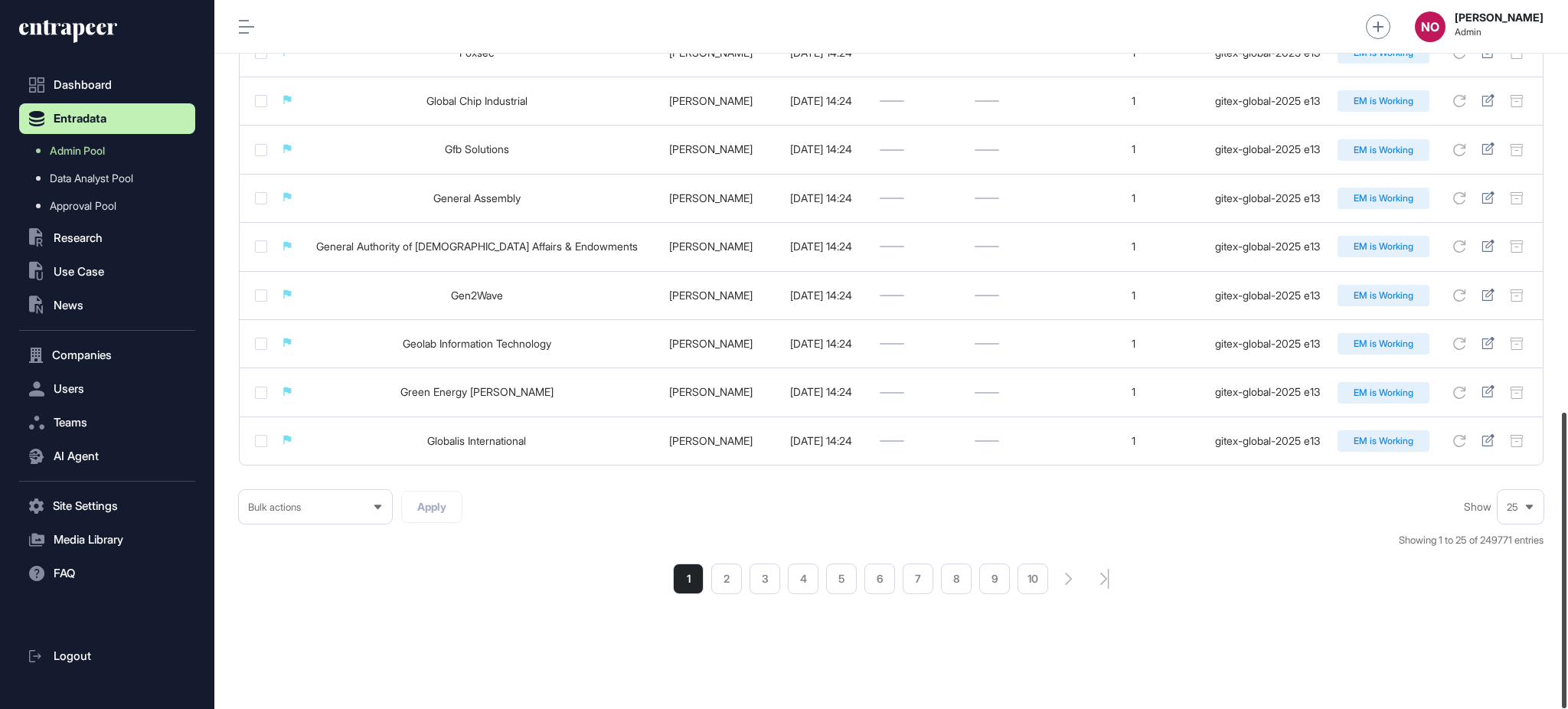
drag, startPoint x: 1566, startPoint y: 302, endPoint x: 1566, endPoint y: 757, distance: 455.0
click at [1566, 708] on html "Dashboard Entradata Admin Pool Data Analyst Pool Approval Pool .st0{fill:curren…" at bounding box center [784, 415] width 1568 height 832
click at [721, 584] on li "2" at bounding box center [726, 579] width 31 height 31
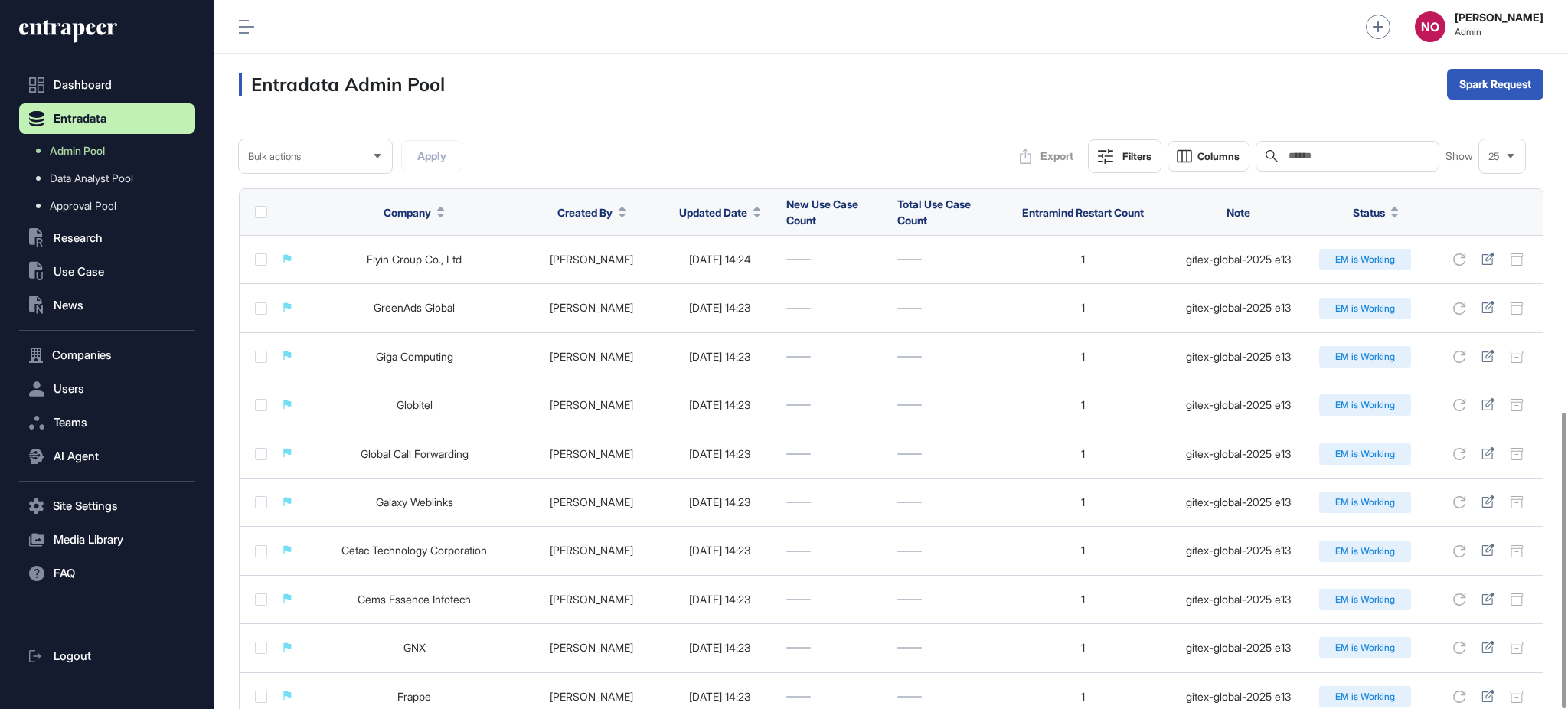
scroll to position [987, 0]
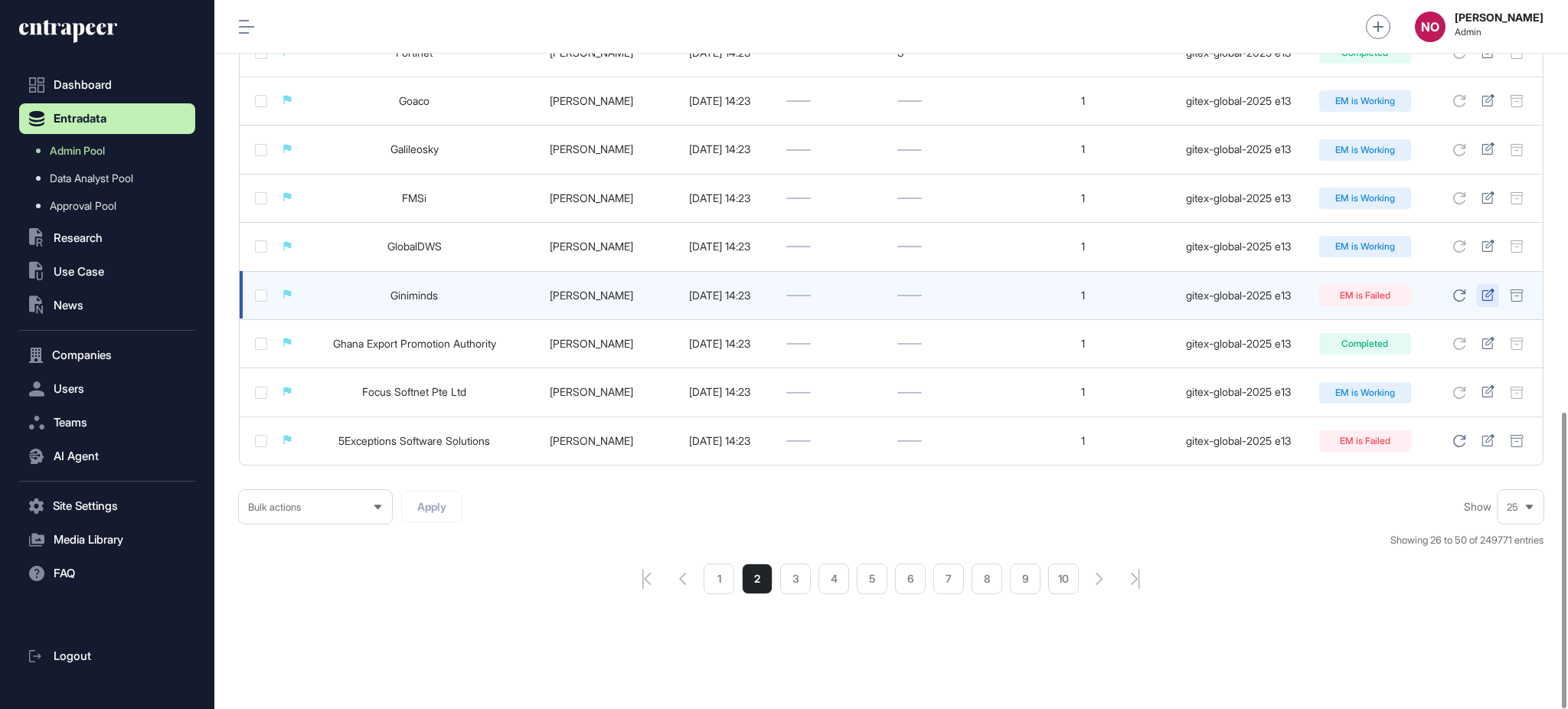
click at [1488, 297] on icon at bounding box center [1488, 294] width 13 height 12
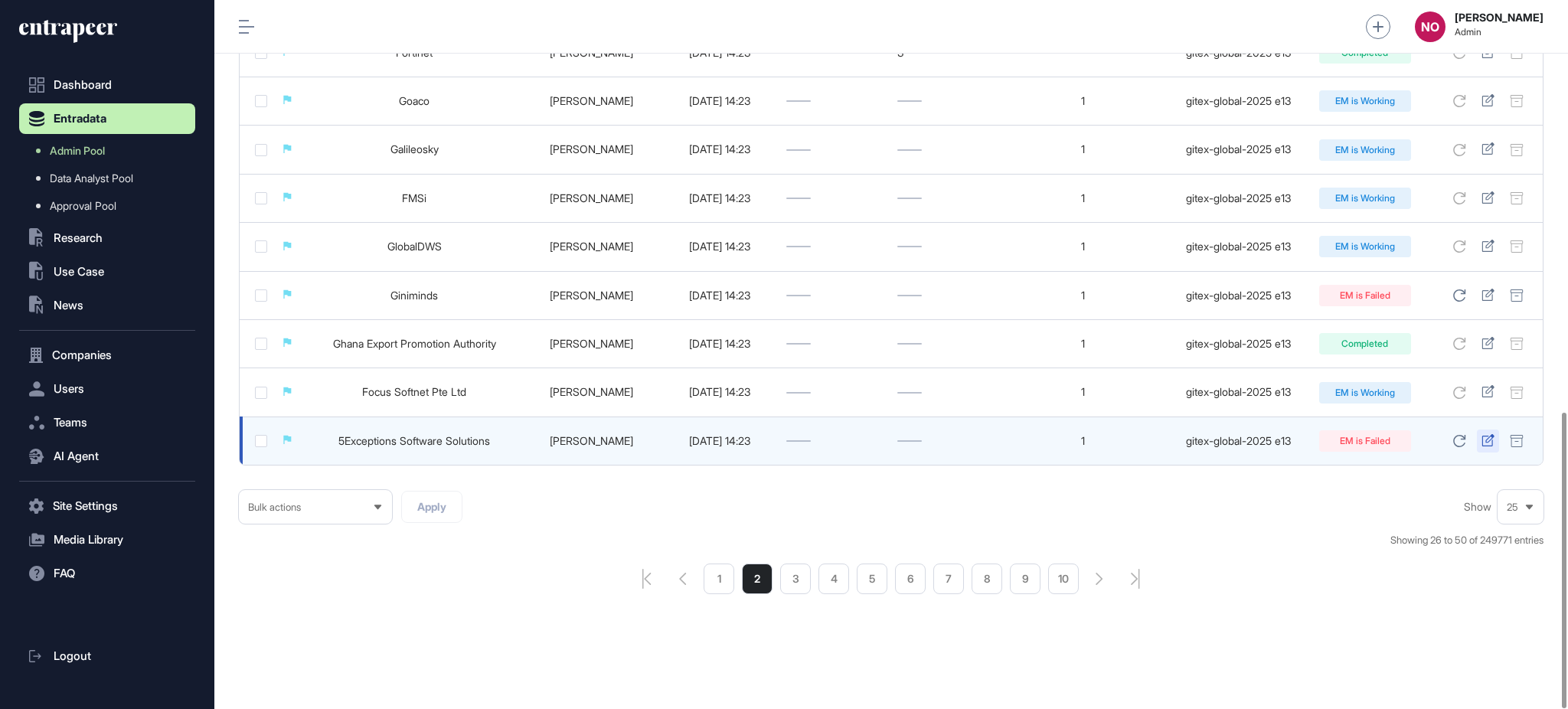
click at [1488, 444] on icon at bounding box center [1488, 439] width 13 height 12
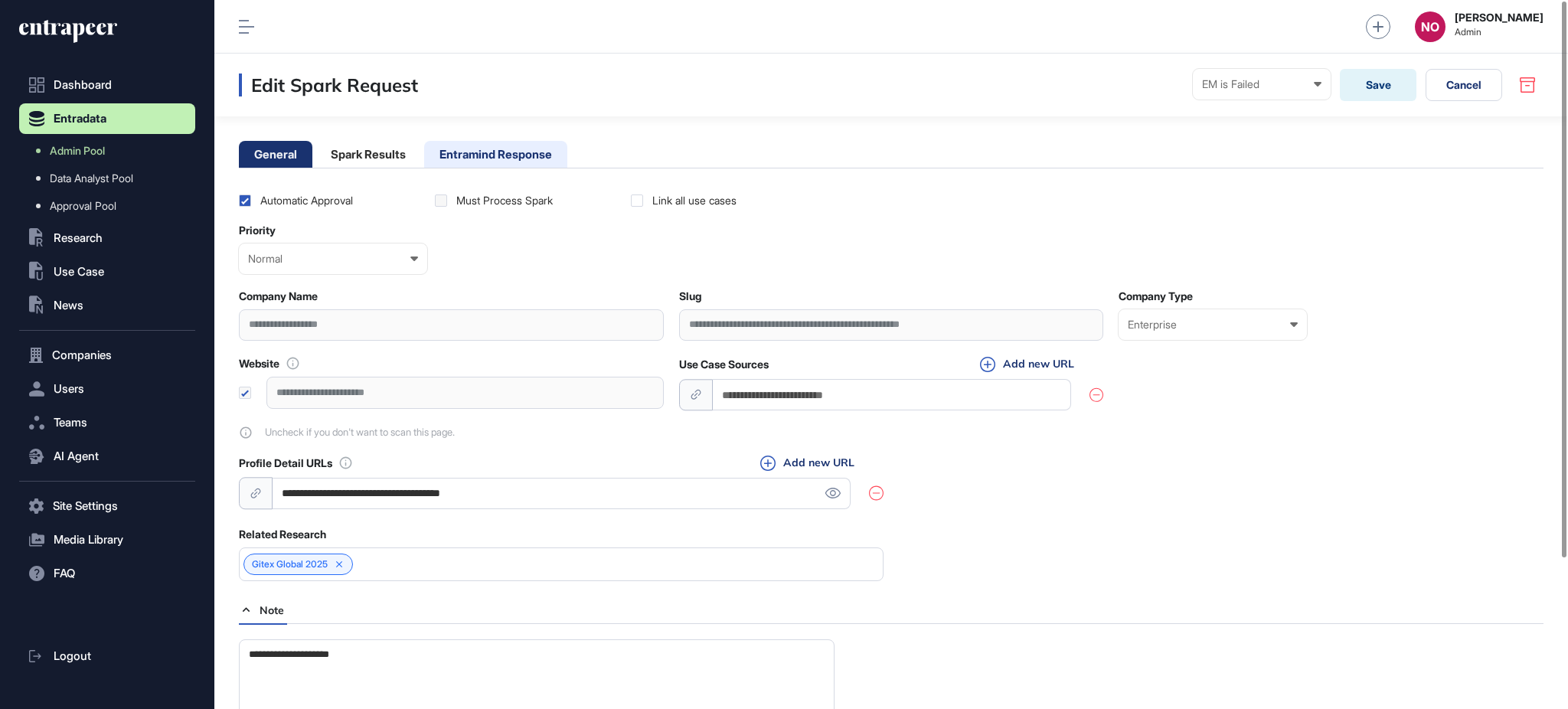
click at [488, 144] on li "Entramind Response" at bounding box center [495, 154] width 143 height 27
click at [551, 156] on li "Entramind Response" at bounding box center [495, 154] width 143 height 27
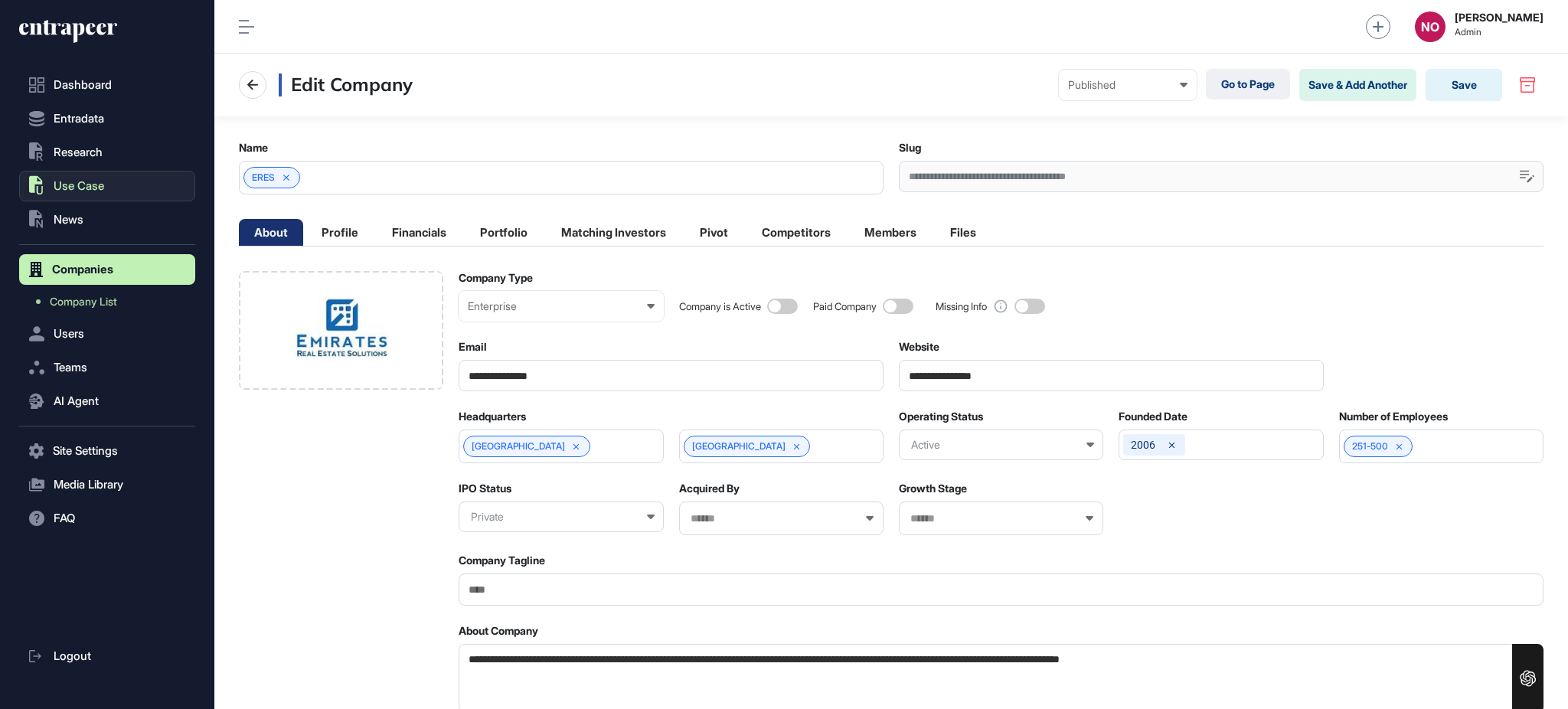
click at [116, 192] on button ".st0{fill:currentColor} Use Case" at bounding box center [107, 186] width 176 height 31
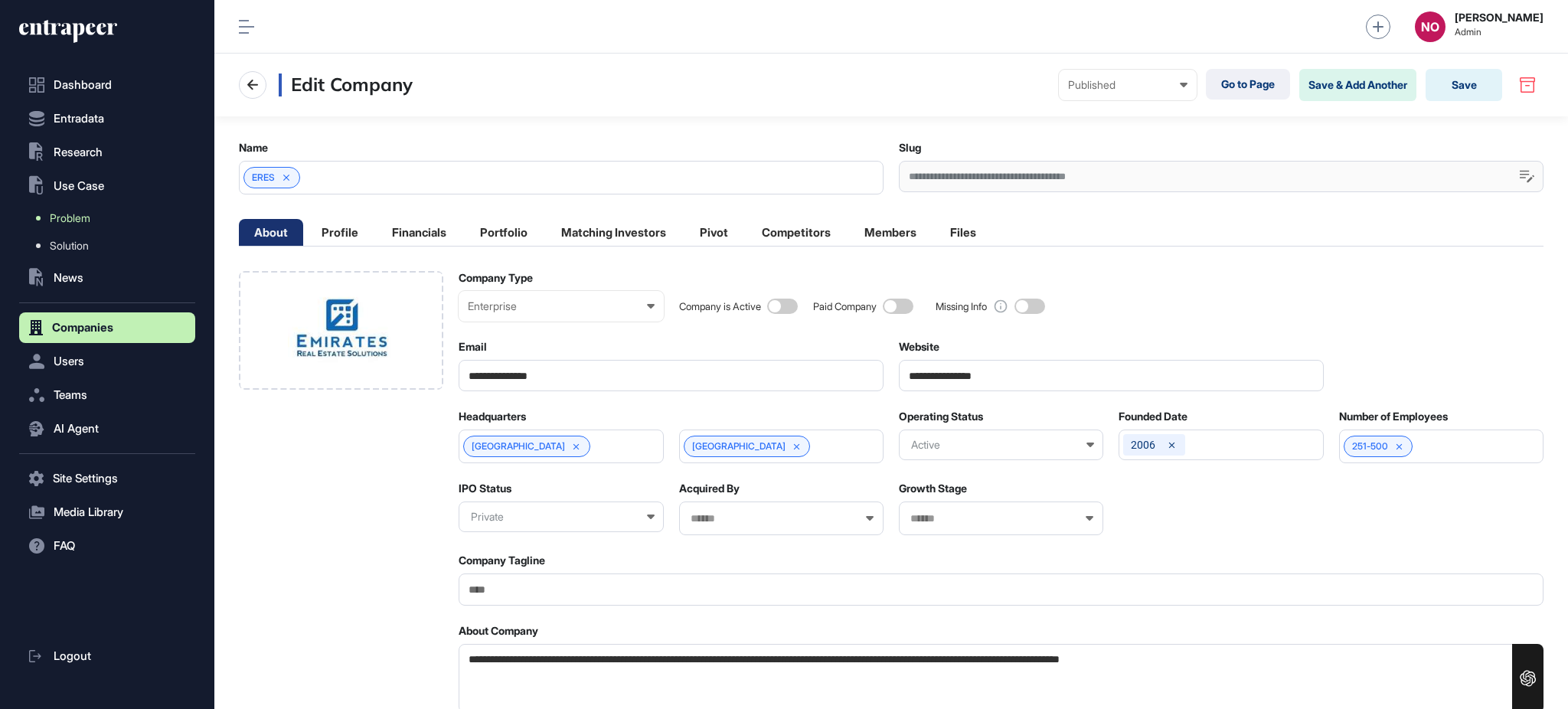
click at [111, 215] on link "Problem" at bounding box center [110, 218] width 168 height 27
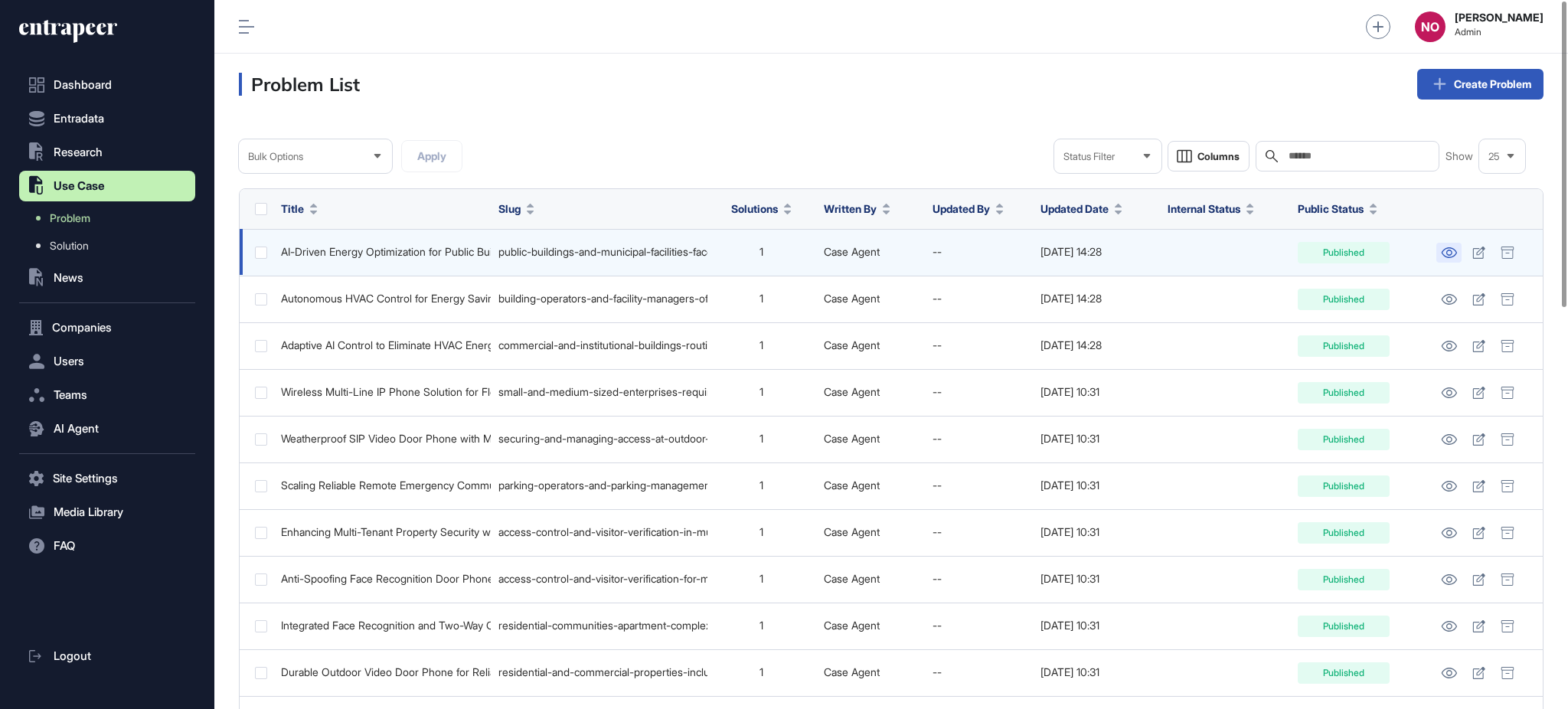
click at [1444, 251] on icon at bounding box center [1449, 252] width 16 height 11
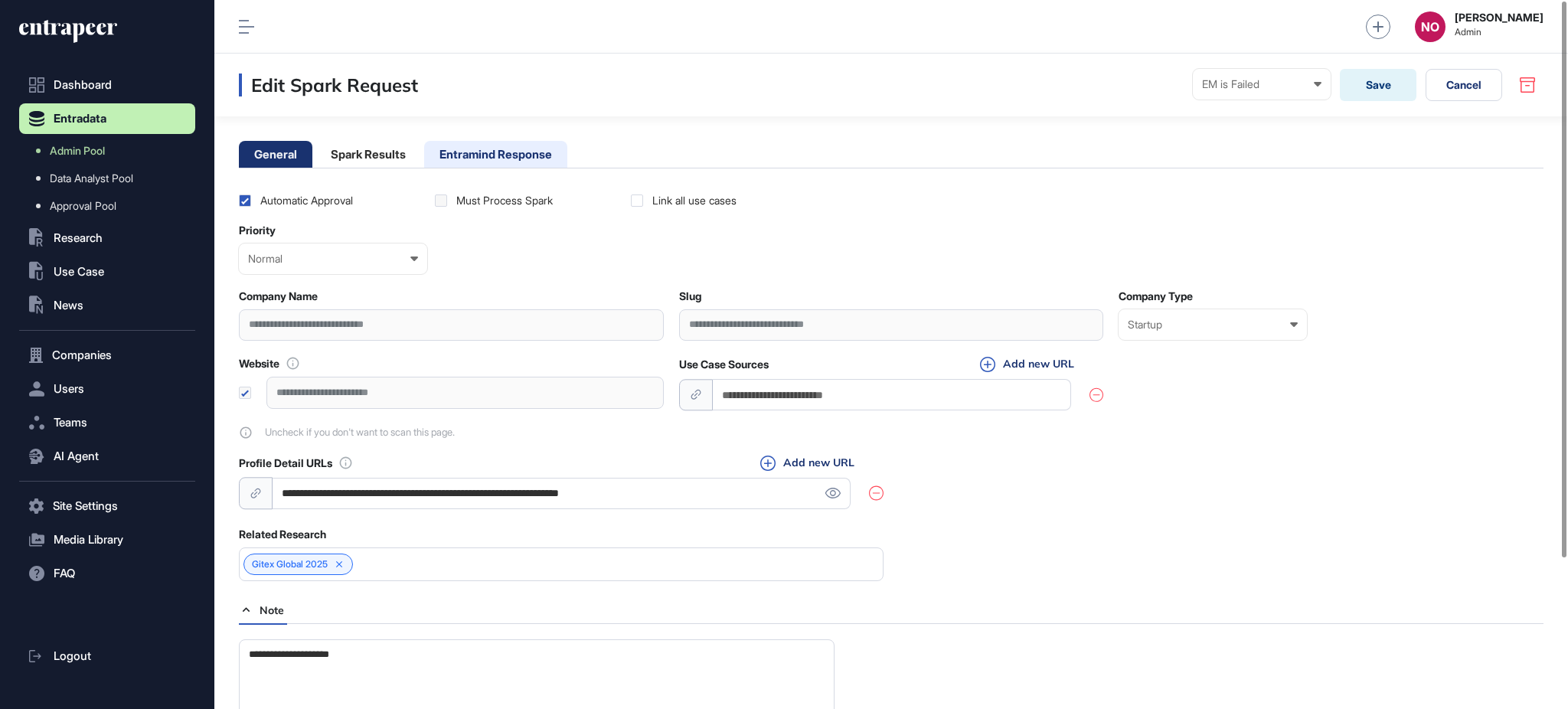
click at [546, 147] on li "Entramind Response" at bounding box center [495, 154] width 143 height 27
click at [512, 153] on li "Entramind Response" at bounding box center [495, 154] width 143 height 27
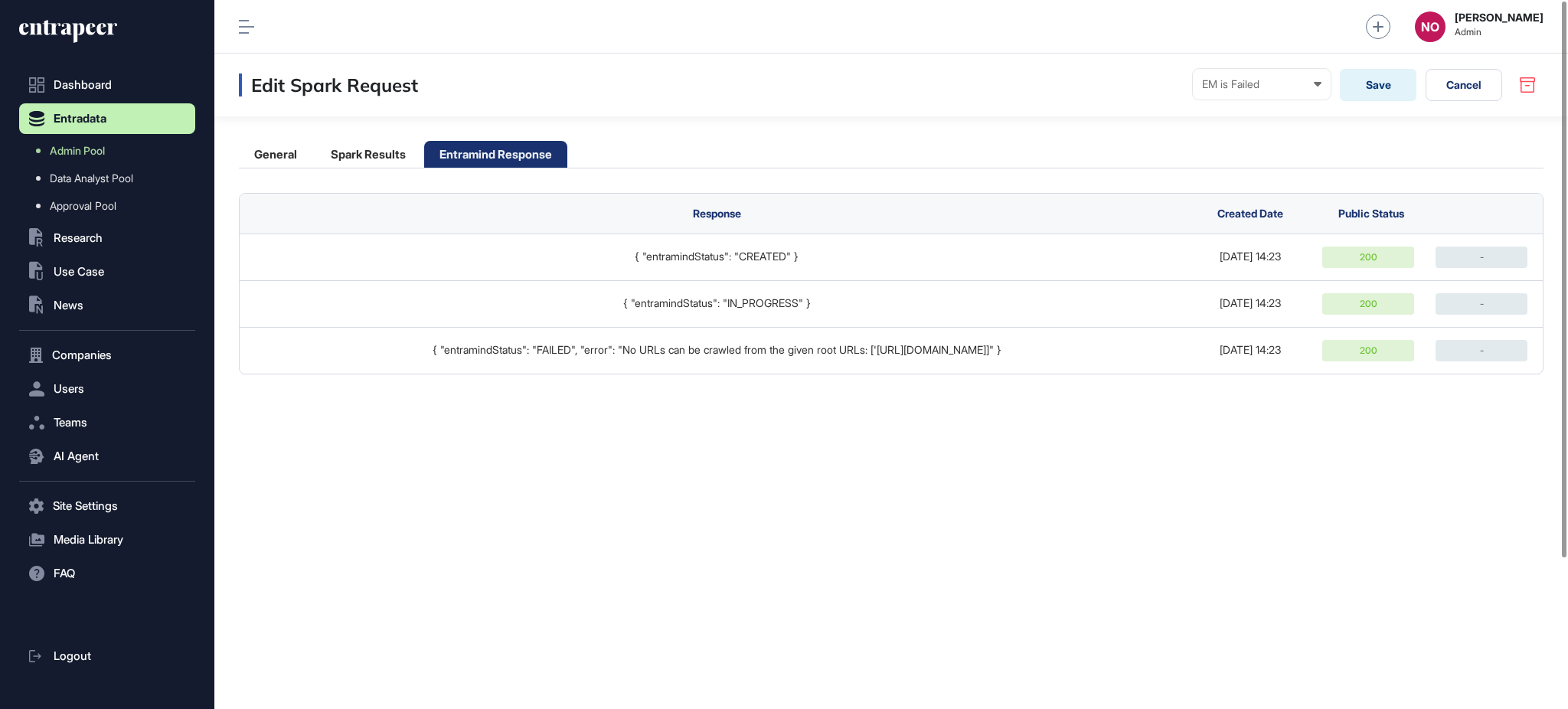
scroll to position [0, 0]
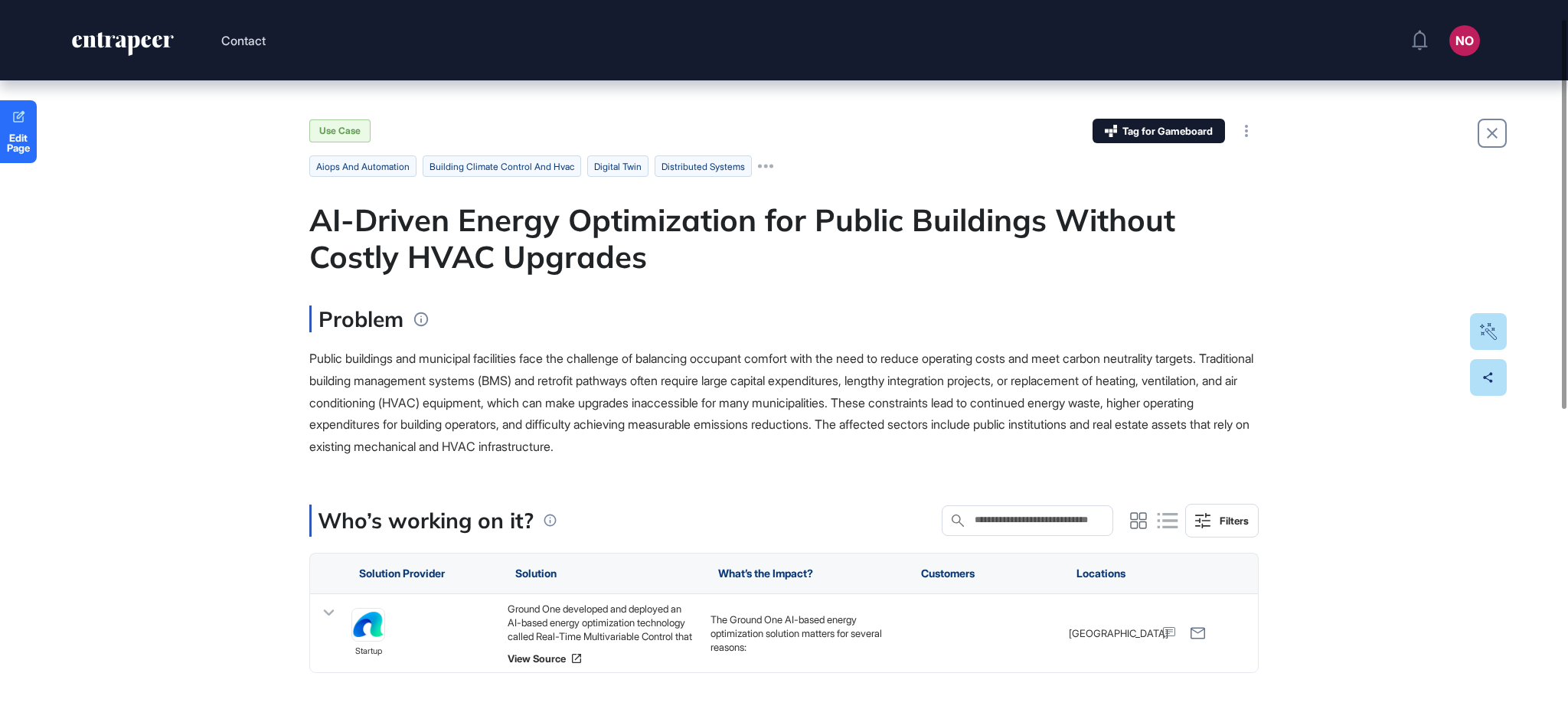
scroll to position [577, 0]
